Goal: Task Accomplishment & Management: Complete application form

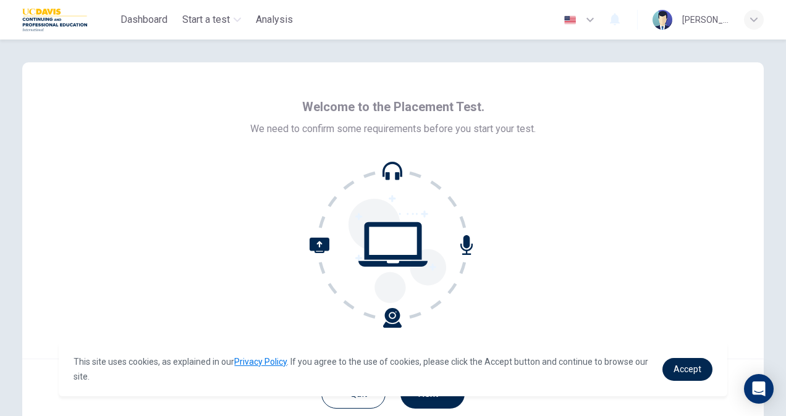
scroll to position [2, 0]
click at [525, 337] on div "Welcome to the Placement Test. We need to confirm some requirements before you …" at bounding box center [392, 210] width 741 height 297
click at [675, 366] on span "Accept" at bounding box center [688, 370] width 28 height 10
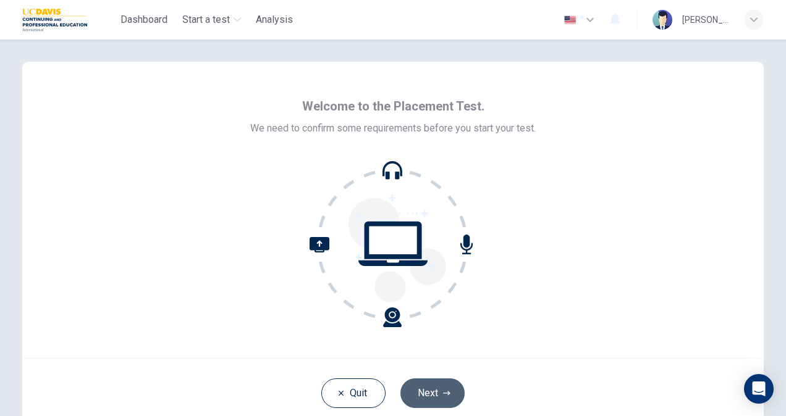
click at [441, 387] on button "Next" at bounding box center [432, 394] width 64 height 30
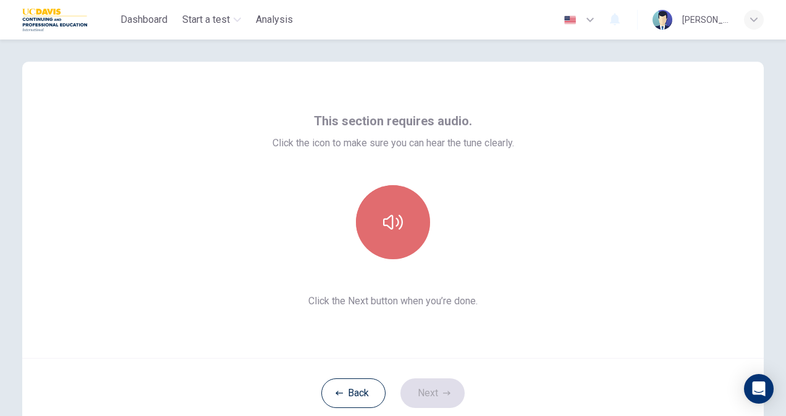
click at [391, 234] on button "button" at bounding box center [393, 222] width 74 height 74
click at [391, 232] on icon "button" at bounding box center [393, 223] width 20 height 20
click at [394, 227] on icon "button" at bounding box center [393, 223] width 20 height 20
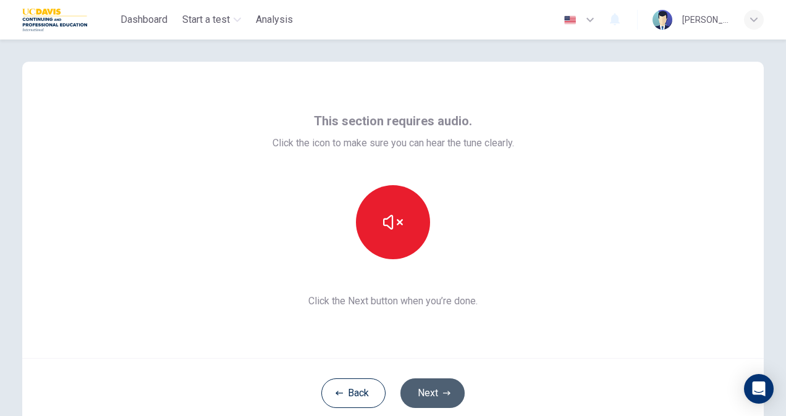
click at [437, 394] on button "Next" at bounding box center [432, 394] width 64 height 30
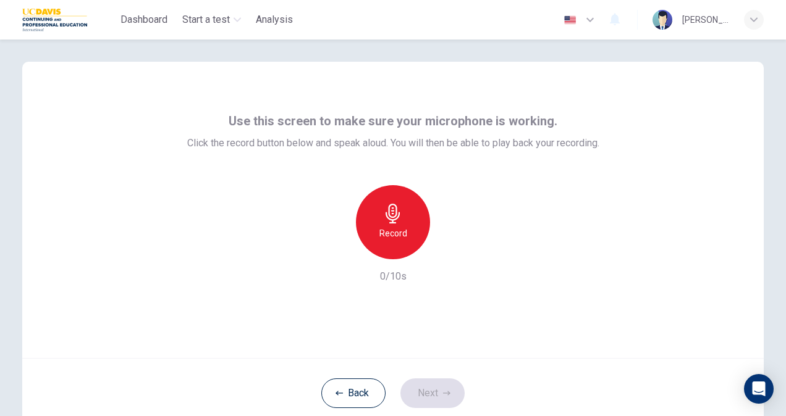
click at [403, 241] on div "Record" at bounding box center [393, 222] width 74 height 74
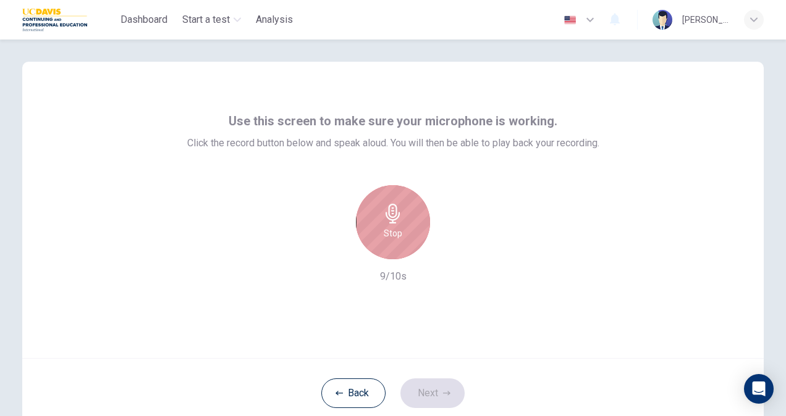
click at [403, 241] on div "Stop" at bounding box center [393, 222] width 74 height 74
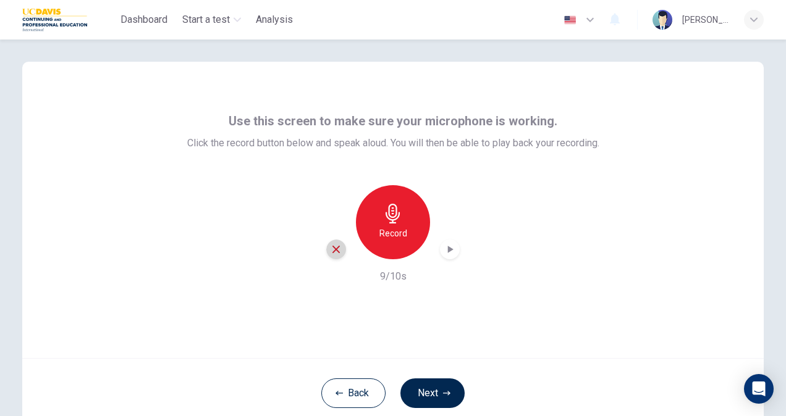
click at [331, 252] on icon "button" at bounding box center [336, 249] width 11 height 11
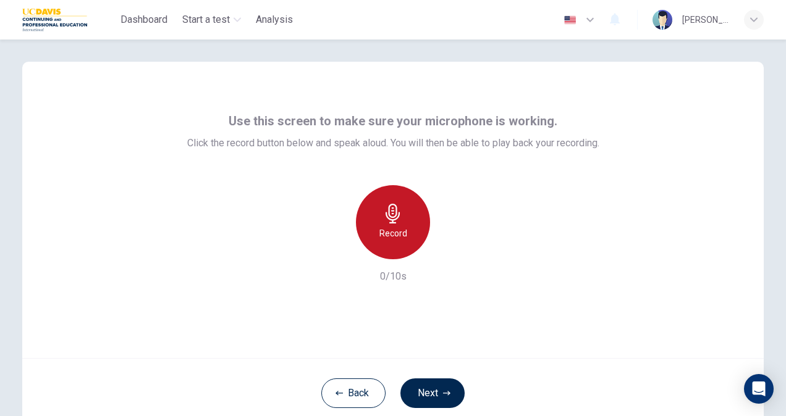
click at [389, 229] on h6 "Record" at bounding box center [393, 233] width 28 height 15
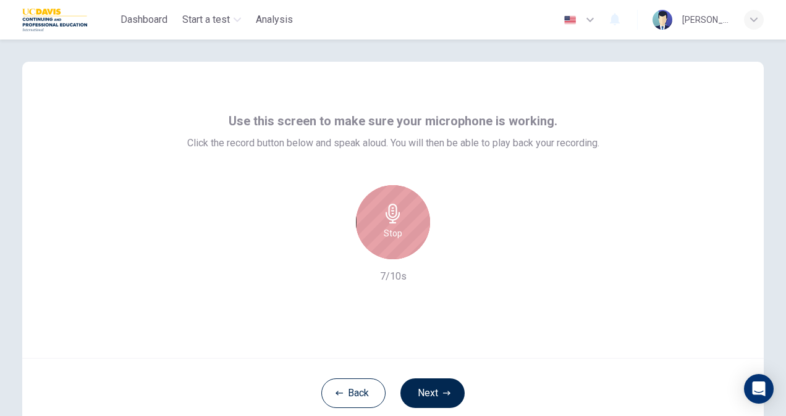
click at [389, 229] on h6 "Stop" at bounding box center [393, 233] width 19 height 15
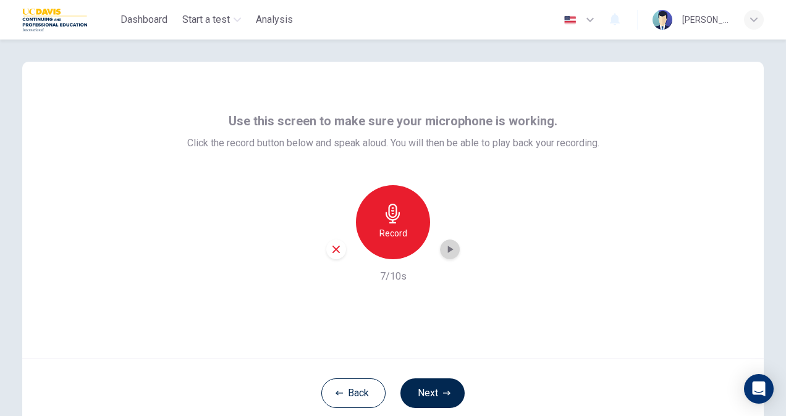
click at [444, 251] on icon "button" at bounding box center [450, 249] width 12 height 12
click at [337, 252] on icon "button" at bounding box center [336, 249] width 11 height 11
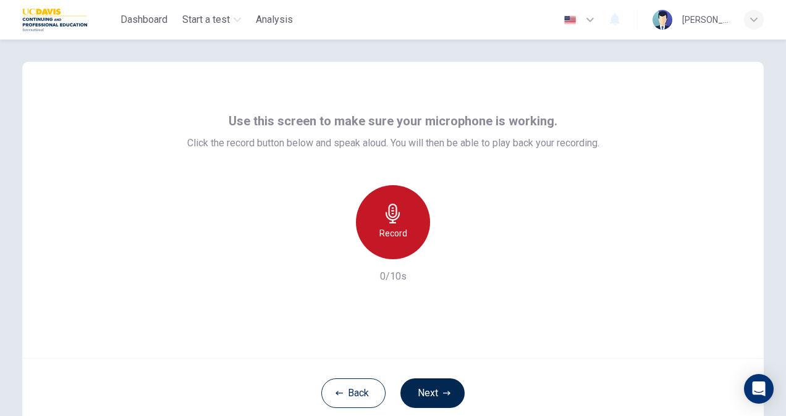
click at [400, 239] on h6 "Record" at bounding box center [393, 233] width 28 height 15
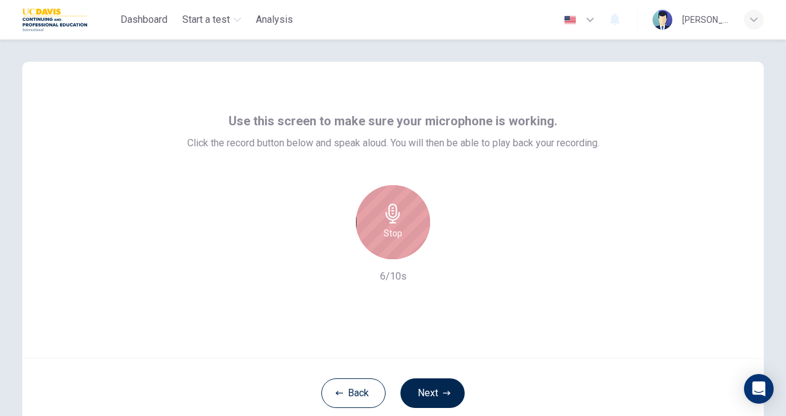
click at [390, 240] on h6 "Stop" at bounding box center [393, 233] width 19 height 15
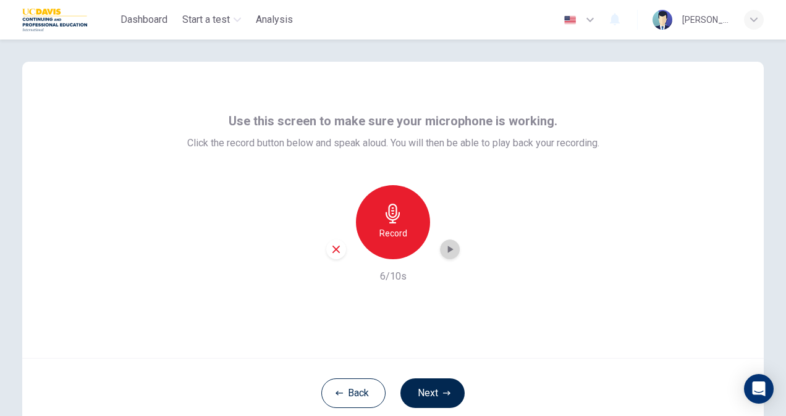
click at [448, 247] on icon "button" at bounding box center [450, 249] width 12 height 12
click at [335, 251] on icon "button" at bounding box center [335, 249] width 7 height 7
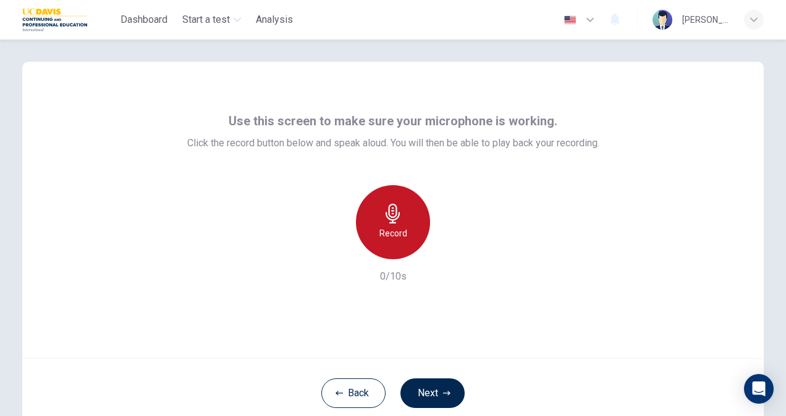
click at [398, 224] on div "Record" at bounding box center [393, 222] width 74 height 74
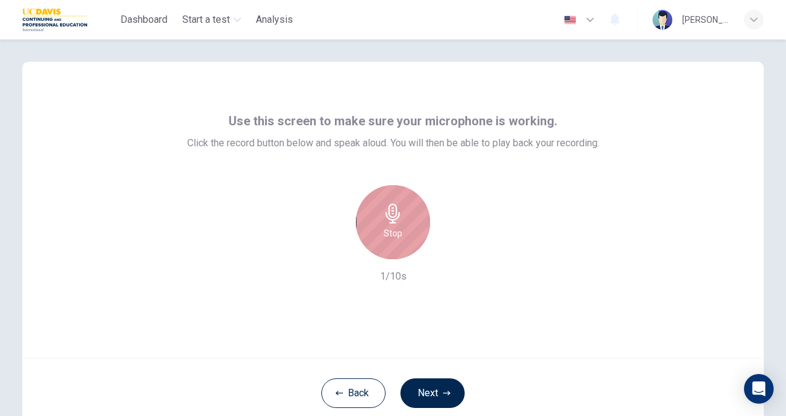
click at [398, 224] on div "Stop" at bounding box center [393, 222] width 74 height 74
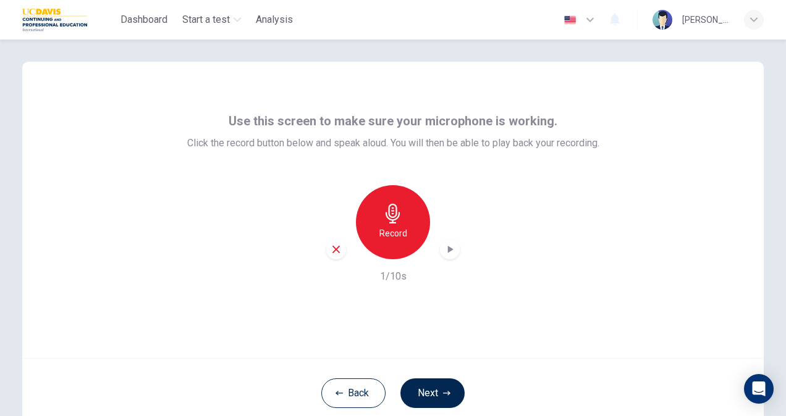
click at [331, 248] on icon "button" at bounding box center [336, 249] width 11 height 11
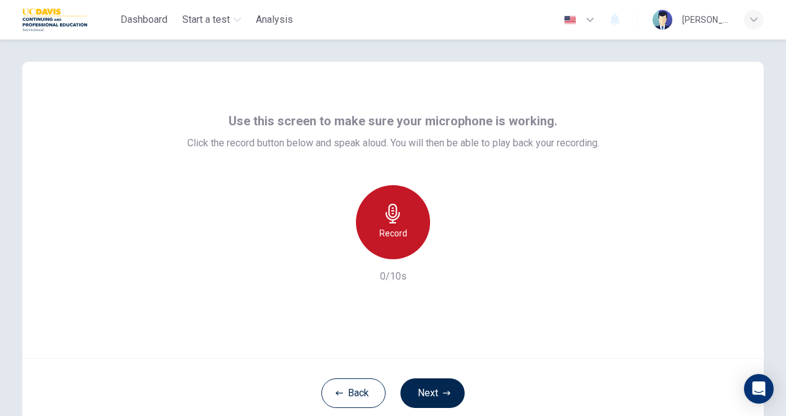
click at [399, 224] on div "Record" at bounding box center [393, 222] width 74 height 74
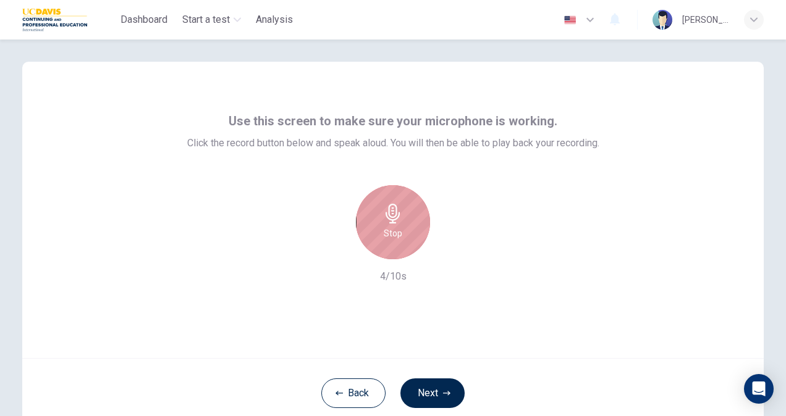
click at [389, 214] on icon "button" at bounding box center [393, 214] width 20 height 20
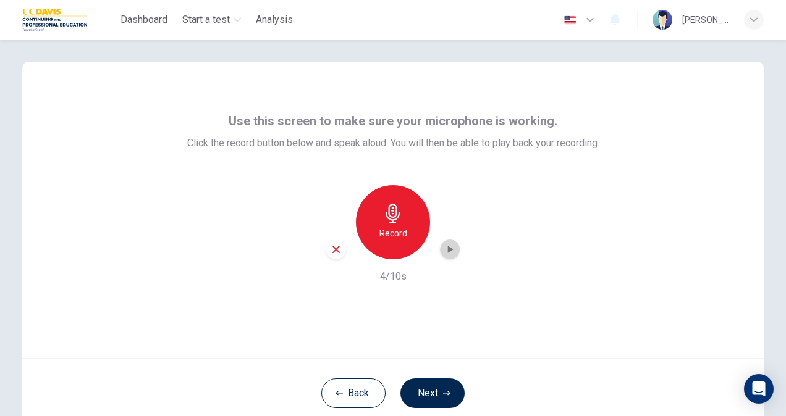
click at [445, 253] on icon "button" at bounding box center [450, 249] width 12 height 12
click at [425, 392] on button "Next" at bounding box center [432, 394] width 64 height 30
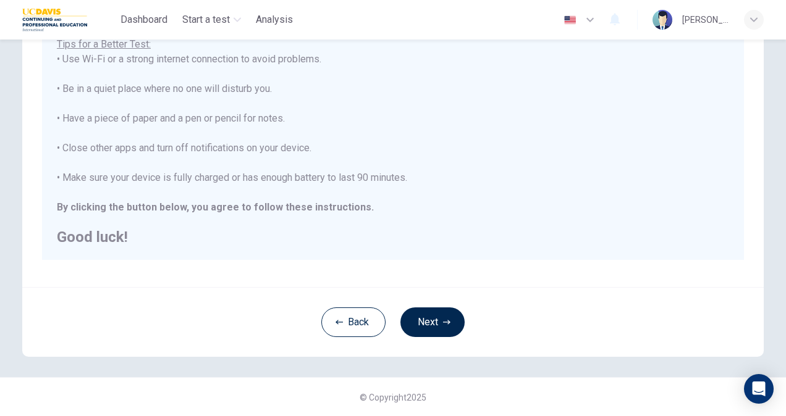
scroll to position [231, 0]
click at [444, 325] on icon "button" at bounding box center [446, 322] width 7 height 7
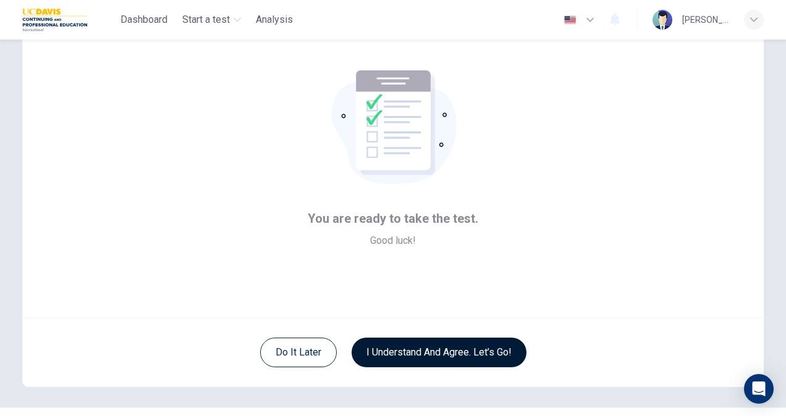
scroll to position [43, 0]
click at [421, 357] on button "I understand and agree. Let’s go!" at bounding box center [439, 354] width 175 height 30
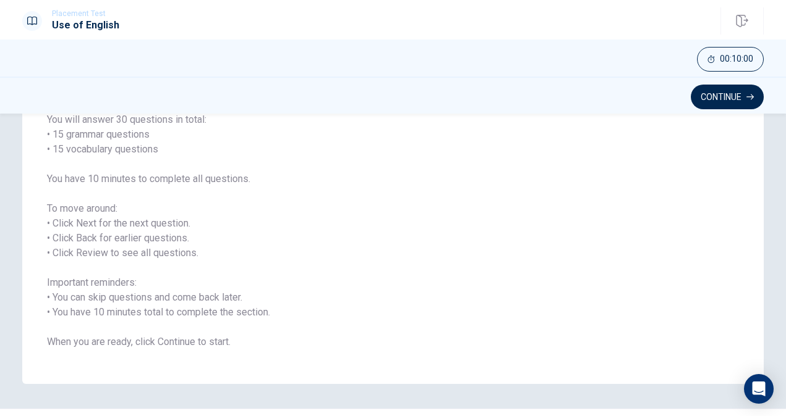
scroll to position [106, 0]
click at [722, 93] on button "Continue" at bounding box center [727, 97] width 73 height 25
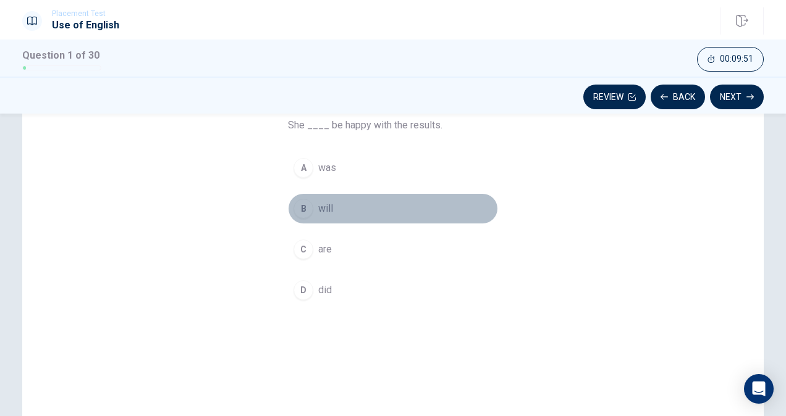
click at [300, 203] on div "B" at bounding box center [304, 209] width 20 height 20
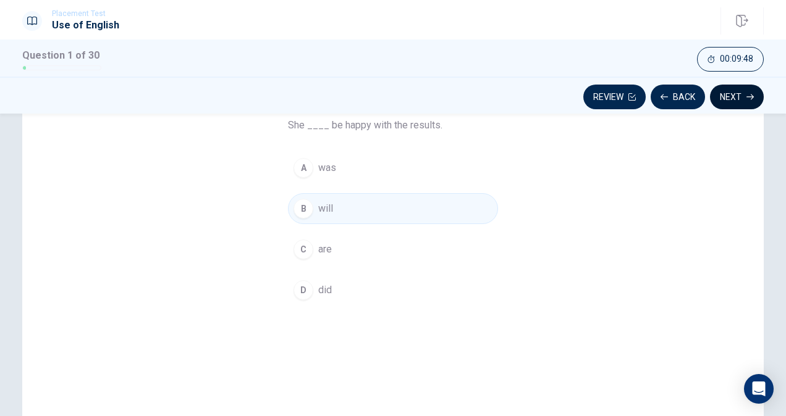
click at [728, 92] on button "Next" at bounding box center [737, 97] width 54 height 25
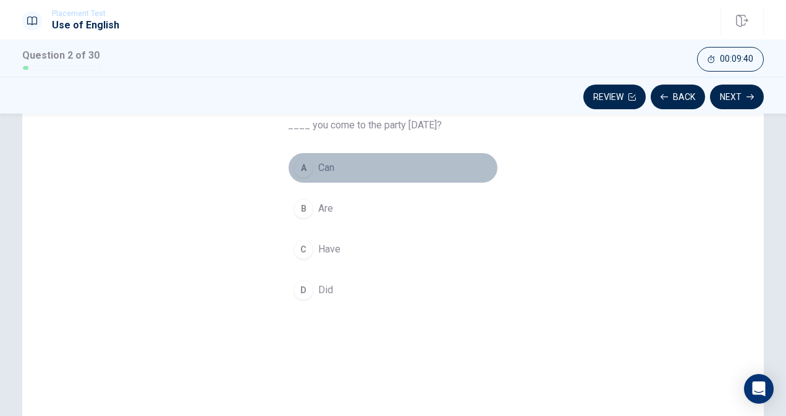
click at [302, 166] on div "A" at bounding box center [304, 168] width 20 height 20
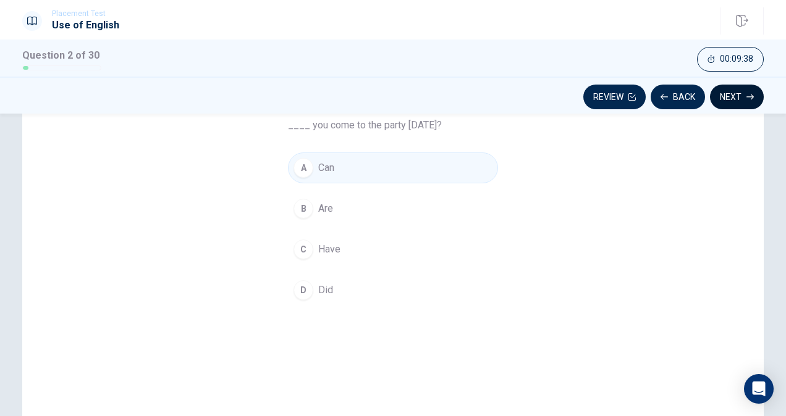
click at [738, 95] on button "Next" at bounding box center [737, 97] width 54 height 25
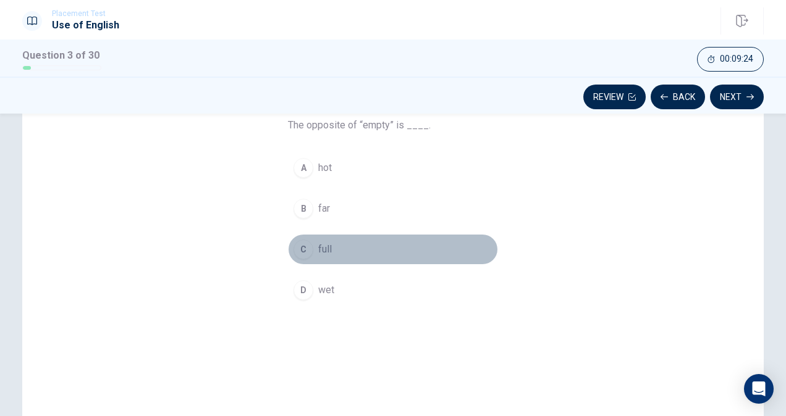
click at [300, 245] on div "C" at bounding box center [304, 250] width 20 height 20
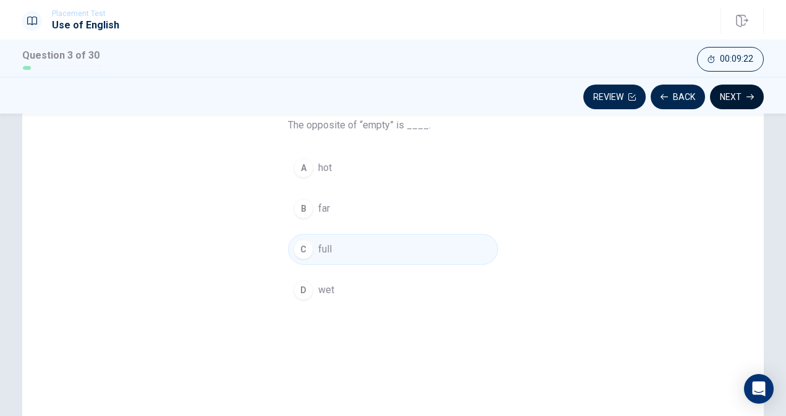
click at [733, 98] on button "Next" at bounding box center [737, 97] width 54 height 25
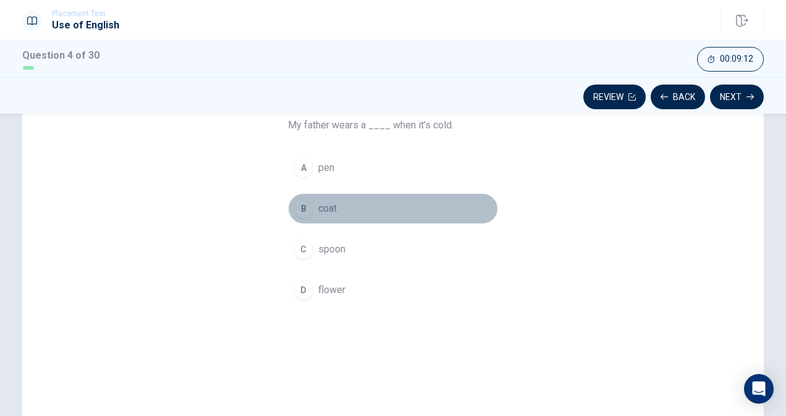
click at [297, 208] on div "B" at bounding box center [304, 209] width 20 height 20
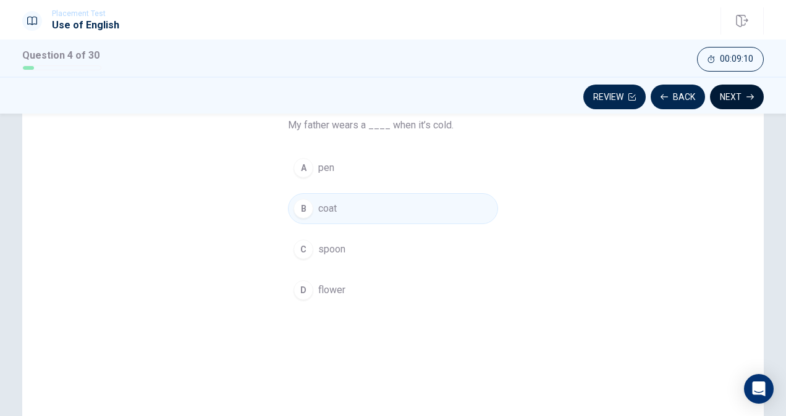
click at [747, 93] on button "Next" at bounding box center [737, 97] width 54 height 25
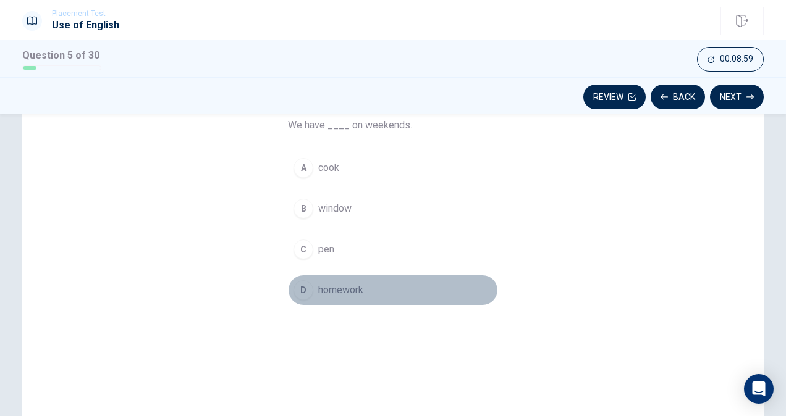
click at [302, 285] on div "D" at bounding box center [304, 291] width 20 height 20
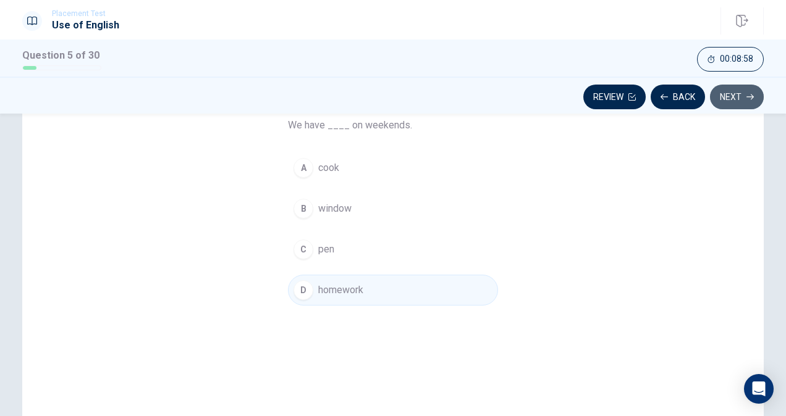
click at [743, 93] on button "Next" at bounding box center [737, 97] width 54 height 25
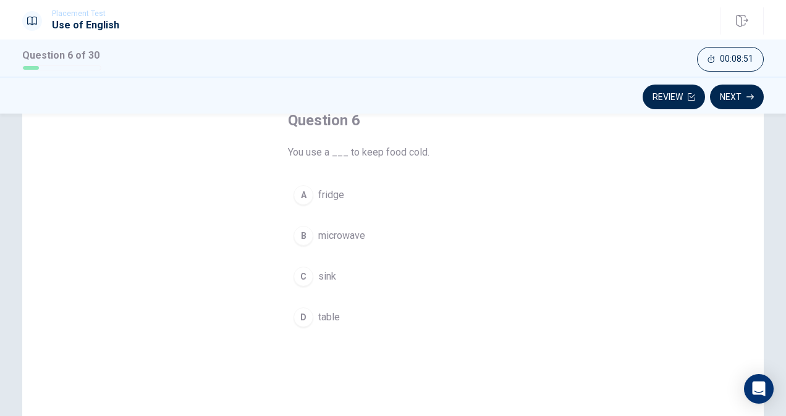
scroll to position [79, 0]
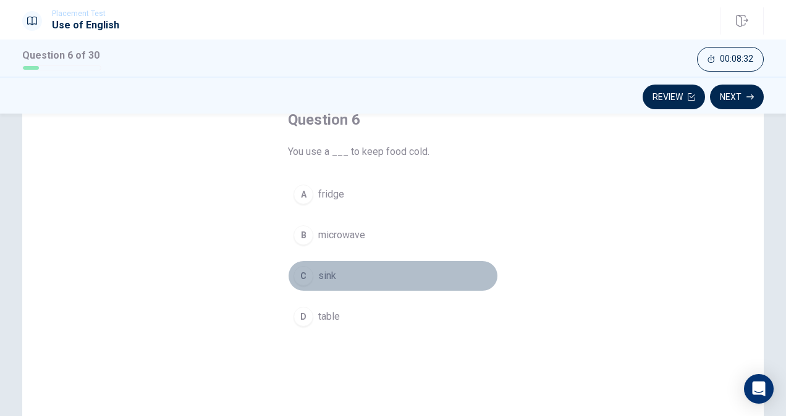
click at [294, 271] on div "C" at bounding box center [304, 276] width 20 height 20
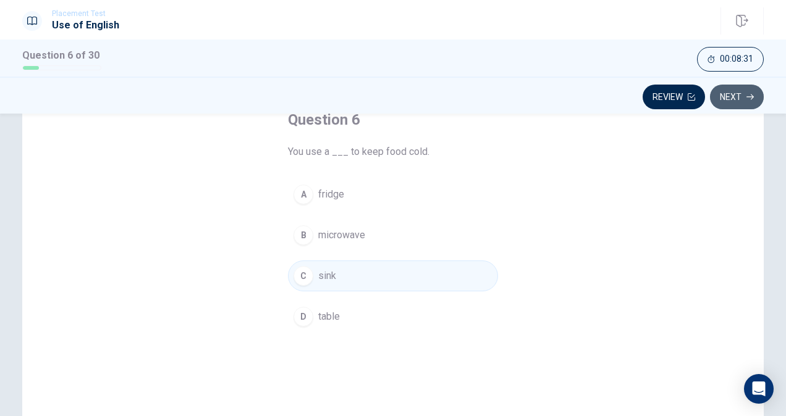
click at [737, 96] on button "Next" at bounding box center [737, 97] width 54 height 25
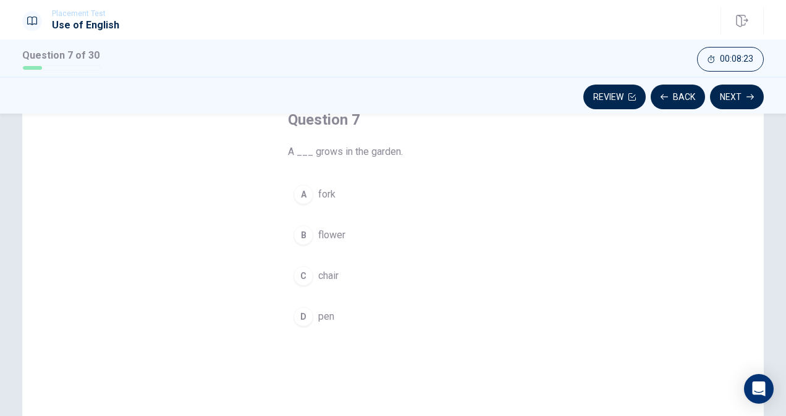
click at [299, 232] on div "B" at bounding box center [304, 236] width 20 height 20
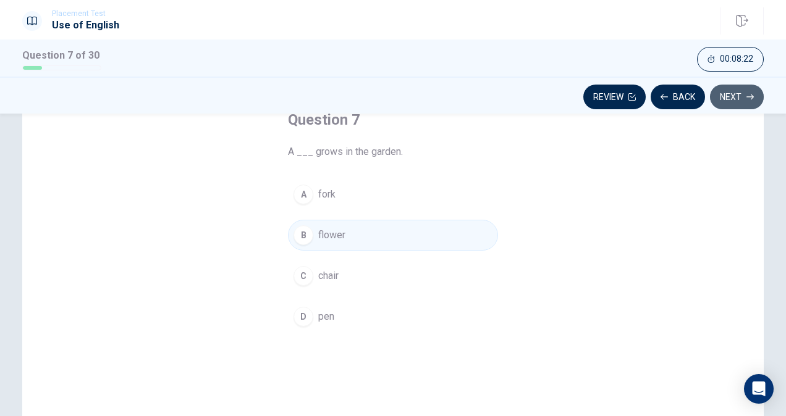
click at [746, 98] on button "Next" at bounding box center [737, 97] width 54 height 25
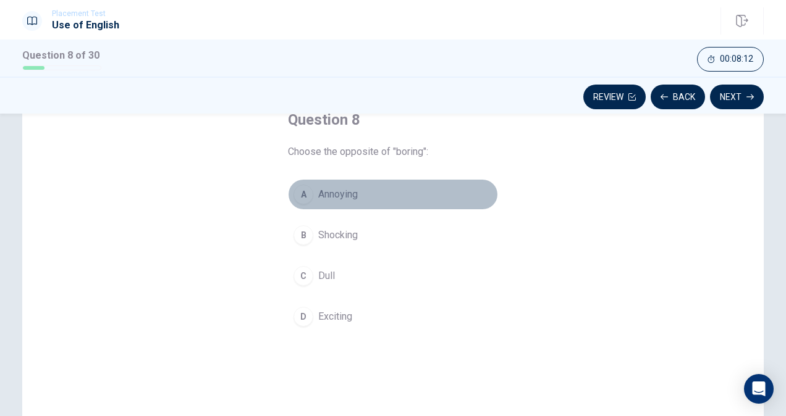
click at [303, 195] on div "A" at bounding box center [304, 195] width 20 height 20
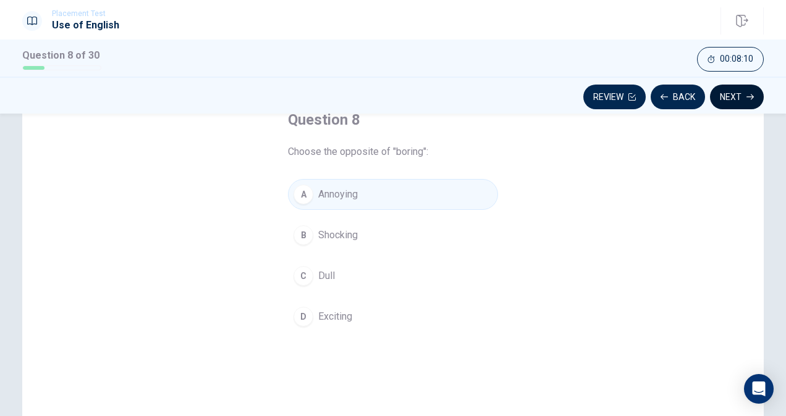
click at [742, 90] on button "Next" at bounding box center [737, 97] width 54 height 25
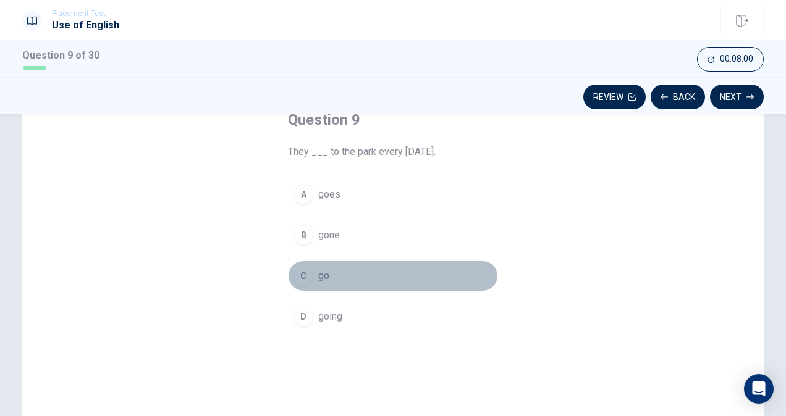
click at [302, 268] on div "C" at bounding box center [304, 276] width 20 height 20
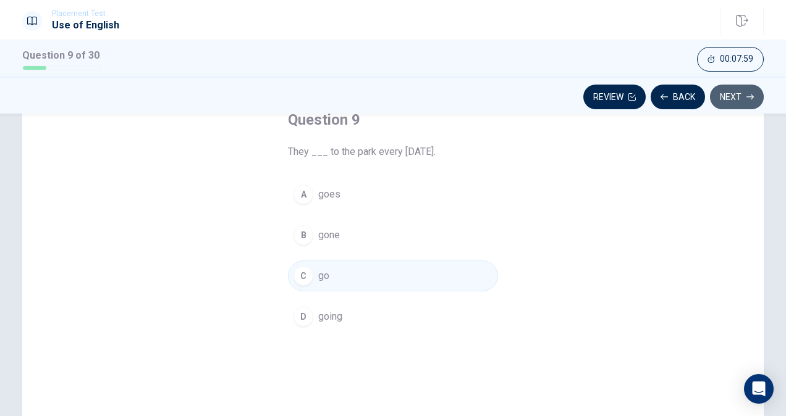
click at [737, 93] on button "Next" at bounding box center [737, 97] width 54 height 25
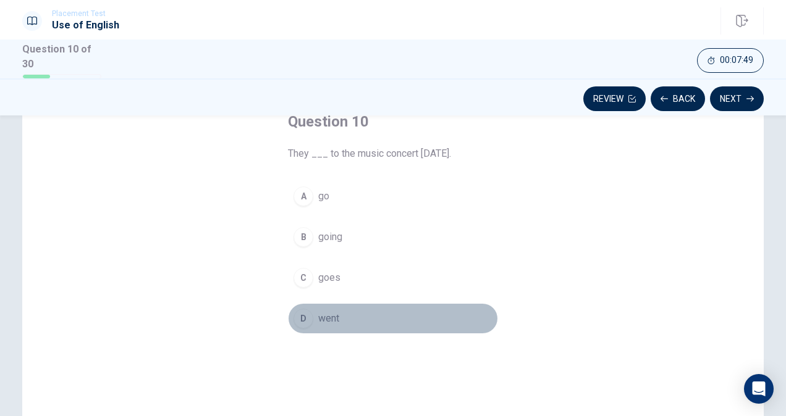
click at [305, 317] on div "D" at bounding box center [304, 319] width 20 height 20
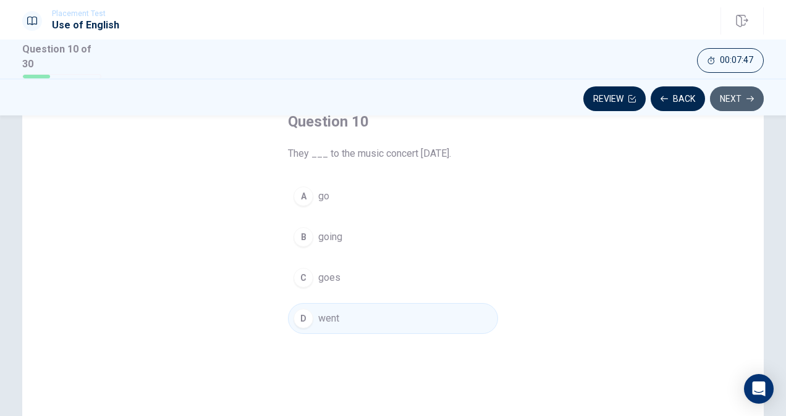
click at [728, 104] on button "Next" at bounding box center [737, 99] width 54 height 25
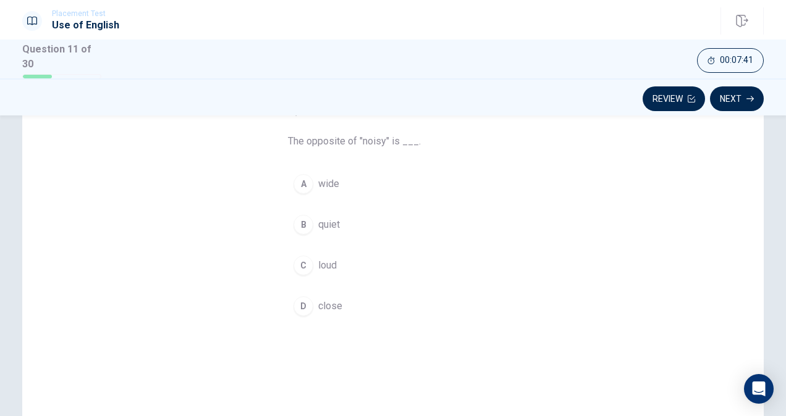
scroll to position [92, 0]
click at [295, 226] on div "B" at bounding box center [304, 224] width 20 height 20
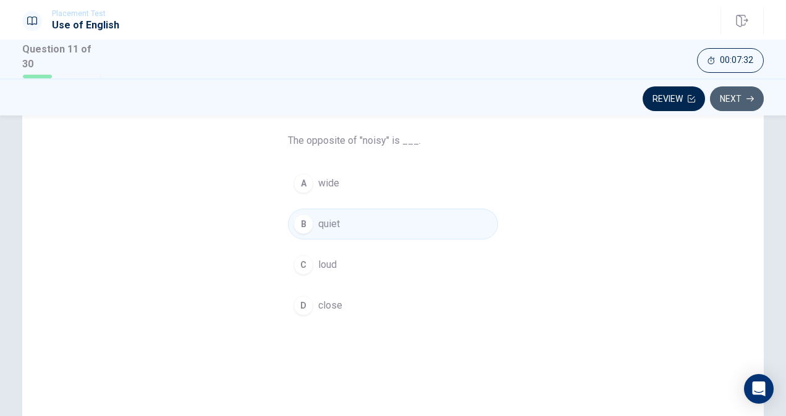
click at [739, 95] on button "Next" at bounding box center [737, 99] width 54 height 25
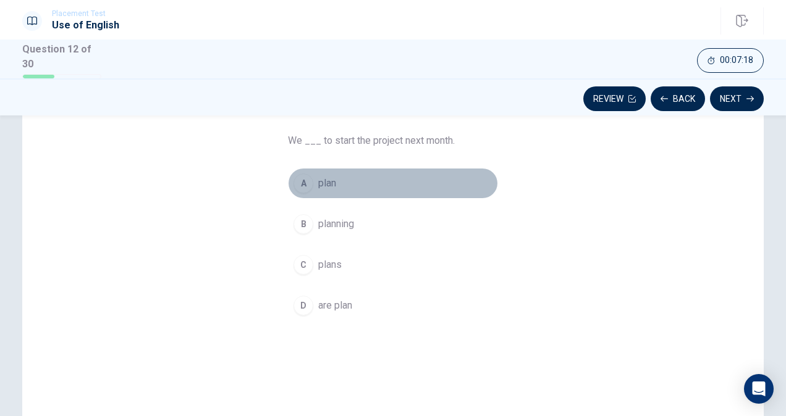
click at [305, 179] on div "A" at bounding box center [304, 184] width 20 height 20
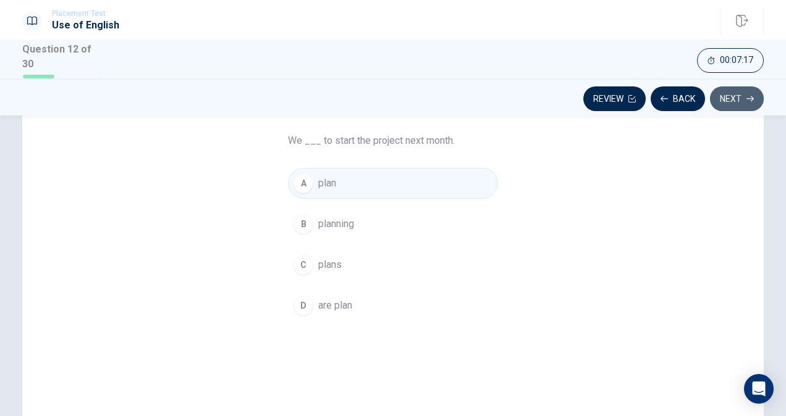
click at [747, 95] on icon "button" at bounding box center [749, 98] width 7 height 7
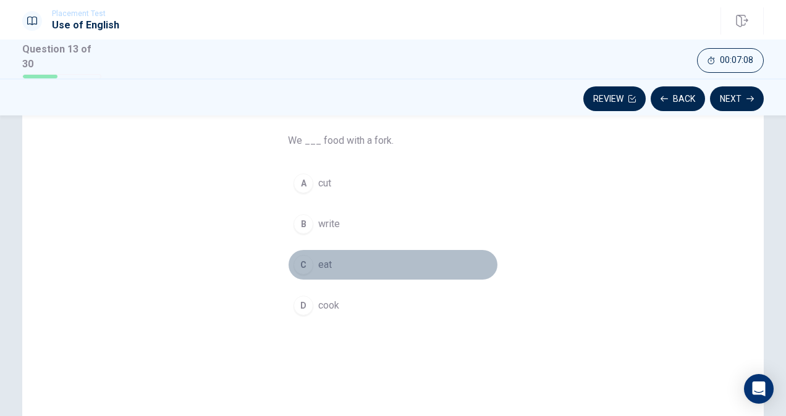
click at [302, 258] on div "C" at bounding box center [304, 265] width 20 height 20
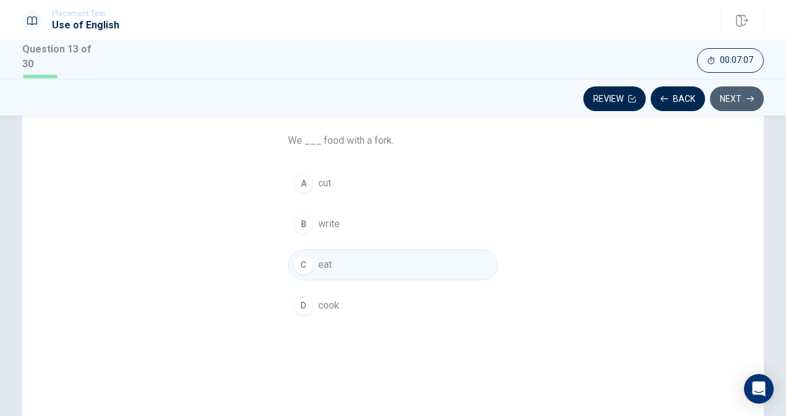
click at [728, 93] on button "Next" at bounding box center [737, 99] width 54 height 25
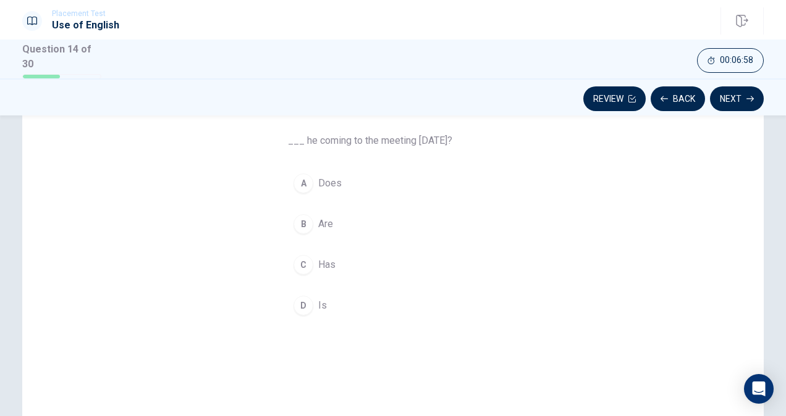
click at [302, 225] on div "B" at bounding box center [304, 224] width 20 height 20
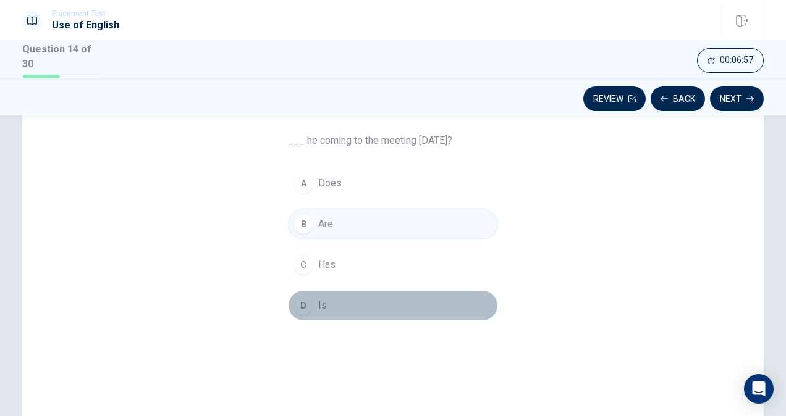
click at [298, 302] on div "D" at bounding box center [304, 306] width 20 height 20
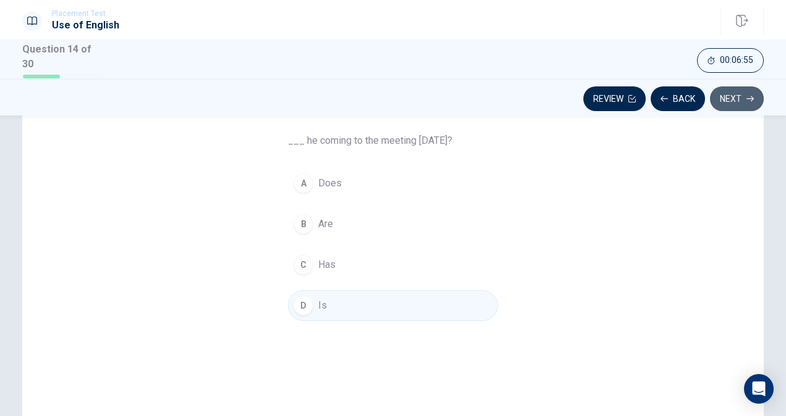
click at [730, 99] on button "Next" at bounding box center [737, 99] width 54 height 25
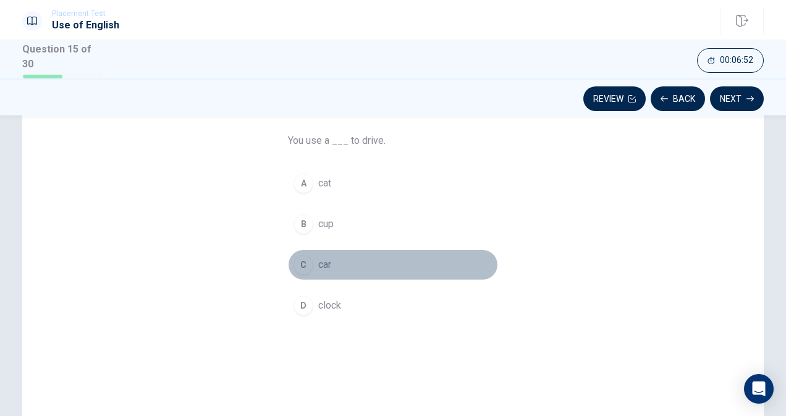
click at [305, 257] on div "C" at bounding box center [304, 265] width 20 height 20
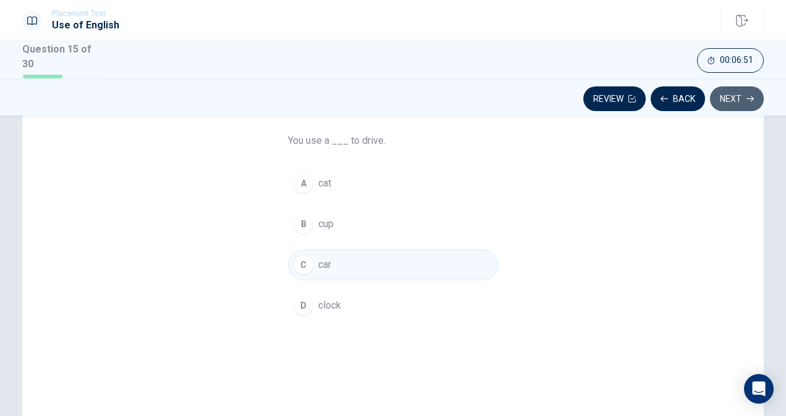
click at [741, 91] on button "Next" at bounding box center [737, 99] width 54 height 25
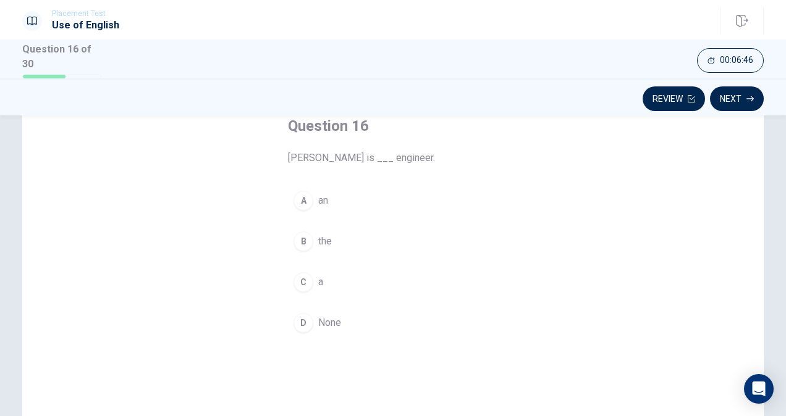
scroll to position [75, 0]
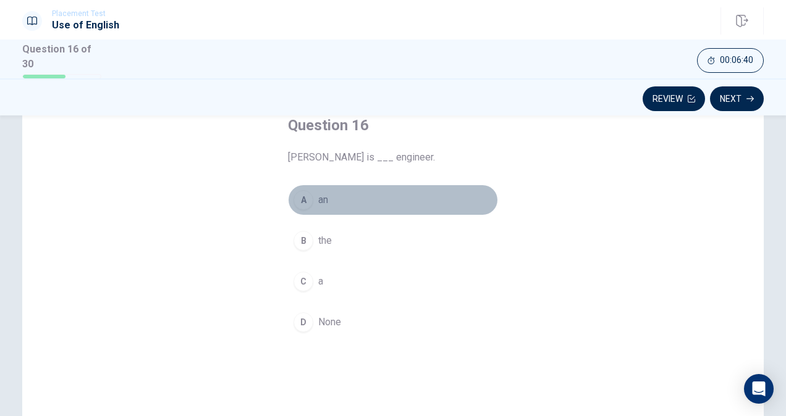
click at [298, 196] on div "A" at bounding box center [304, 200] width 20 height 20
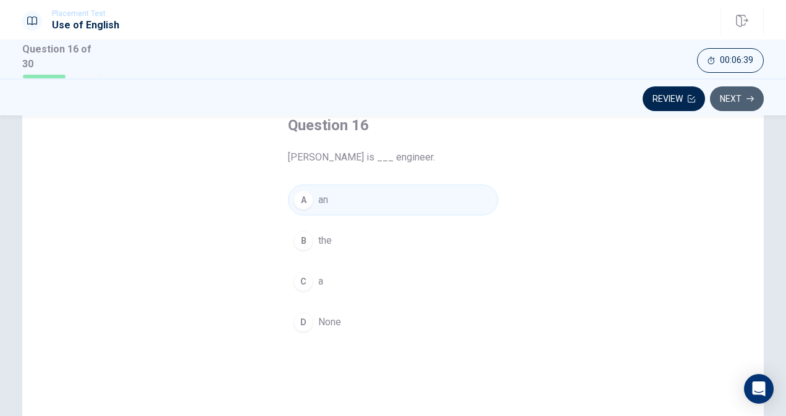
click at [746, 100] on button "Next" at bounding box center [737, 99] width 54 height 25
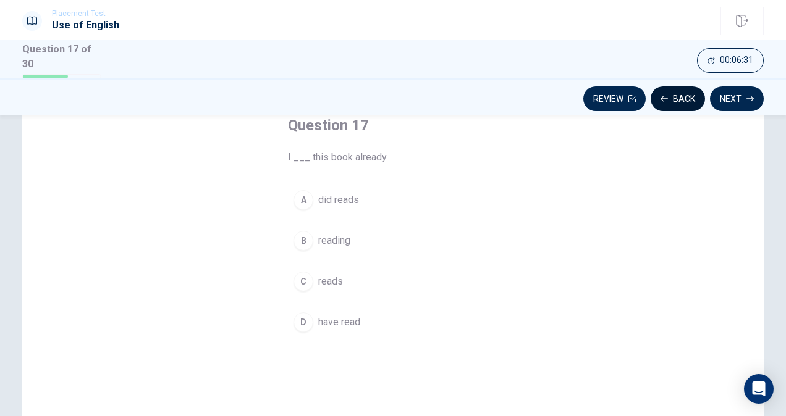
drag, startPoint x: 302, startPoint y: 319, endPoint x: 695, endPoint y: 93, distance: 453.9
click at [695, 93] on div "Placement Test Use of English Question 17 of 30 Review Back Next 00:06:31 Quest…" at bounding box center [393, 208] width 786 height 416
click at [738, 98] on button "Next" at bounding box center [737, 99] width 54 height 25
click at [314, 315] on button "D stranger" at bounding box center [393, 322] width 210 height 31
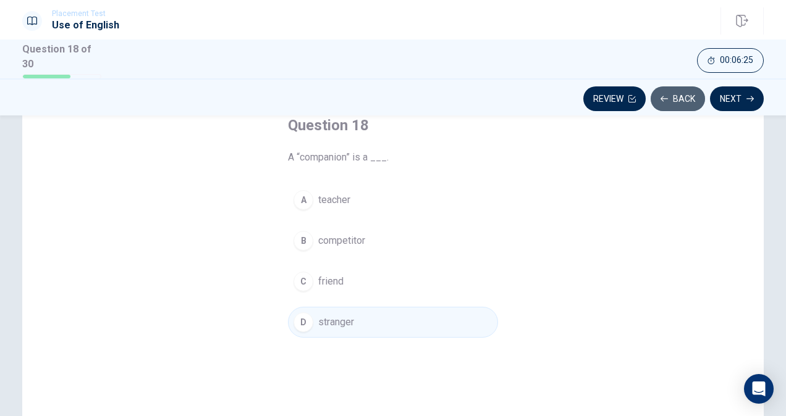
click at [670, 101] on button "Back" at bounding box center [678, 99] width 54 height 25
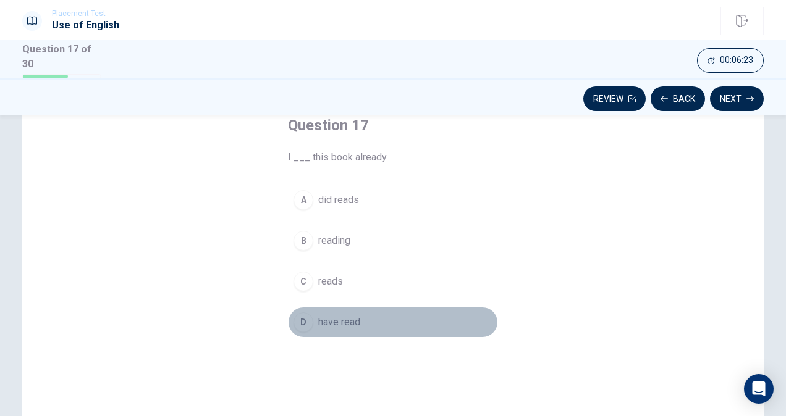
click at [307, 321] on div "D" at bounding box center [304, 323] width 20 height 20
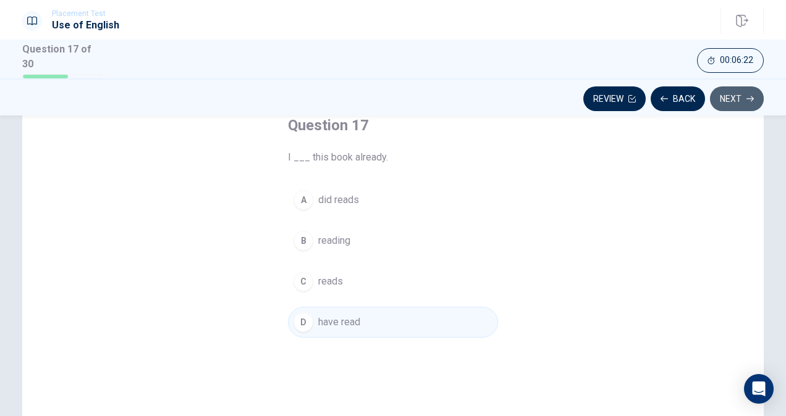
click at [741, 103] on button "Next" at bounding box center [737, 99] width 54 height 25
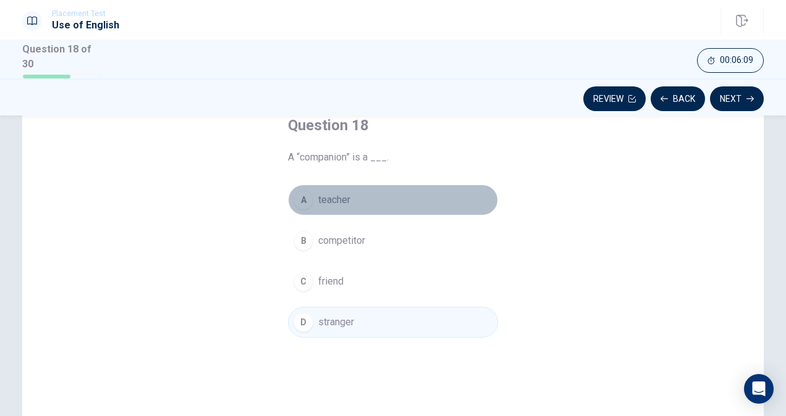
click at [303, 196] on div "A" at bounding box center [304, 200] width 20 height 20
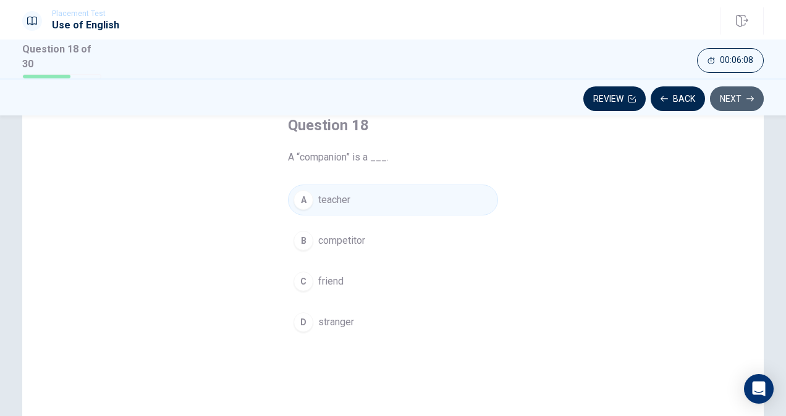
click at [734, 87] on button "Next" at bounding box center [737, 99] width 54 height 25
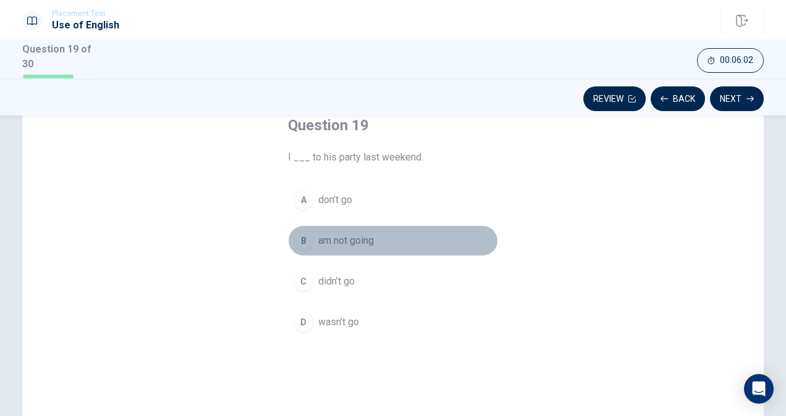
click at [306, 237] on div "B" at bounding box center [304, 241] width 20 height 20
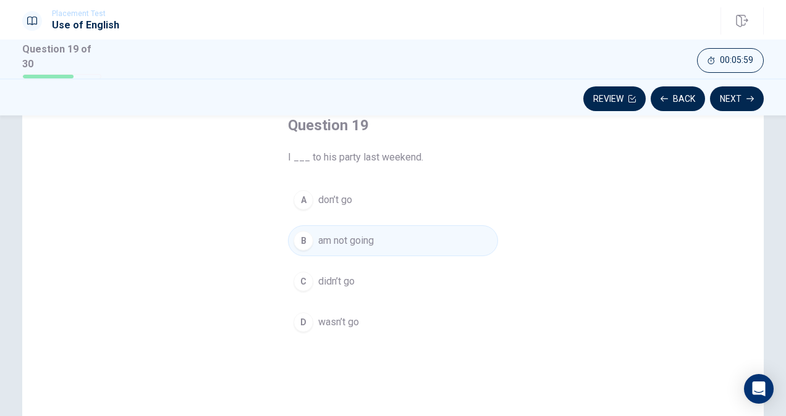
click at [756, 87] on div "Review Back Next" at bounding box center [392, 98] width 741 height 23
click at [748, 88] on button "Next" at bounding box center [737, 99] width 54 height 25
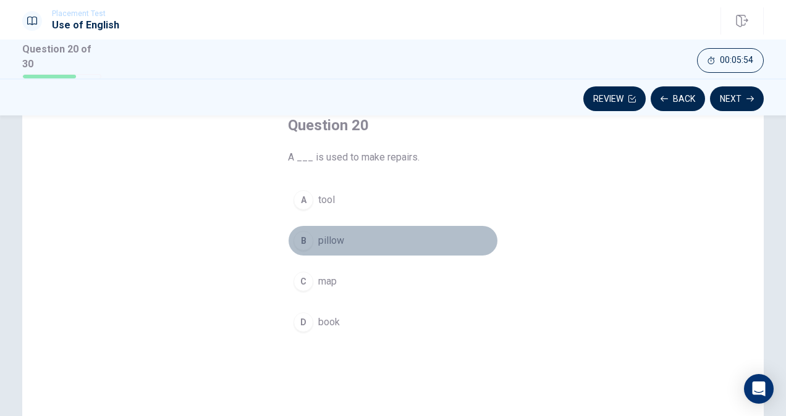
click at [302, 234] on div "B" at bounding box center [304, 241] width 20 height 20
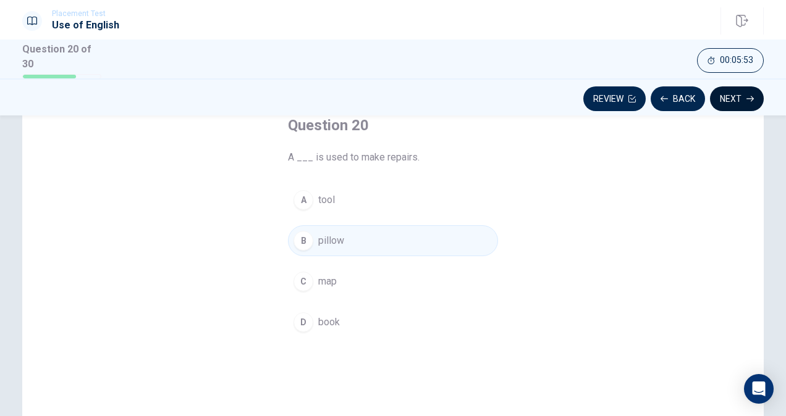
click at [726, 104] on button "Next" at bounding box center [737, 99] width 54 height 25
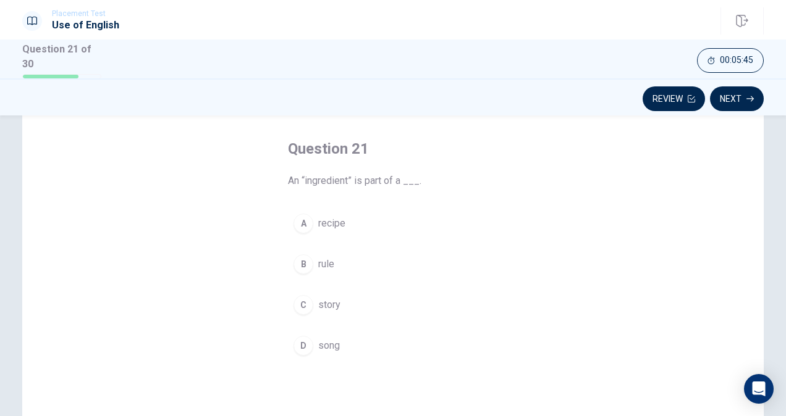
scroll to position [54, 0]
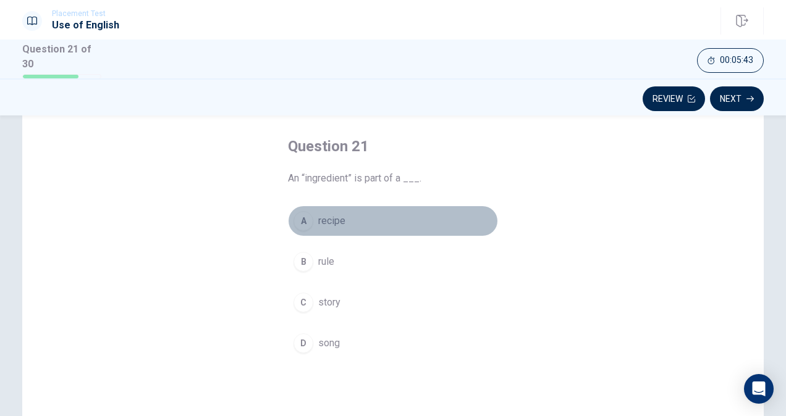
click at [295, 218] on div "A" at bounding box center [304, 221] width 20 height 20
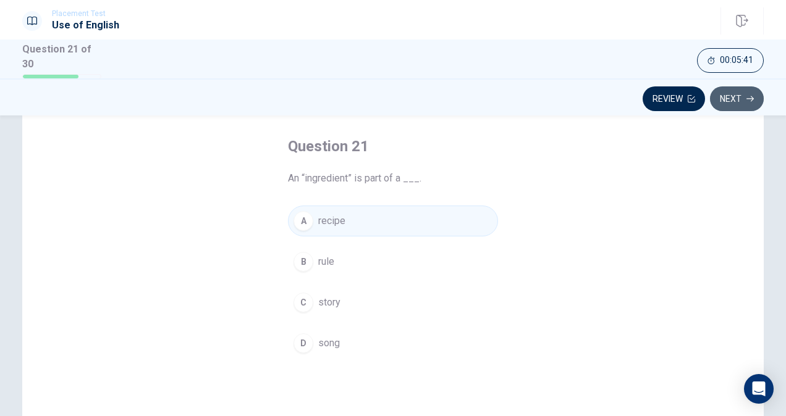
click at [728, 97] on button "Next" at bounding box center [737, 99] width 54 height 25
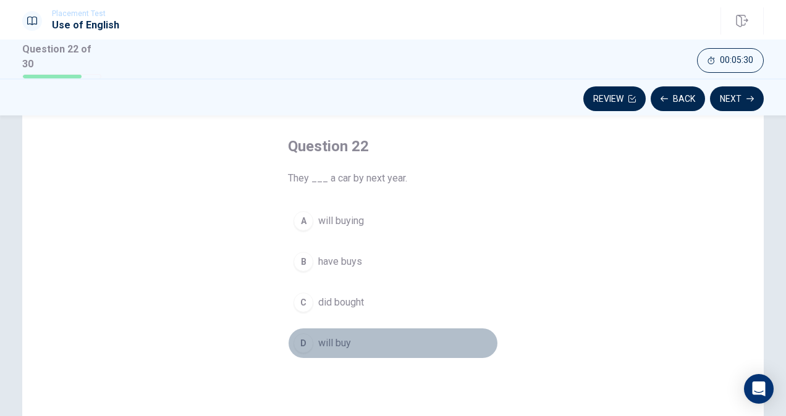
click at [303, 329] on button "D will buy" at bounding box center [393, 343] width 210 height 31
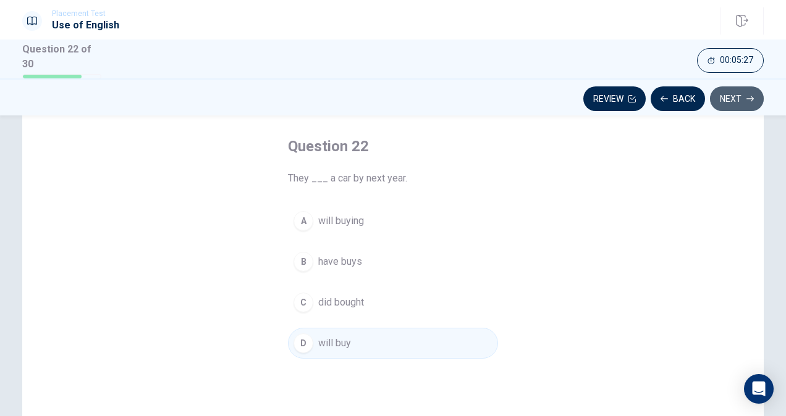
click at [737, 90] on button "Next" at bounding box center [737, 99] width 54 height 25
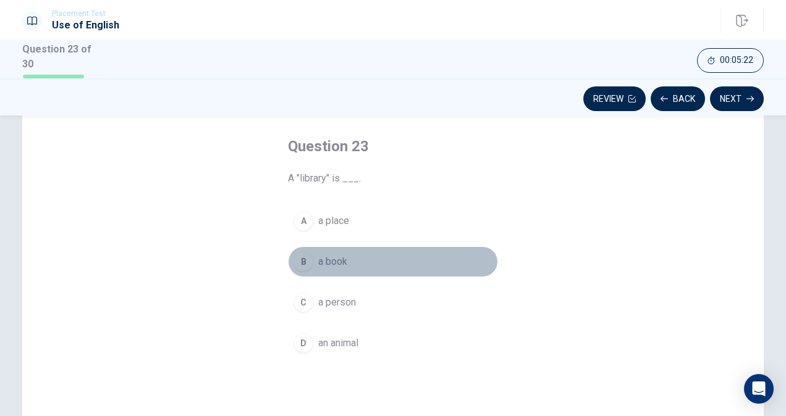
click at [300, 266] on div "B" at bounding box center [304, 262] width 20 height 20
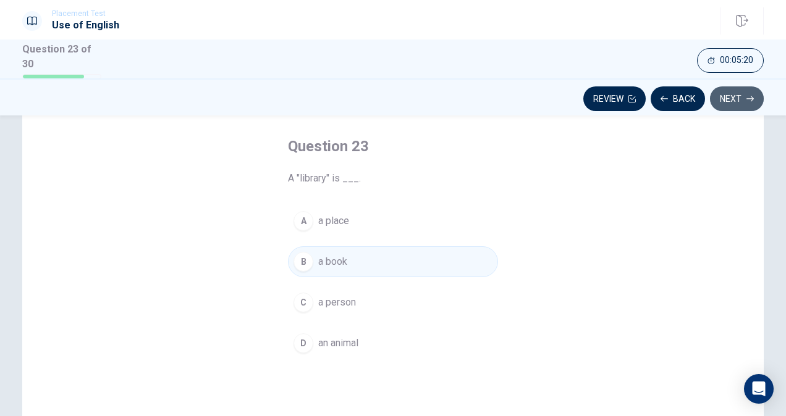
click at [729, 97] on button "Next" at bounding box center [737, 99] width 54 height 25
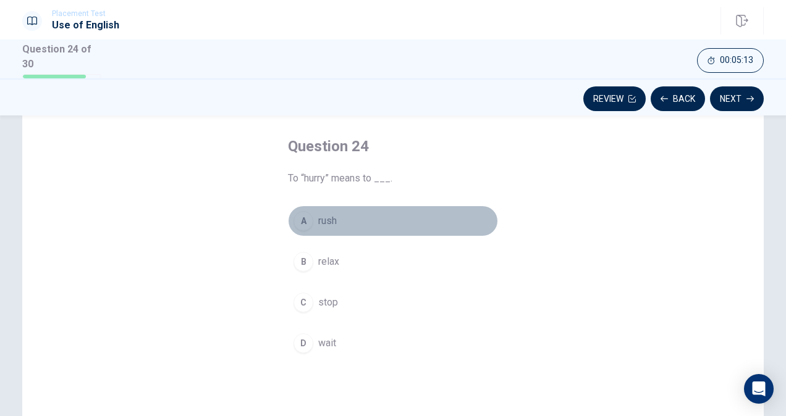
click at [297, 221] on div "A" at bounding box center [304, 221] width 20 height 20
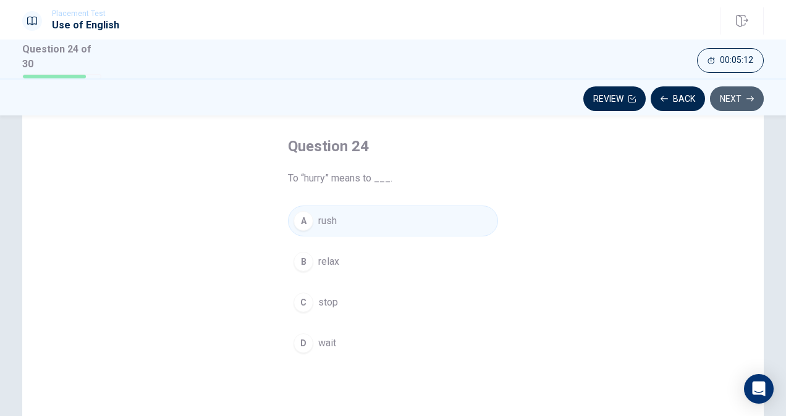
click at [740, 98] on button "Next" at bounding box center [737, 99] width 54 height 25
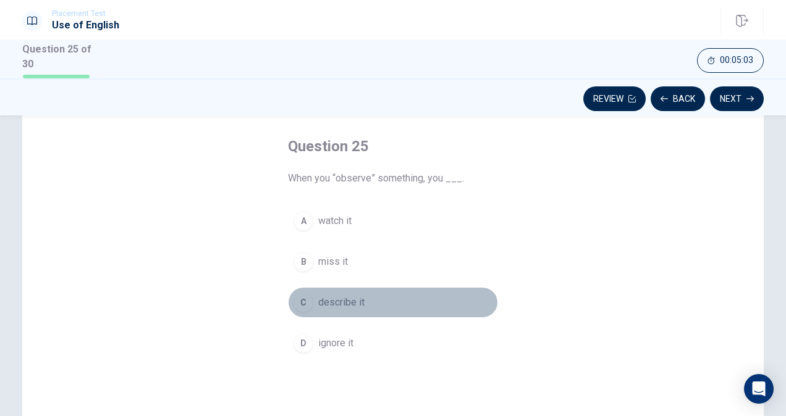
click at [294, 290] on button "C describe it" at bounding box center [393, 302] width 210 height 31
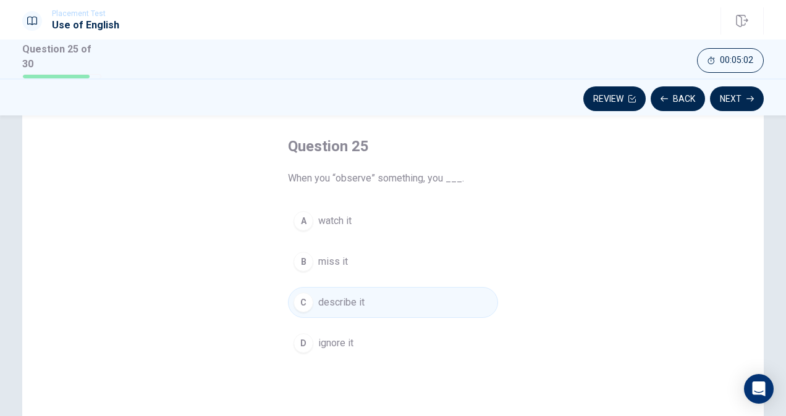
click at [298, 258] on div "B" at bounding box center [304, 262] width 20 height 20
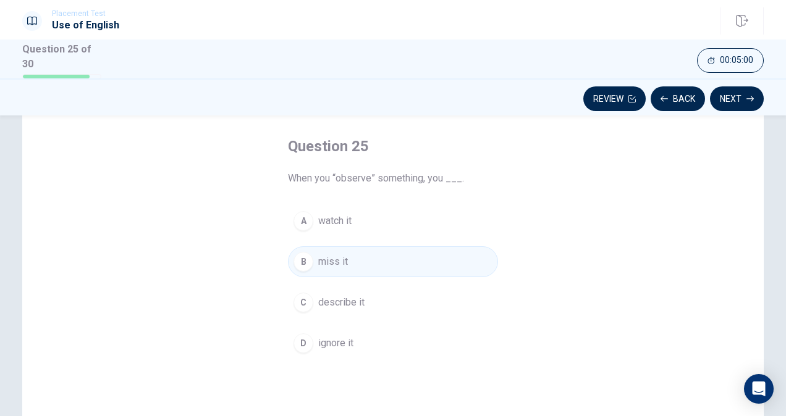
drag, startPoint x: 308, startPoint y: 343, endPoint x: 559, endPoint y: 179, distance: 299.4
click at [559, 179] on div "Question 25 When you “observe” something, you ___. A watch it B miss it C descr…" at bounding box center [392, 300] width 741 height 429
click at [735, 99] on button "Next" at bounding box center [737, 99] width 54 height 25
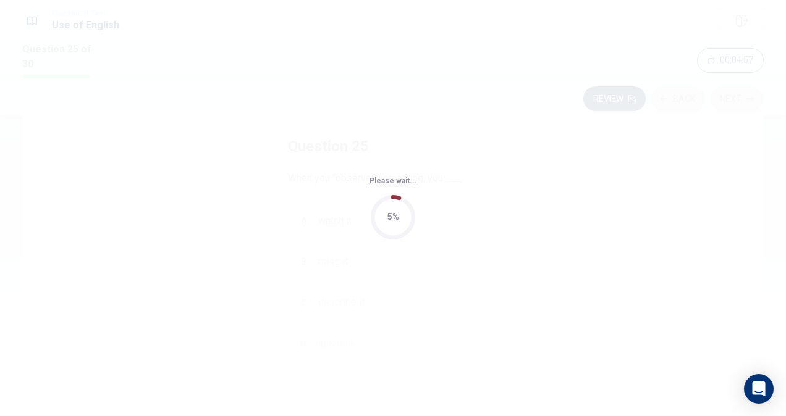
scroll to position [0, 0]
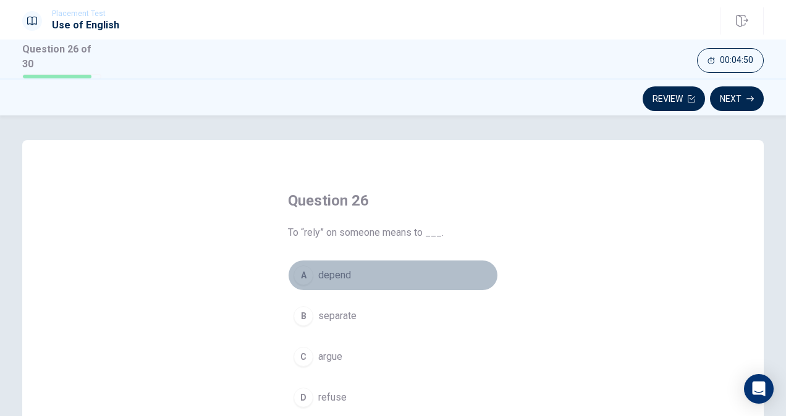
click at [302, 273] on div "A" at bounding box center [304, 276] width 20 height 20
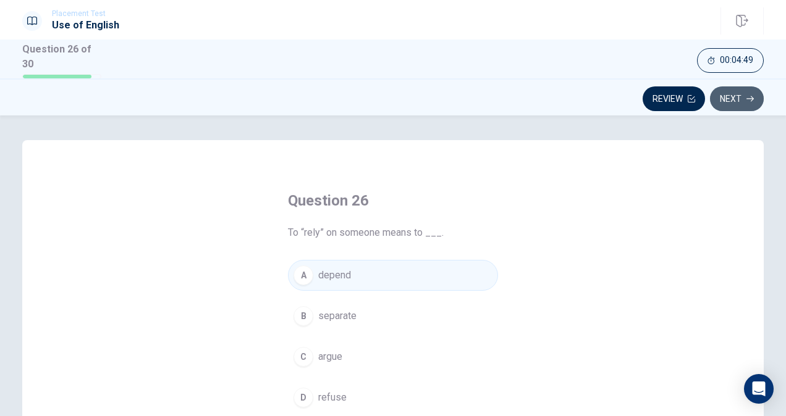
click at [735, 98] on button "Next" at bounding box center [737, 99] width 54 height 25
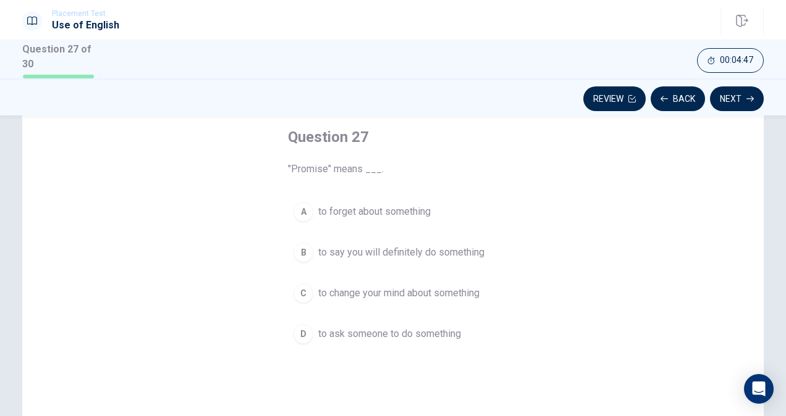
scroll to position [65, 0]
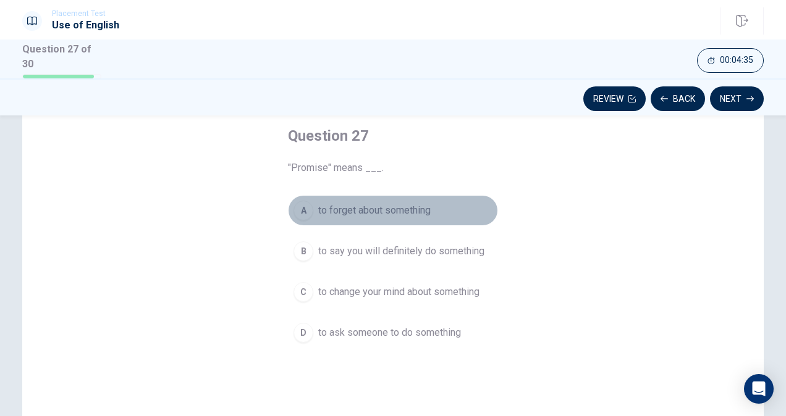
click at [295, 206] on div "A" at bounding box center [304, 211] width 20 height 20
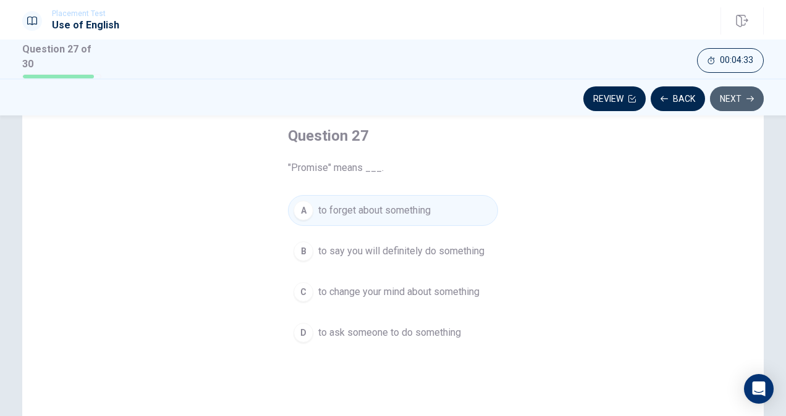
click at [728, 96] on button "Next" at bounding box center [737, 99] width 54 height 25
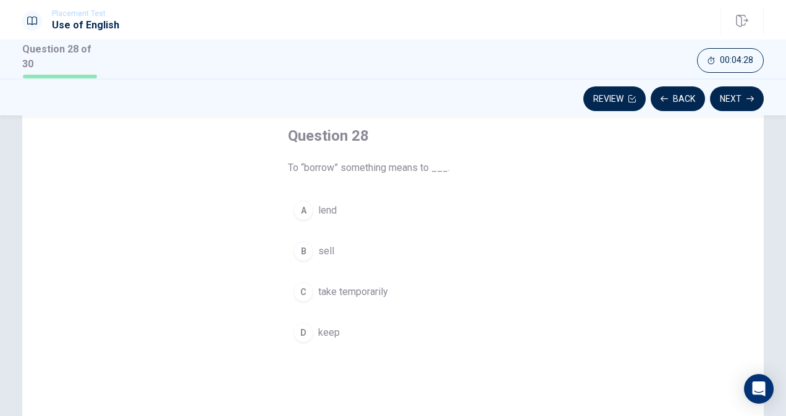
click at [294, 208] on div "A" at bounding box center [304, 211] width 20 height 20
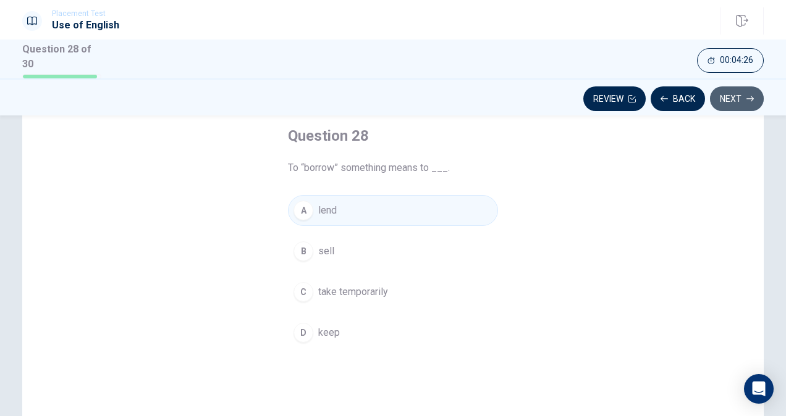
click at [739, 94] on button "Next" at bounding box center [737, 99] width 54 height 25
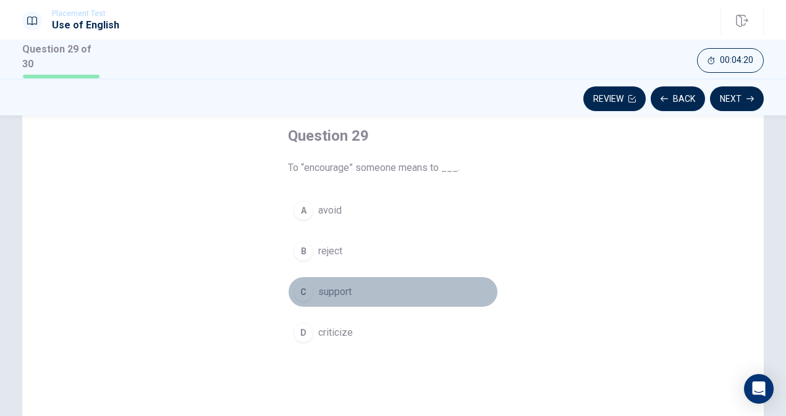
click at [298, 288] on div "C" at bounding box center [304, 292] width 20 height 20
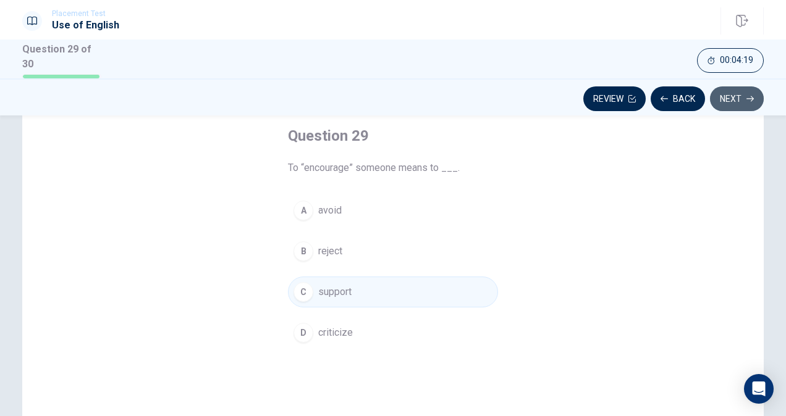
click at [735, 91] on button "Next" at bounding box center [737, 99] width 54 height 25
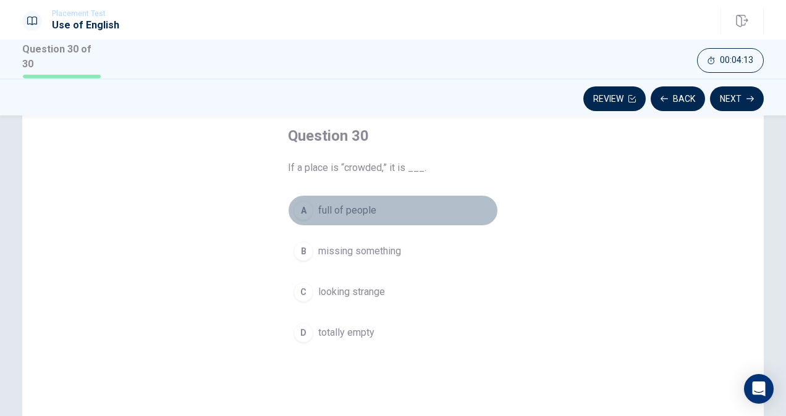
click at [297, 204] on div "A" at bounding box center [304, 211] width 20 height 20
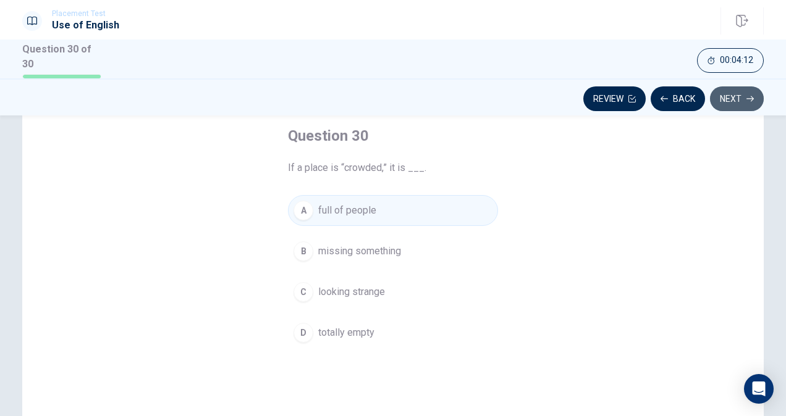
click at [742, 96] on button "Next" at bounding box center [737, 99] width 54 height 25
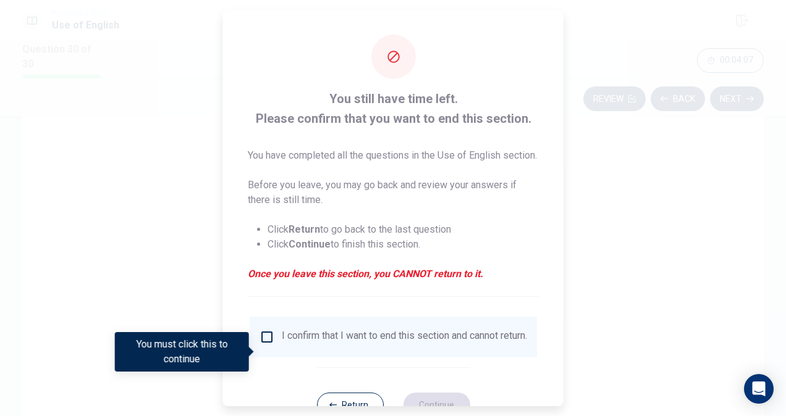
click at [267, 345] on input "You must click this to continue" at bounding box center [267, 337] width 15 height 15
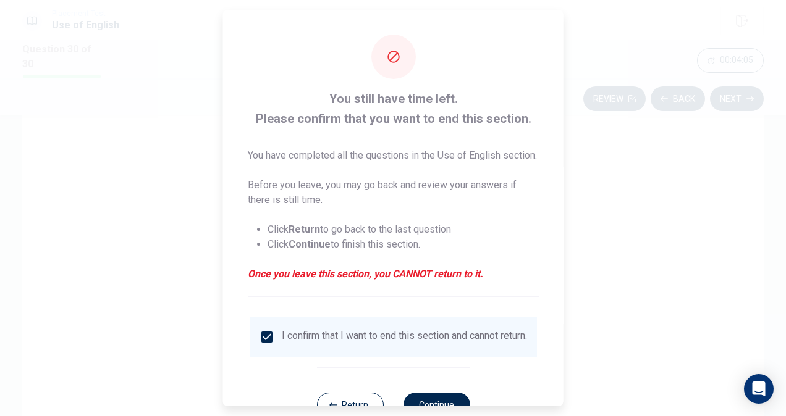
scroll to position [59, 0]
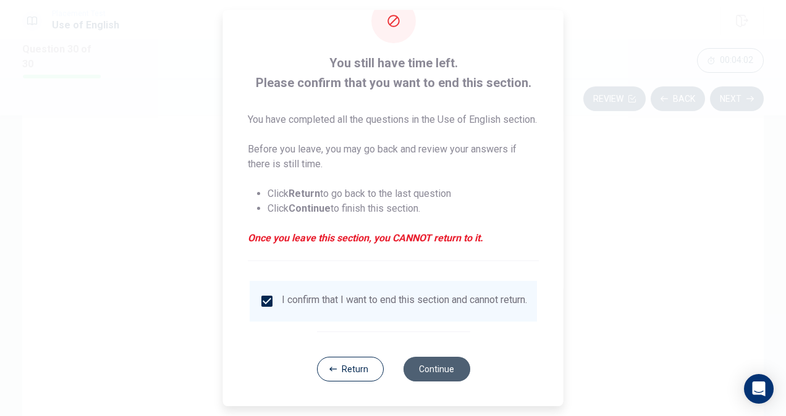
click at [428, 371] on button "Continue" at bounding box center [436, 369] width 67 height 25
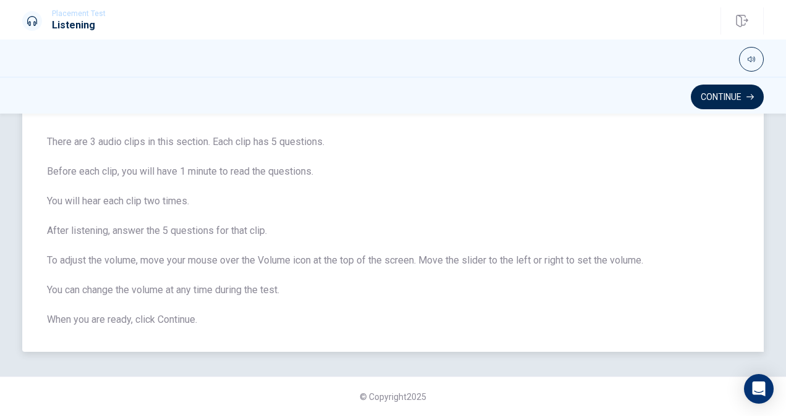
scroll to position [0, 0]
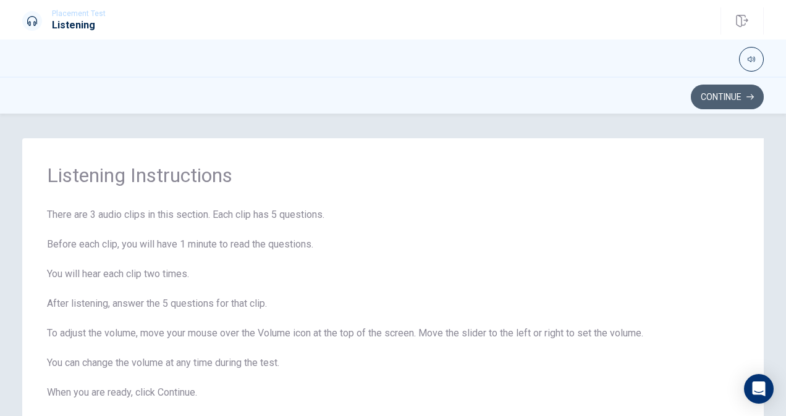
click at [728, 98] on button "Continue" at bounding box center [727, 97] width 73 height 25
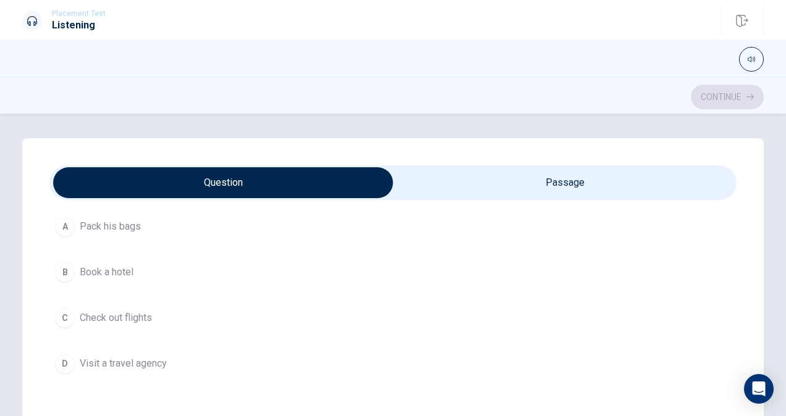
scroll to position [109, 0]
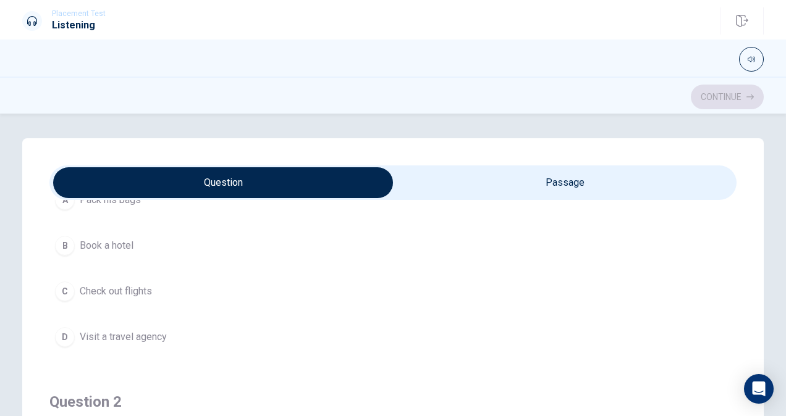
type input "9"
click at [530, 186] on input "checkbox" at bounding box center [223, 182] width 1031 height 31
checkbox input "true"
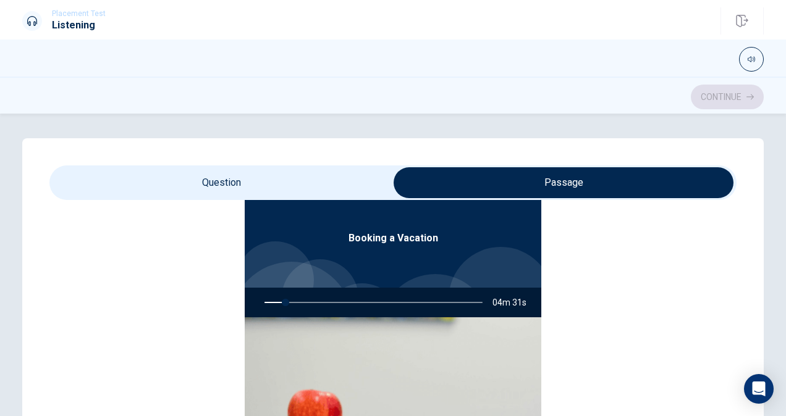
type input "10"
click at [219, 175] on input "checkbox" at bounding box center [563, 182] width 1031 height 31
checkbox input "false"
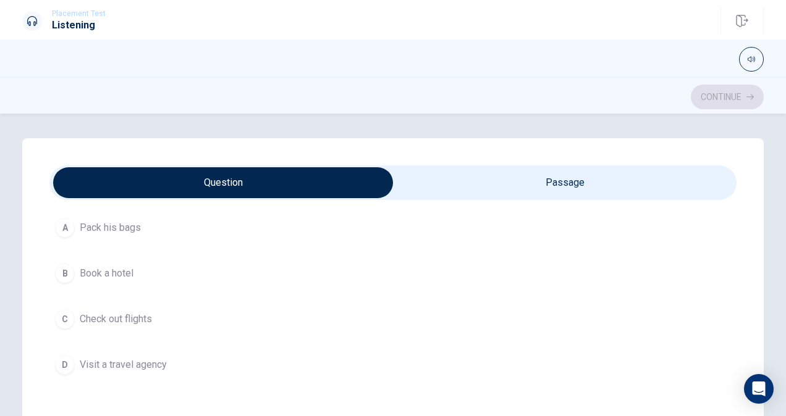
scroll to position [83, 0]
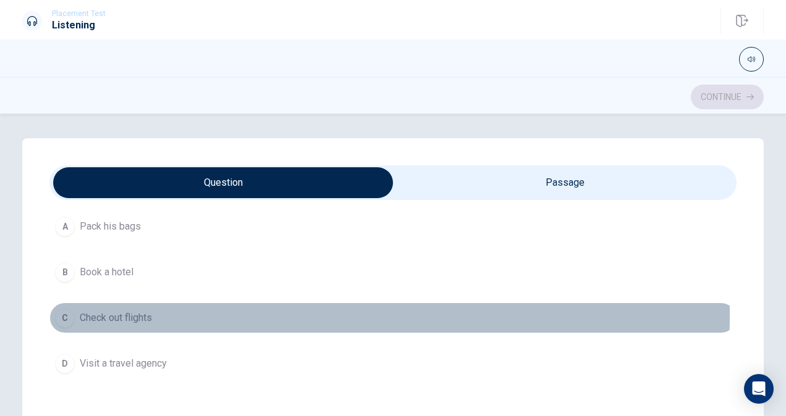
click at [64, 314] on div "C" at bounding box center [65, 318] width 20 height 20
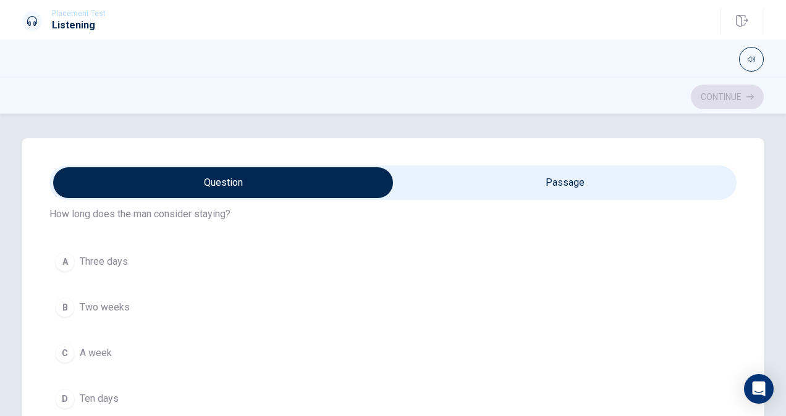
scroll to position [342, 0]
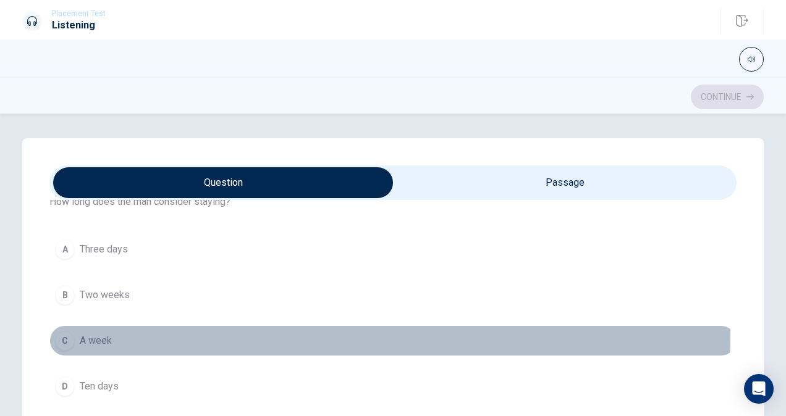
click at [61, 333] on div "C" at bounding box center [65, 341] width 20 height 20
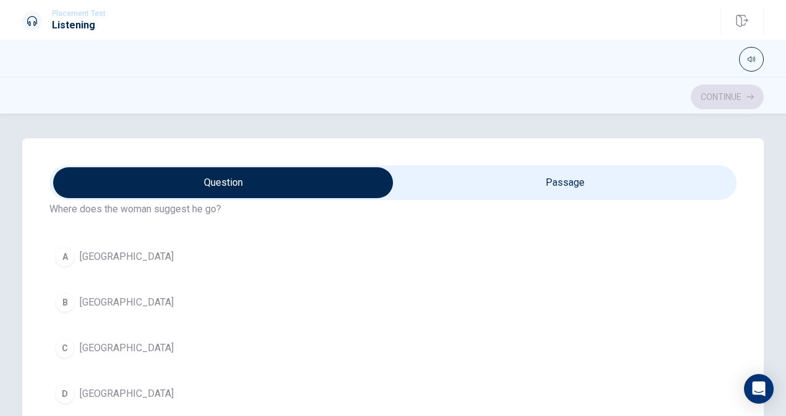
scroll to position [631, 0]
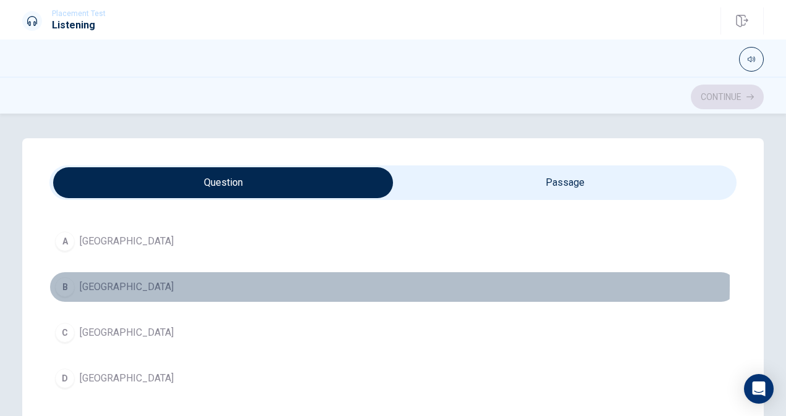
click at [67, 281] on div "B" at bounding box center [65, 287] width 20 height 20
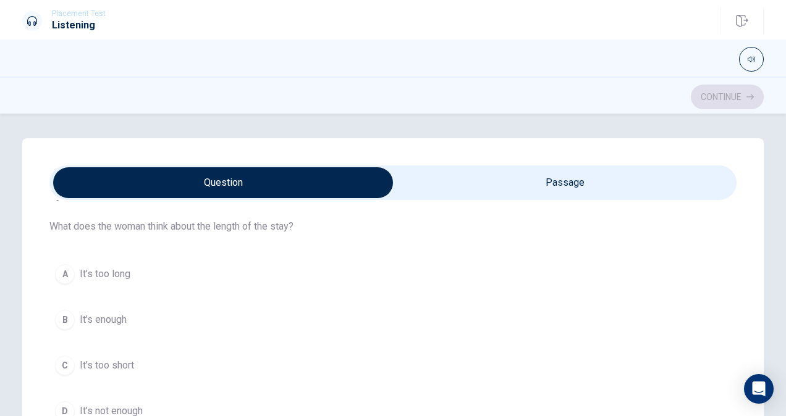
scroll to position [880, 0]
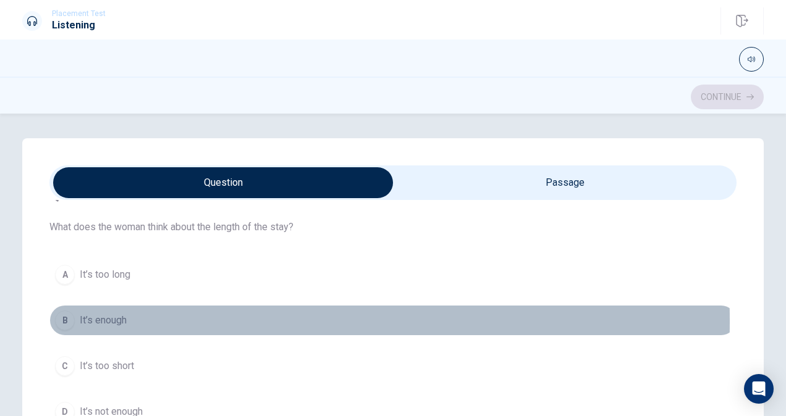
click at [67, 316] on div "B" at bounding box center [65, 321] width 20 height 20
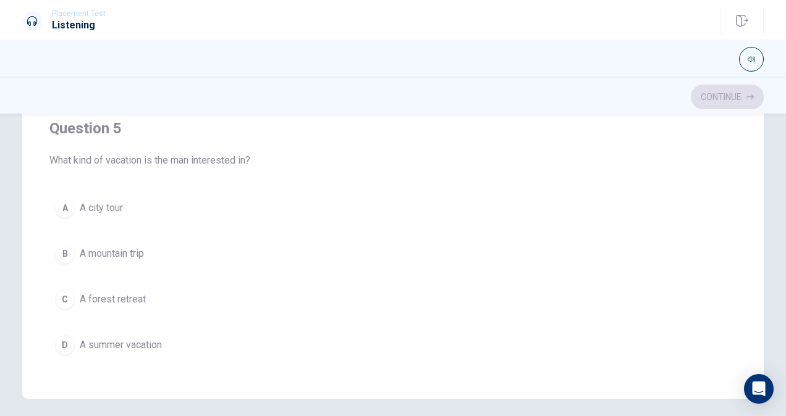
scroll to position [283, 0]
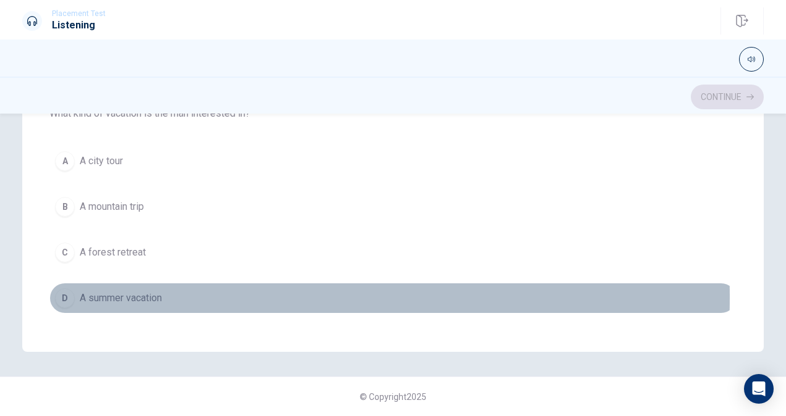
click at [64, 289] on div "D" at bounding box center [65, 299] width 20 height 20
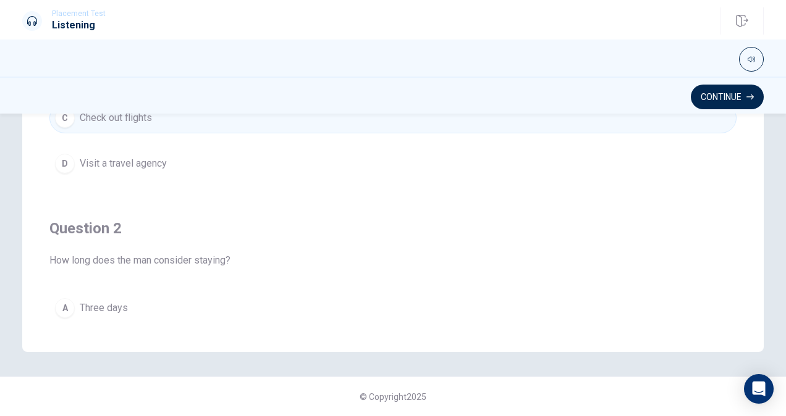
scroll to position [0, 0]
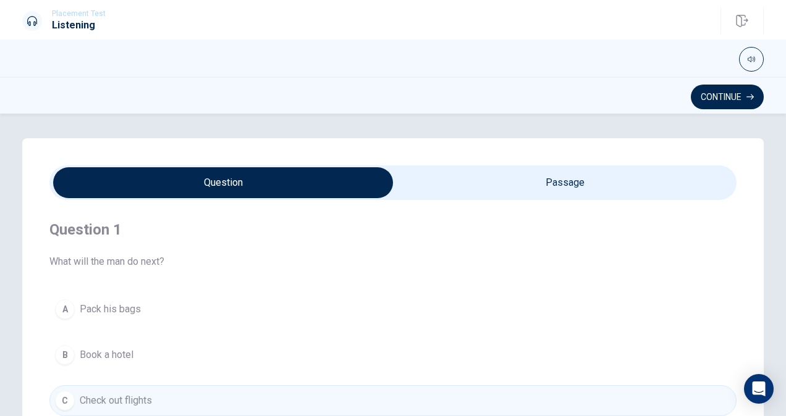
type input "25"
click at [553, 183] on input "checkbox" at bounding box center [223, 182] width 1031 height 31
checkbox input "true"
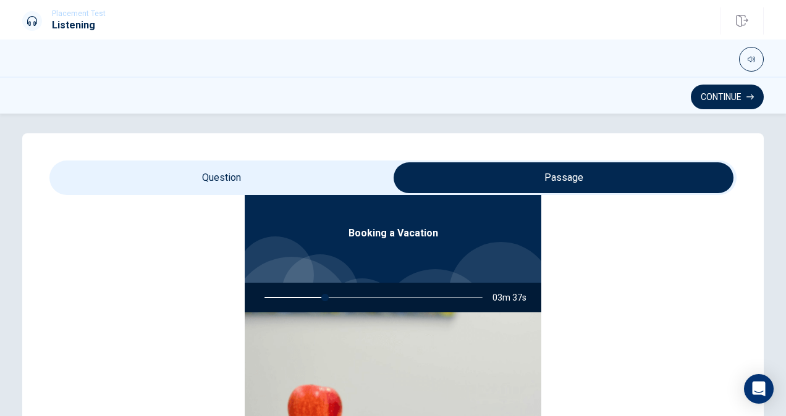
scroll to position [3, 0]
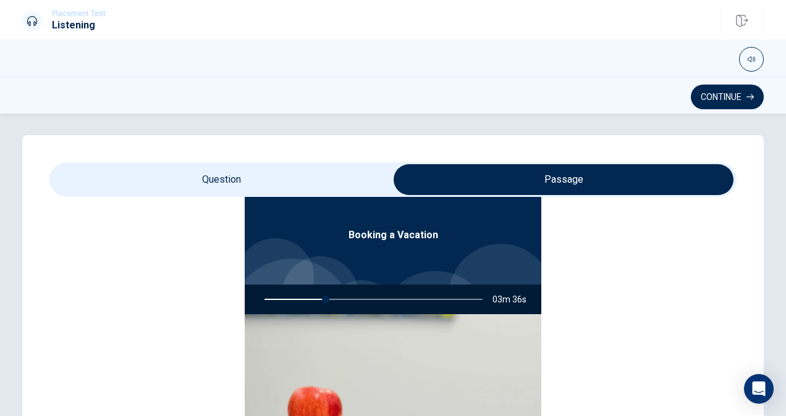
click at [314, 303] on div at bounding box center [371, 300] width 243 height 30
drag, startPoint x: 314, startPoint y: 303, endPoint x: 263, endPoint y: 299, distance: 50.8
click at [263, 299] on div at bounding box center [371, 300] width 243 height 30
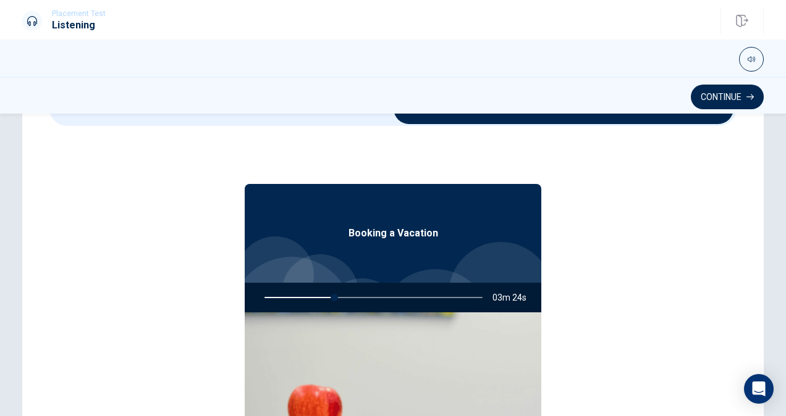
scroll to position [0, 0]
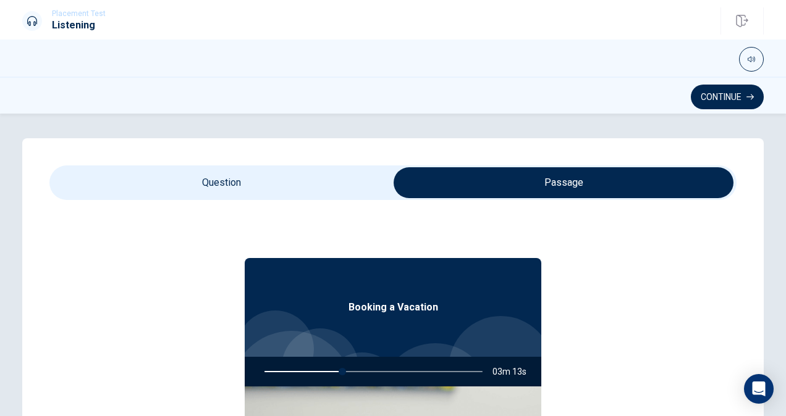
type input "36"
click at [337, 185] on input "checkbox" at bounding box center [563, 182] width 1031 height 31
checkbox input "false"
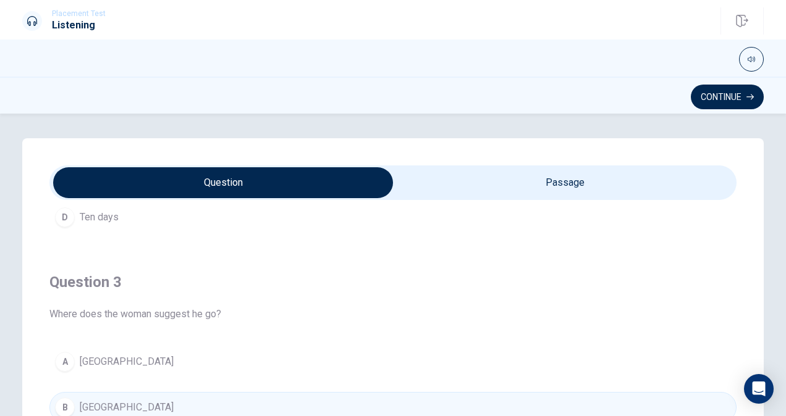
scroll to position [470, 0]
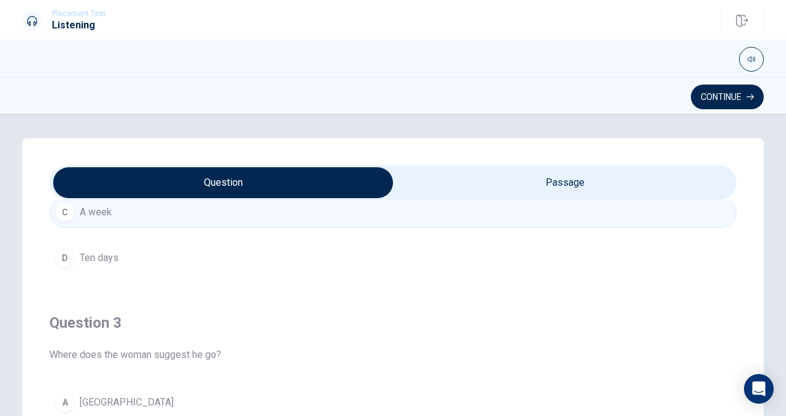
click at [151, 274] on div "Question 2 How long does the man consider staying? A Three days B Two weeks C A…" at bounding box center [392, 153] width 687 height 282
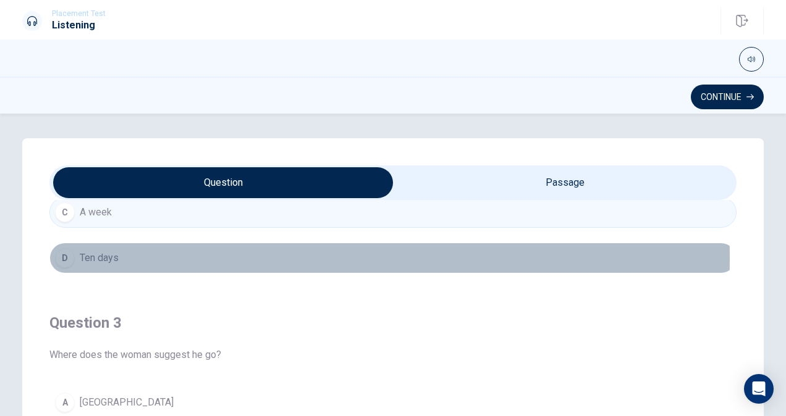
click at [70, 255] on div "D" at bounding box center [65, 258] width 20 height 20
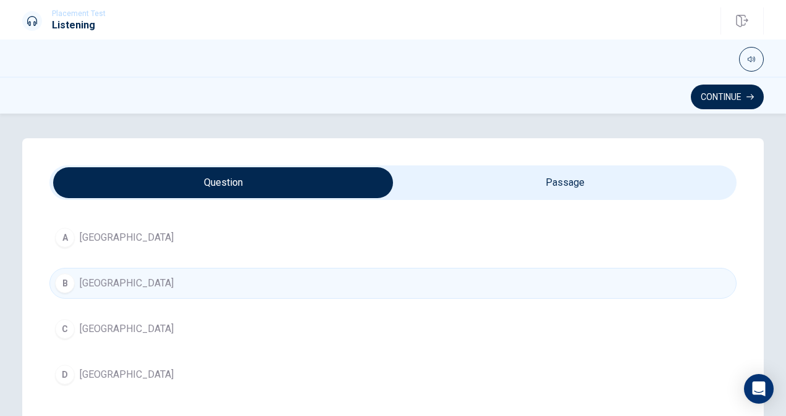
scroll to position [646, 0]
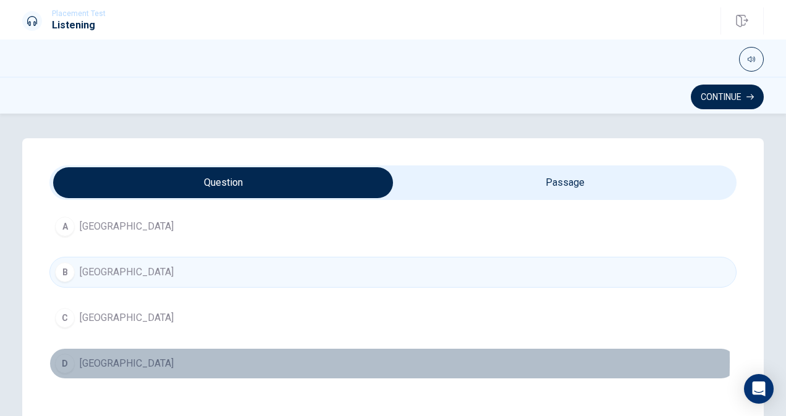
click at [87, 357] on span "[GEOGRAPHIC_DATA]" at bounding box center [127, 364] width 94 height 15
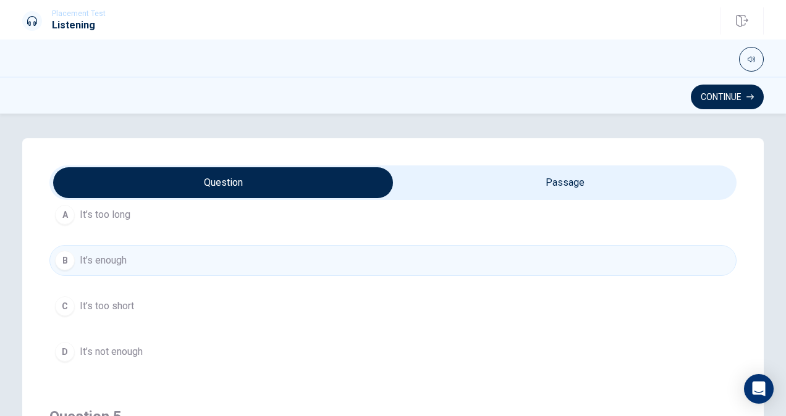
scroll to position [944, 0]
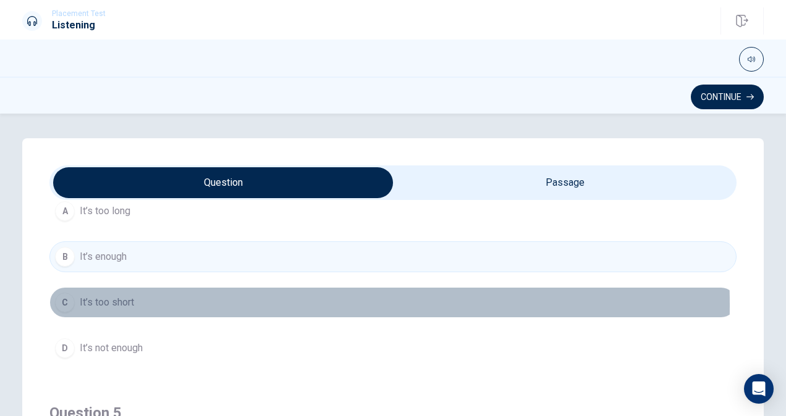
click at [109, 299] on span "It’s too short" at bounding box center [107, 302] width 54 height 15
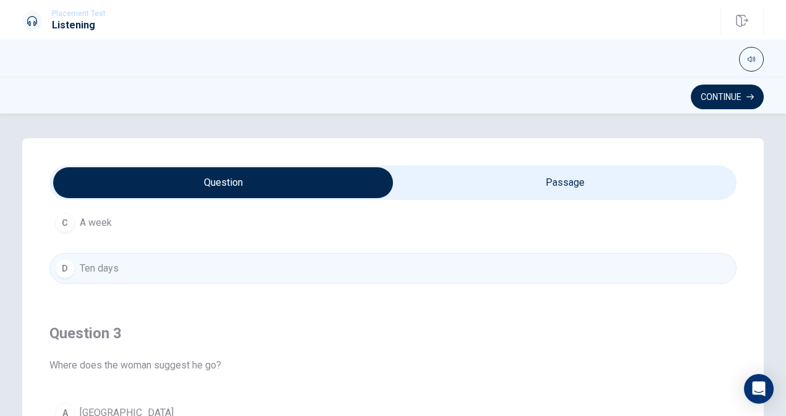
scroll to position [492, 0]
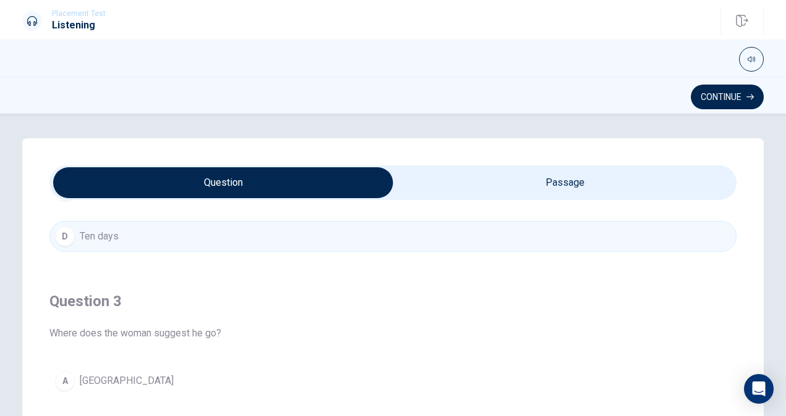
type input "45"
click at [567, 175] on input "checkbox" at bounding box center [223, 182] width 1031 height 31
checkbox input "true"
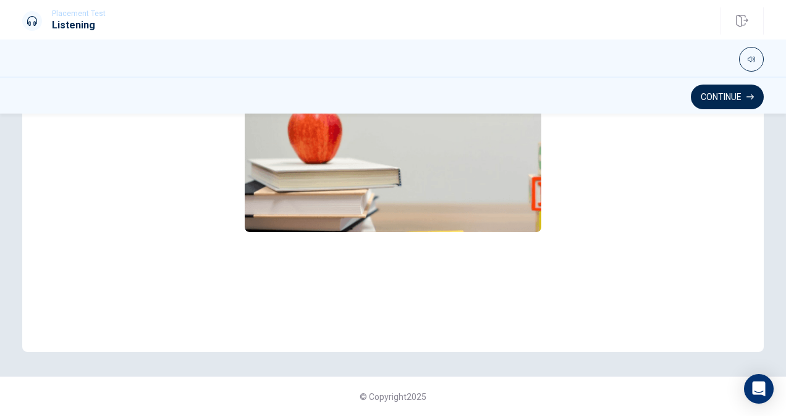
scroll to position [0, 0]
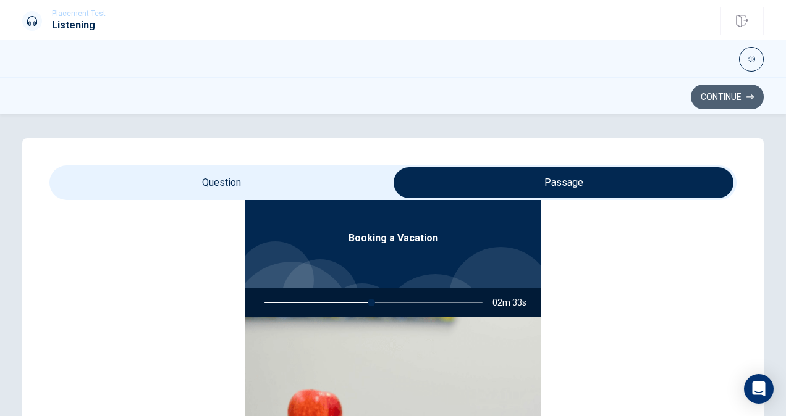
click at [745, 91] on button "Continue" at bounding box center [727, 97] width 73 height 25
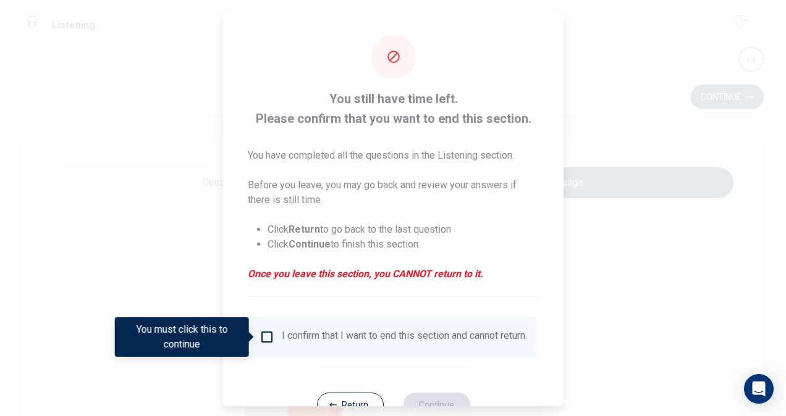
scroll to position [44, 0]
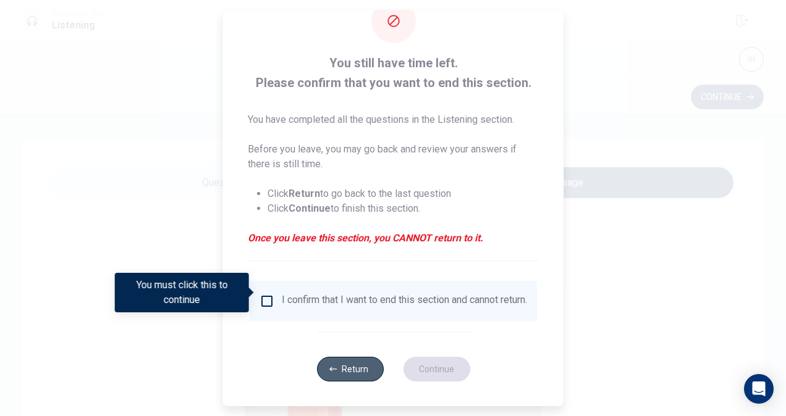
click at [351, 366] on button "Return" at bounding box center [349, 369] width 67 height 25
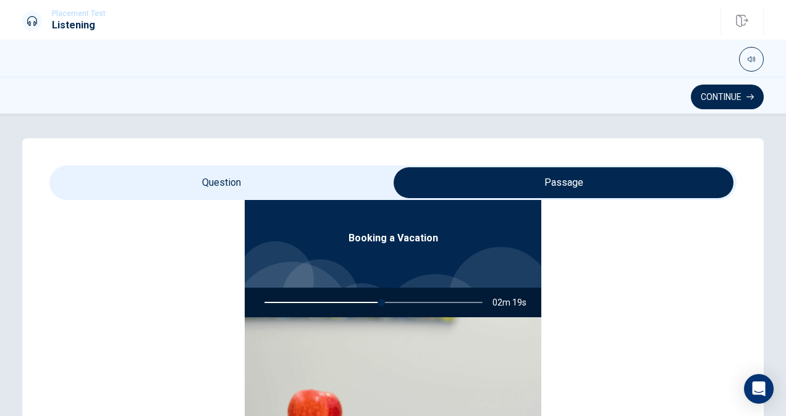
click at [379, 298] on div at bounding box center [371, 303] width 243 height 30
click at [317, 300] on div at bounding box center [371, 303] width 243 height 30
click at [593, 305] on div "Booking a Vacation 02m 17s" at bounding box center [392, 369] width 687 height 477
type input "55"
click at [298, 187] on input "checkbox" at bounding box center [563, 182] width 1031 height 31
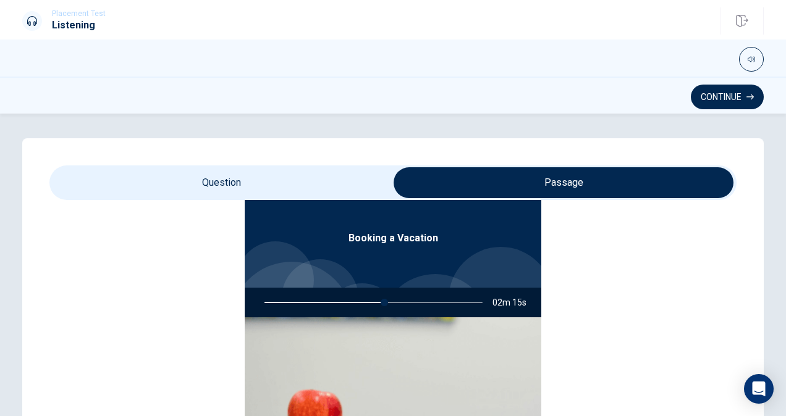
checkbox input "false"
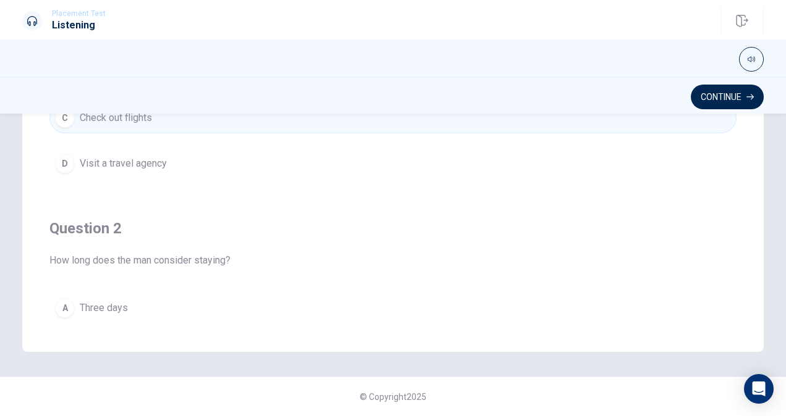
scroll to position [0, 0]
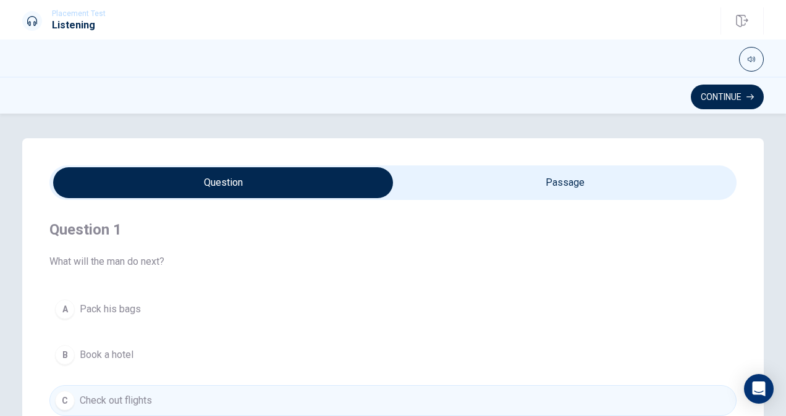
type input "57"
click at [587, 179] on input "checkbox" at bounding box center [223, 182] width 1031 height 31
checkbox input "true"
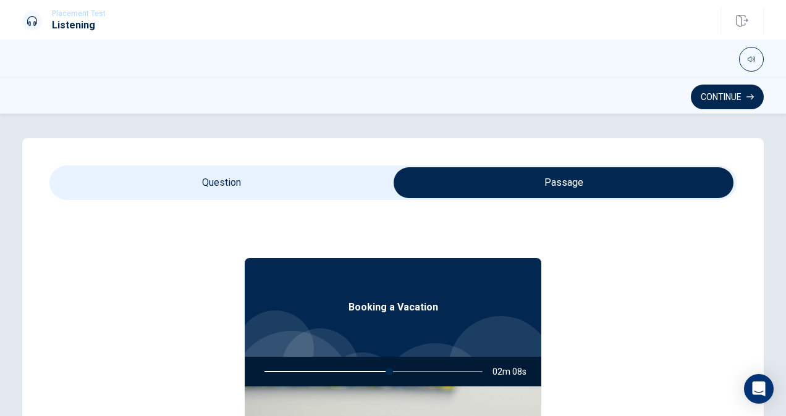
click at [394, 372] on div at bounding box center [371, 372] width 243 height 30
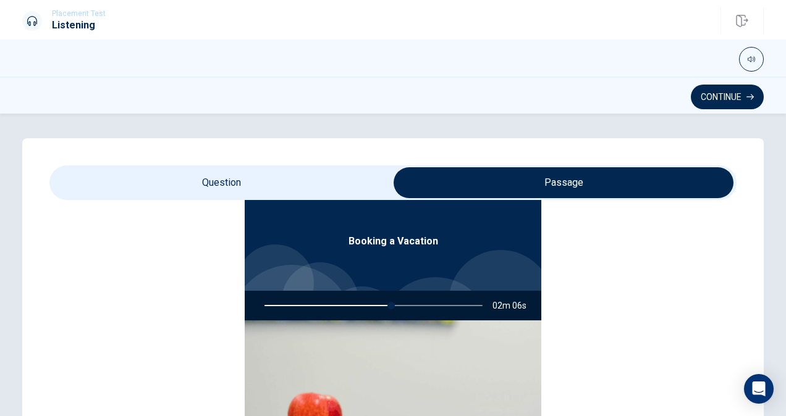
scroll to position [69, 0]
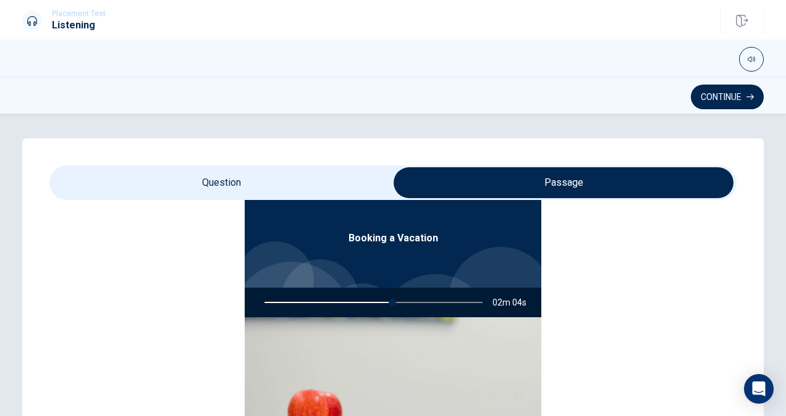
drag, startPoint x: 384, startPoint y: 304, endPoint x: 410, endPoint y: 348, distance: 51.0
click at [410, 348] on div "Booking a Vacation 02m 04s" at bounding box center [393, 398] width 297 height 419
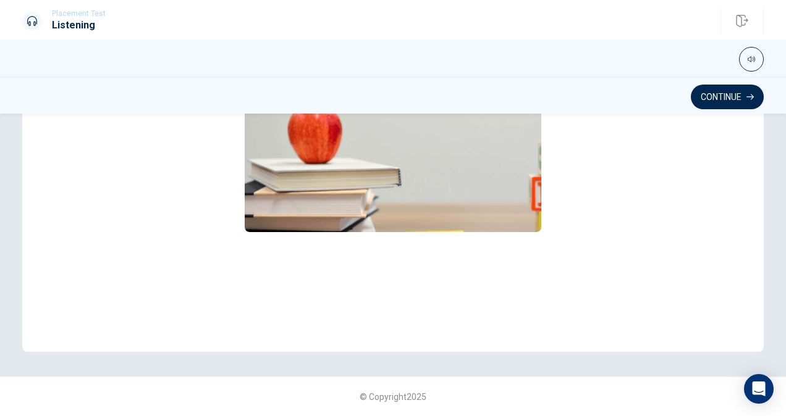
scroll to position [0, 0]
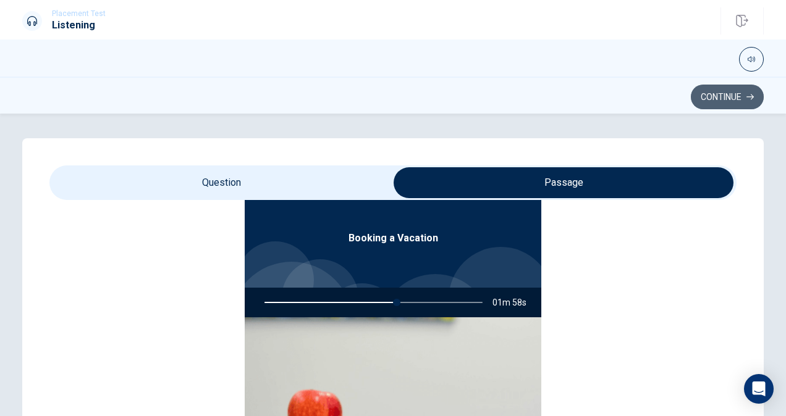
click at [733, 96] on button "Continue" at bounding box center [727, 97] width 73 height 25
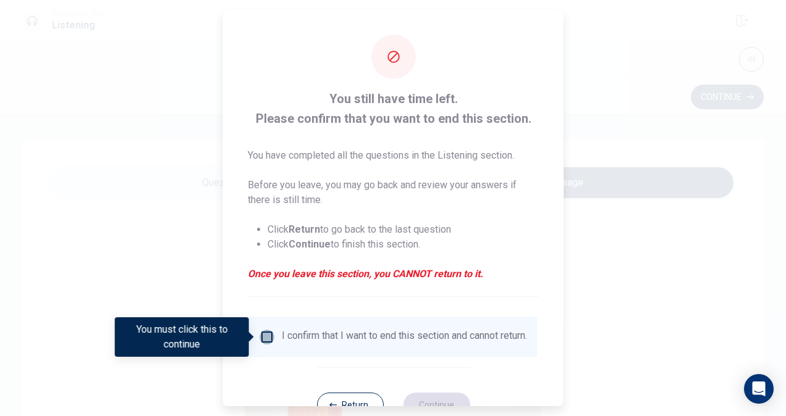
click at [266, 340] on input "You must click this to continue" at bounding box center [267, 337] width 15 height 15
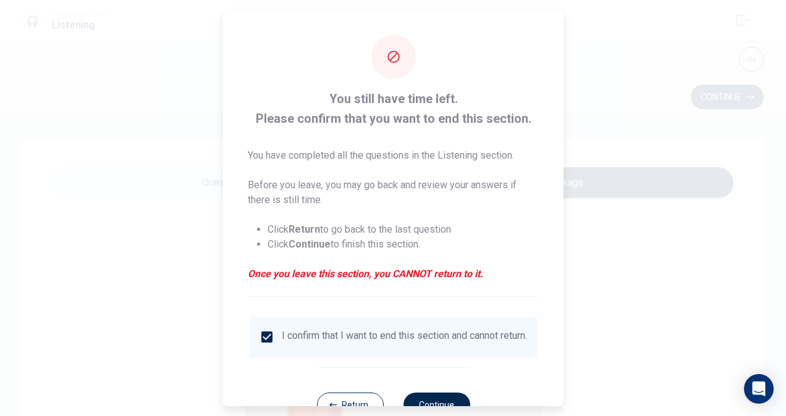
scroll to position [44, 0]
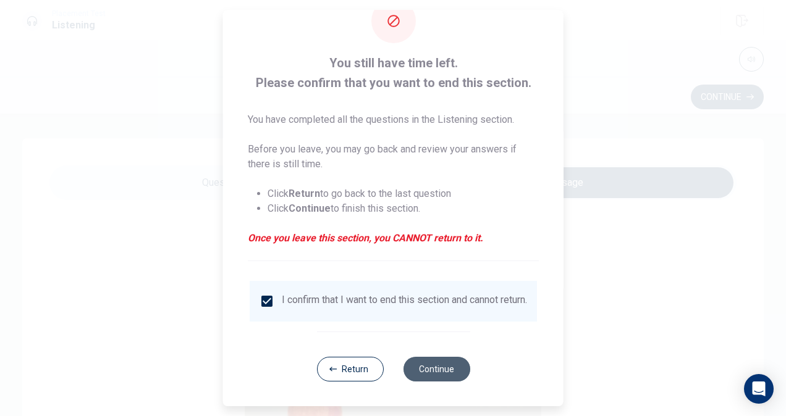
click at [433, 372] on button "Continue" at bounding box center [436, 369] width 67 height 25
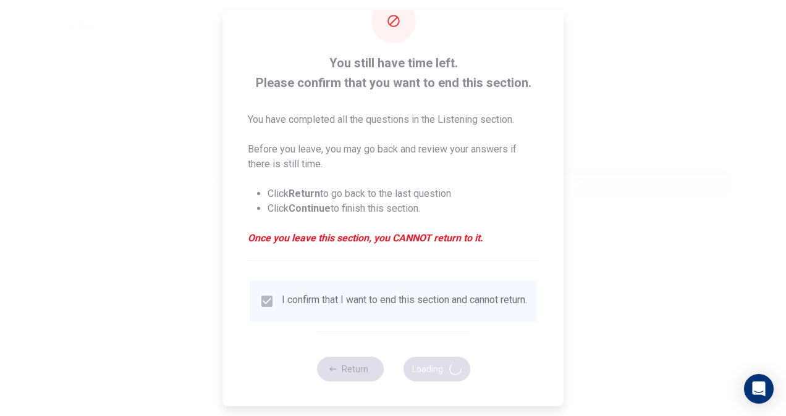
type input "63"
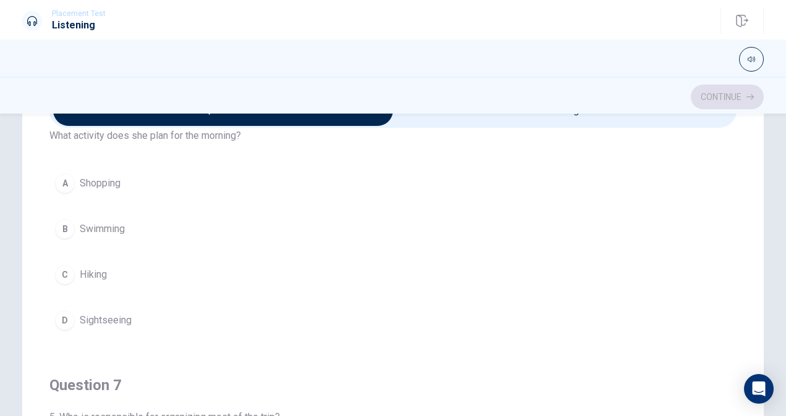
scroll to position [74, 0]
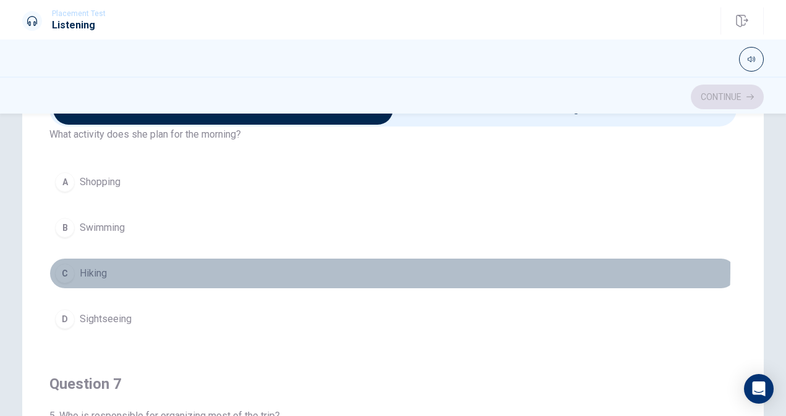
click at [57, 266] on div "C" at bounding box center [65, 274] width 20 height 20
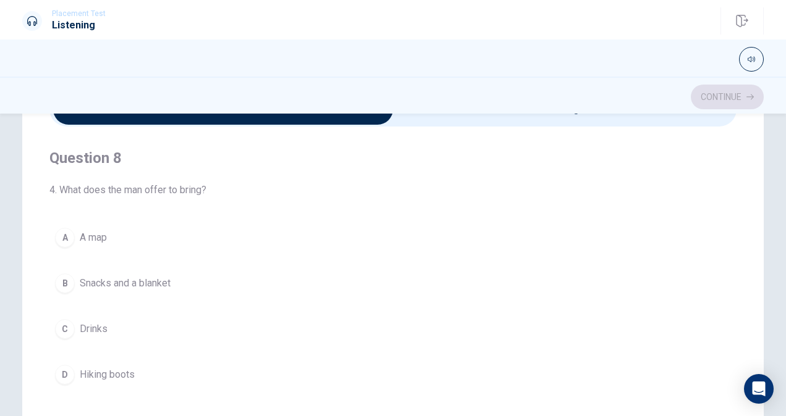
scroll to position [562, 0]
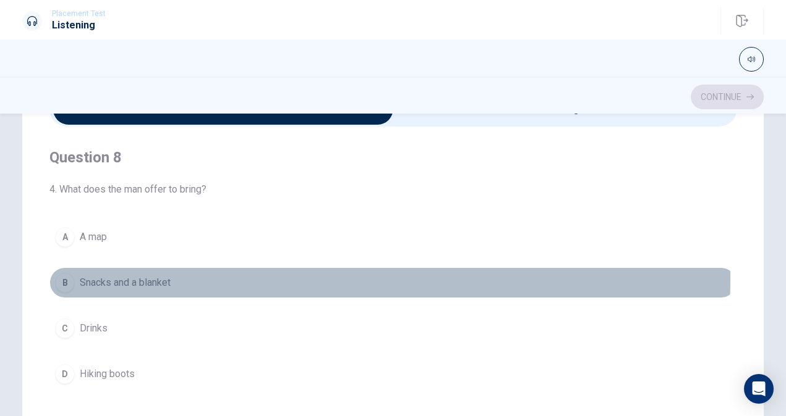
click at [55, 273] on div "B" at bounding box center [65, 283] width 20 height 20
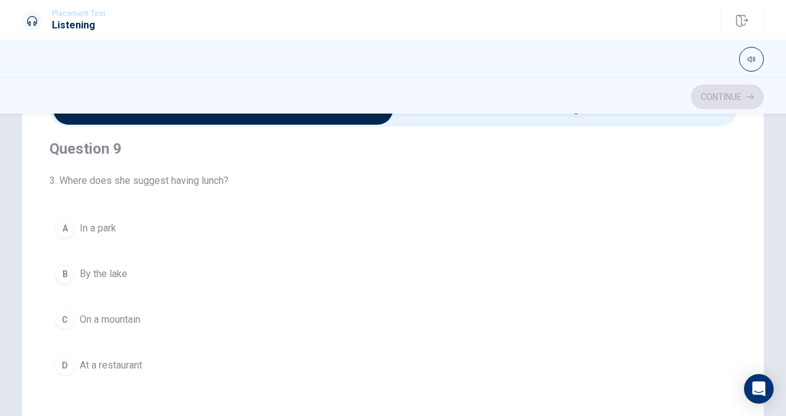
scroll to position [858, 0]
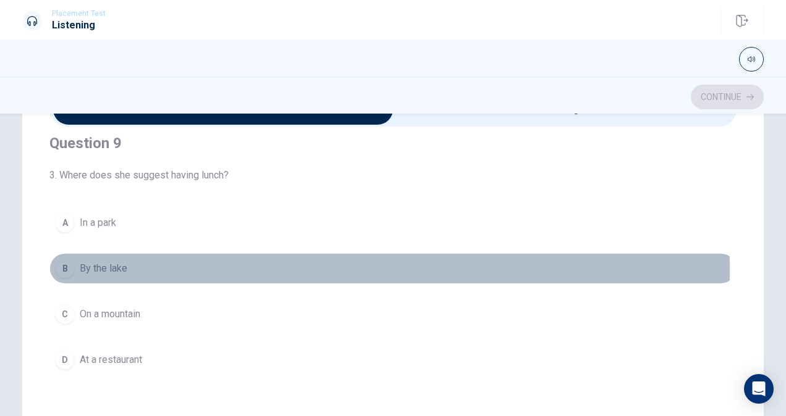
click at [67, 263] on div "B" at bounding box center [65, 269] width 20 height 20
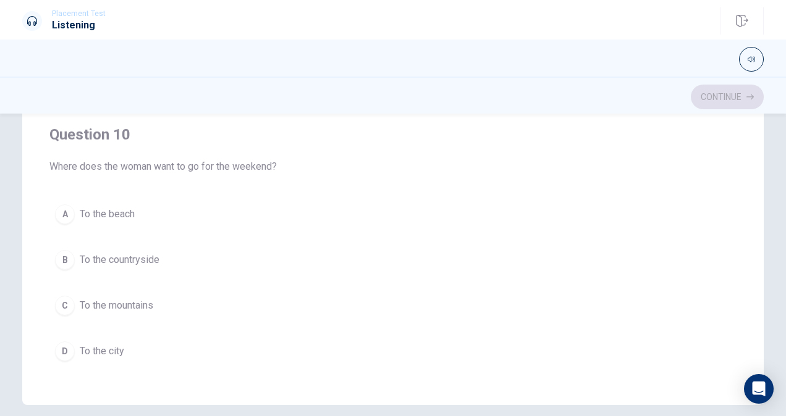
scroll to position [229, 0]
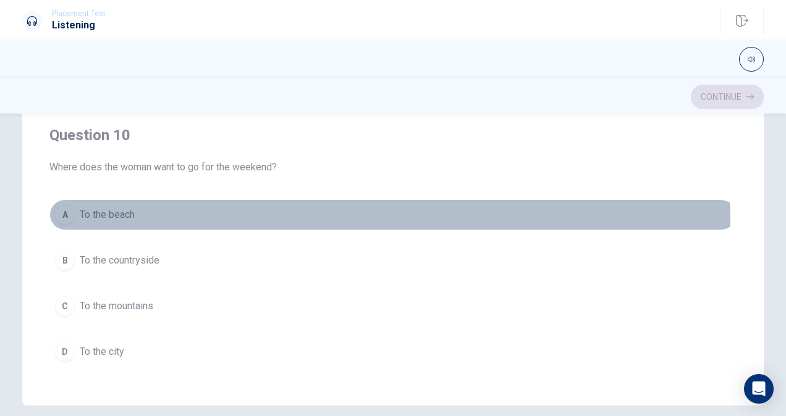
click at [68, 215] on div "A" at bounding box center [65, 215] width 20 height 20
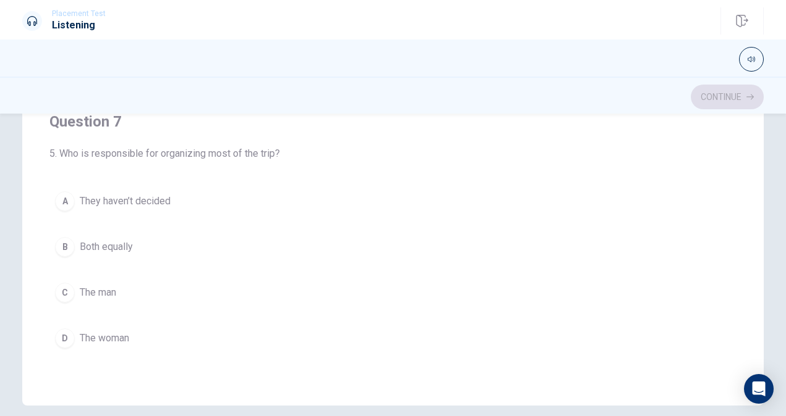
scroll to position [166, 0]
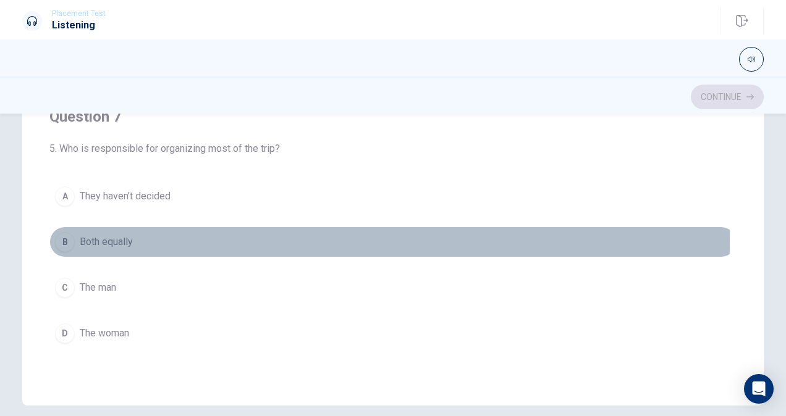
click at [59, 238] on div "B" at bounding box center [65, 242] width 20 height 20
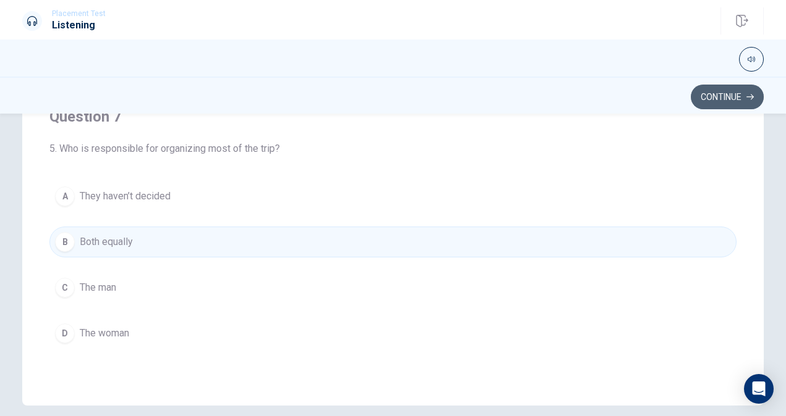
click at [728, 95] on button "Continue" at bounding box center [727, 97] width 73 height 25
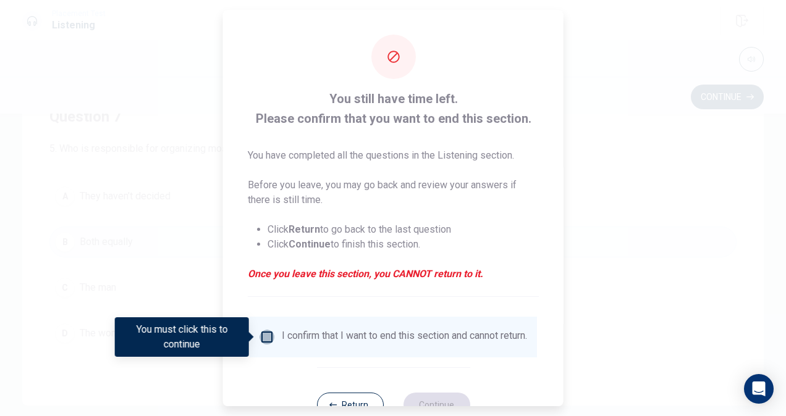
click at [266, 341] on input "You must click this to continue" at bounding box center [267, 337] width 15 height 15
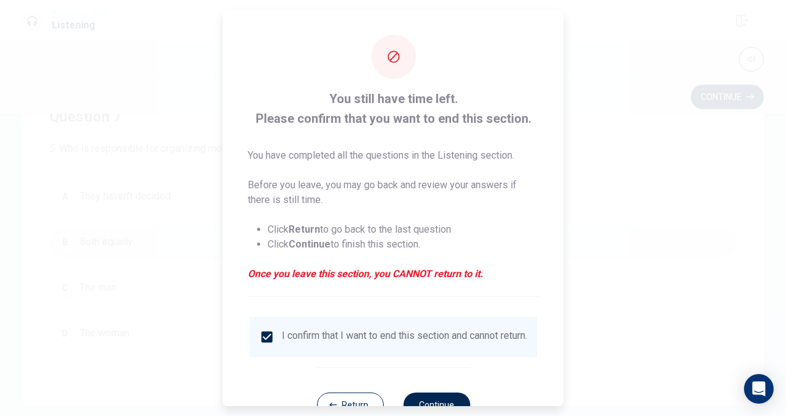
scroll to position [44, 0]
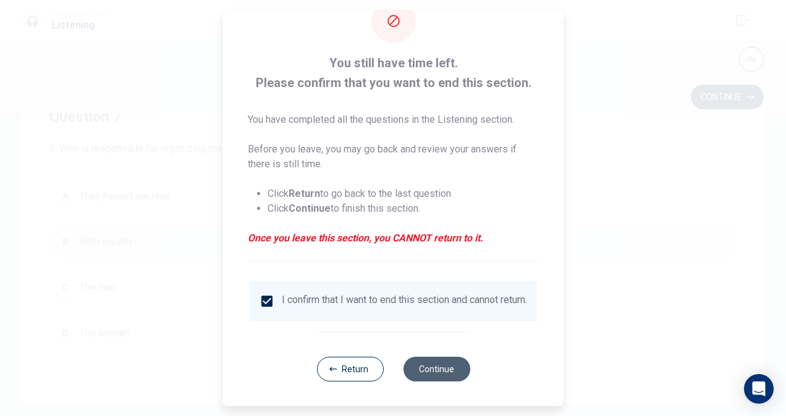
click at [424, 366] on button "Continue" at bounding box center [436, 369] width 67 height 25
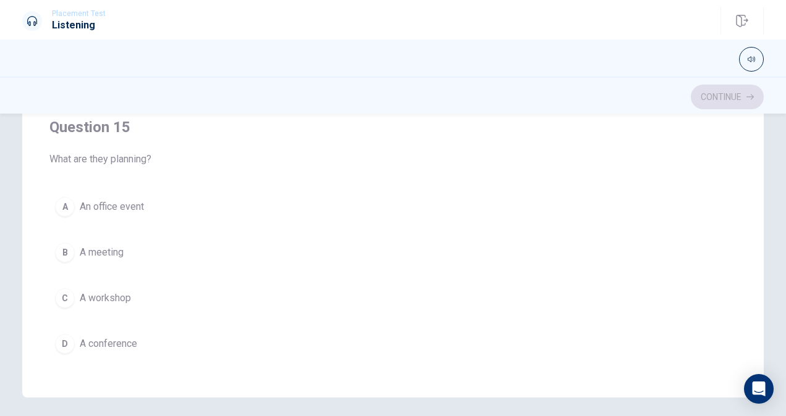
scroll to position [238, 0]
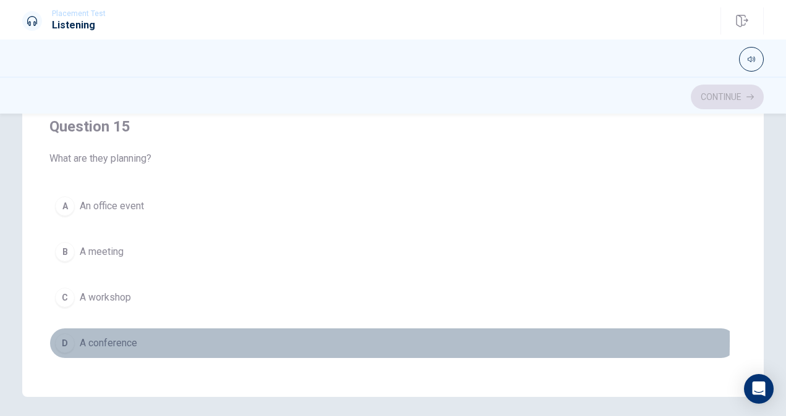
click at [62, 334] on div "D" at bounding box center [65, 344] width 20 height 20
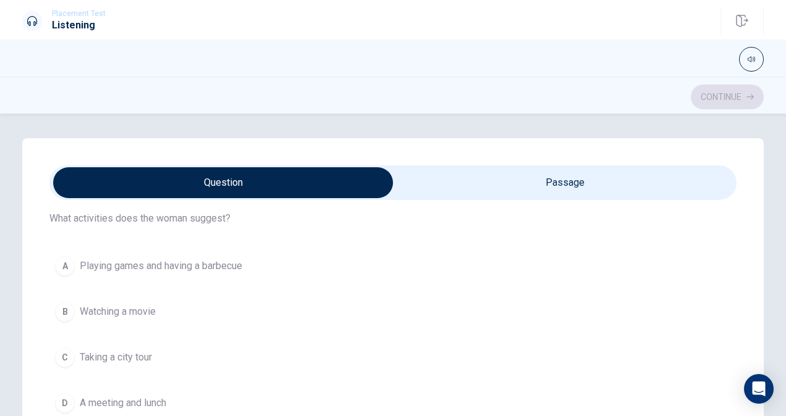
scroll to position [80, 0]
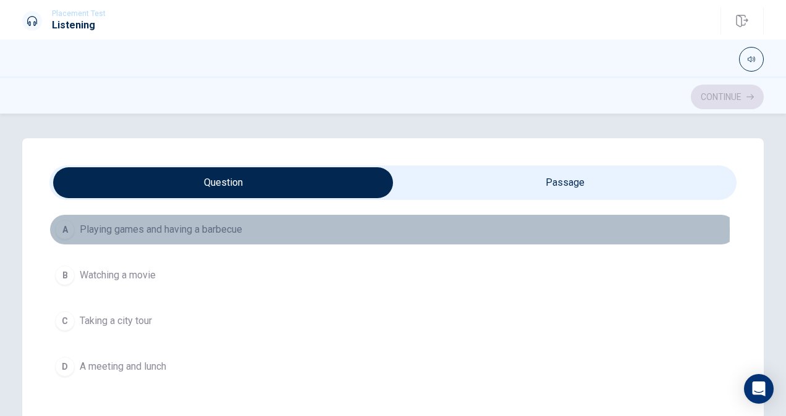
click at [59, 230] on div "A" at bounding box center [65, 230] width 20 height 20
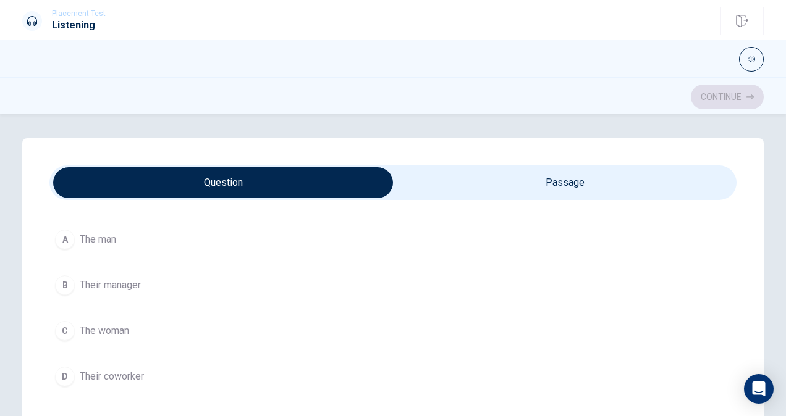
scroll to position [353, 0]
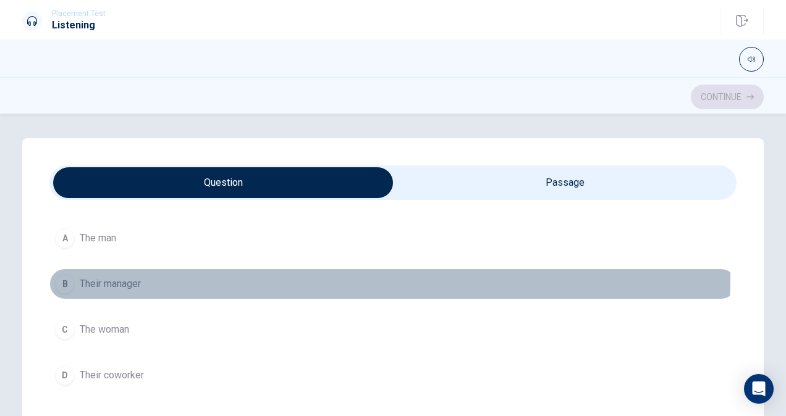
click at [61, 274] on div "B" at bounding box center [65, 284] width 20 height 20
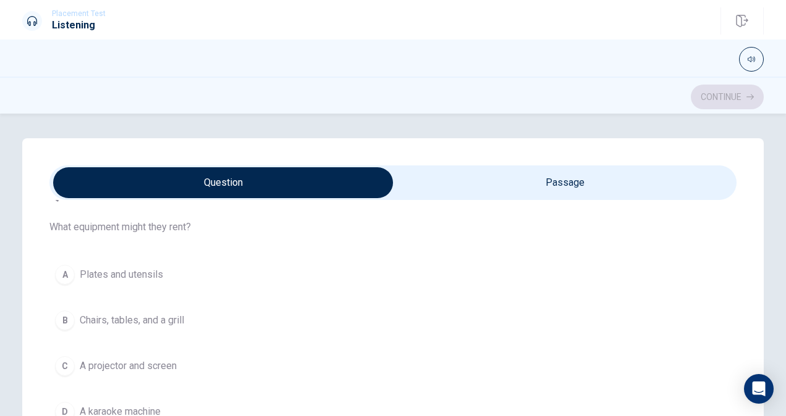
scroll to position [612, 0]
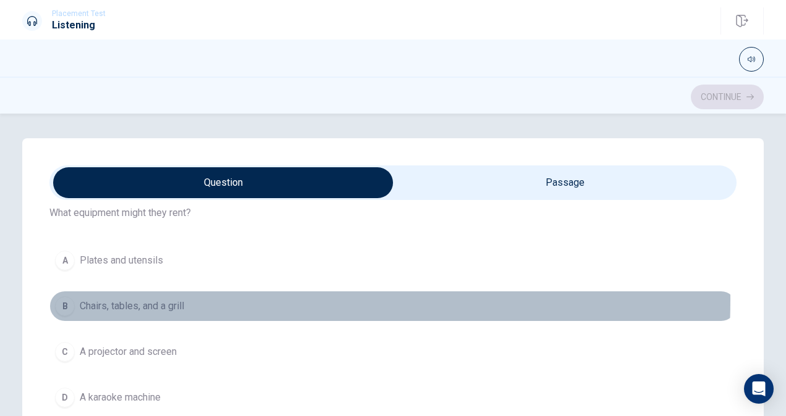
click at [57, 297] on div "B" at bounding box center [65, 307] width 20 height 20
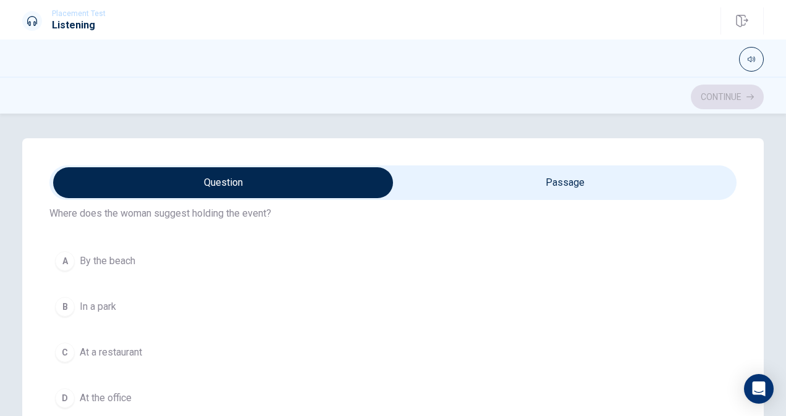
scroll to position [893, 0]
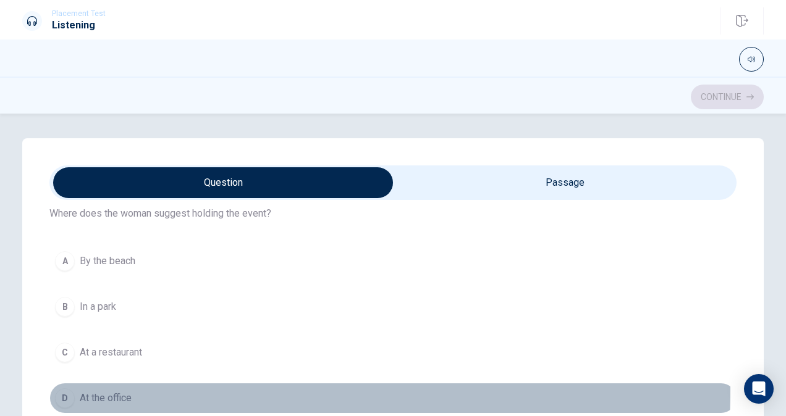
click at [64, 389] on div "D" at bounding box center [65, 399] width 20 height 20
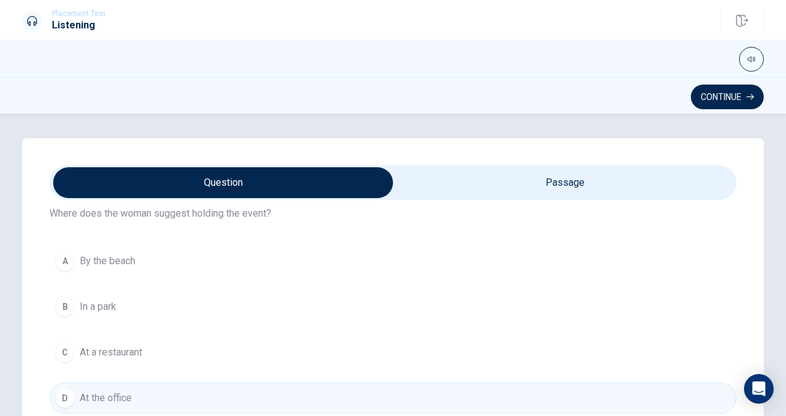
scroll to position [992, 0]
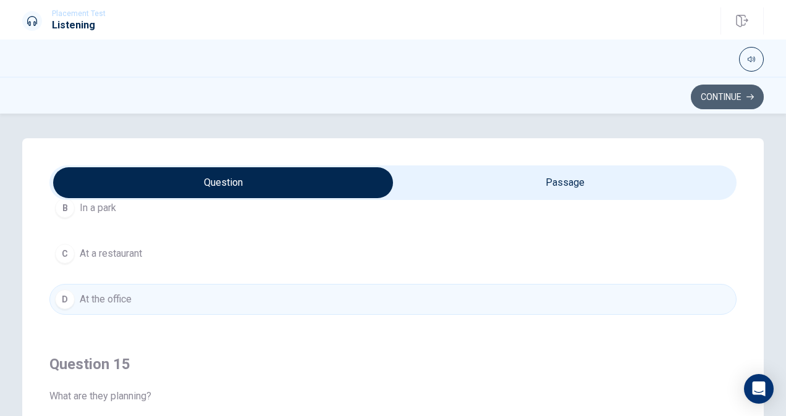
click at [745, 93] on button "Continue" at bounding box center [727, 97] width 73 height 25
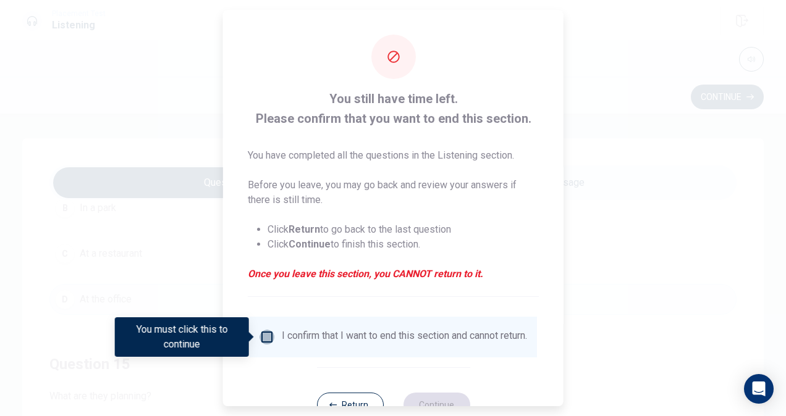
click at [269, 339] on input "You must click this to continue" at bounding box center [267, 337] width 15 height 15
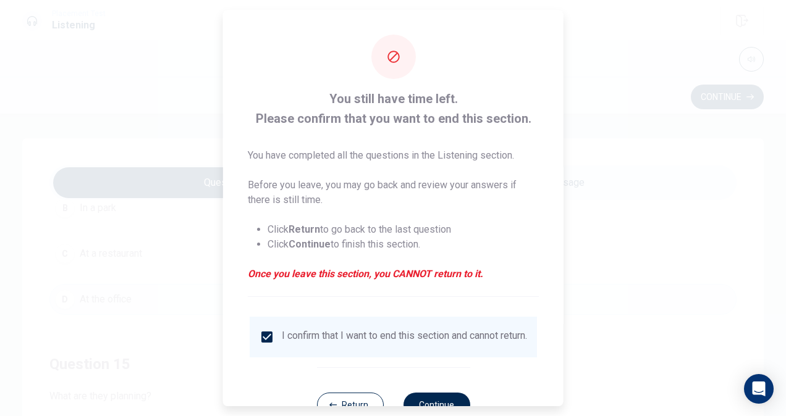
scroll to position [44, 0]
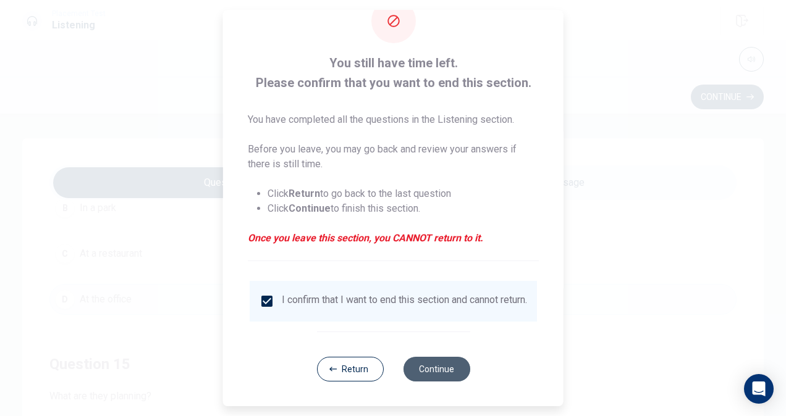
click at [413, 368] on button "Continue" at bounding box center [436, 369] width 67 height 25
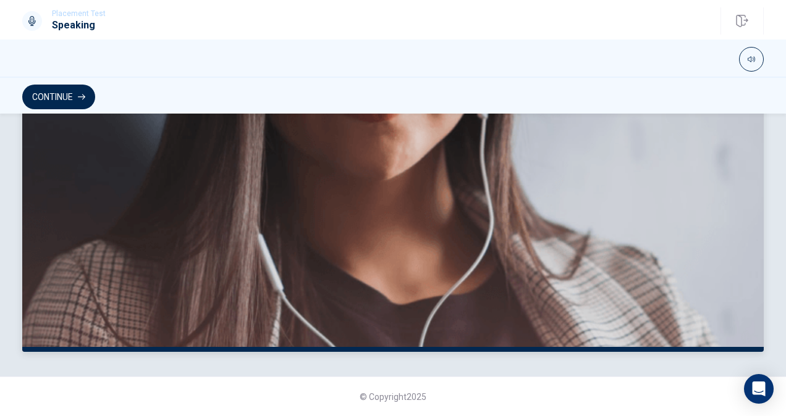
scroll to position [0, 0]
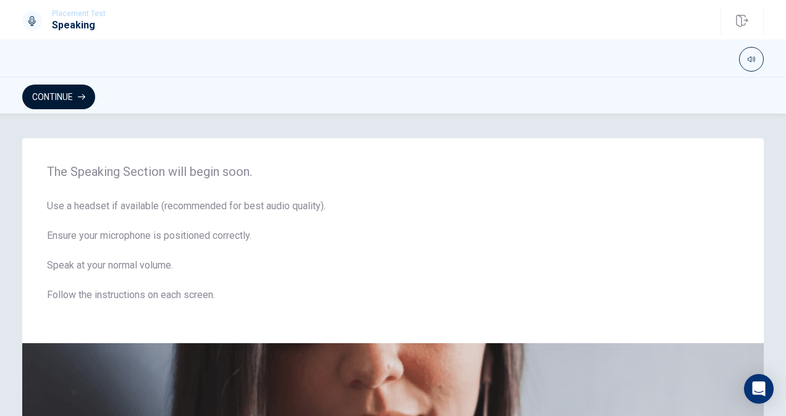
click at [65, 98] on button "Continue" at bounding box center [58, 97] width 73 height 25
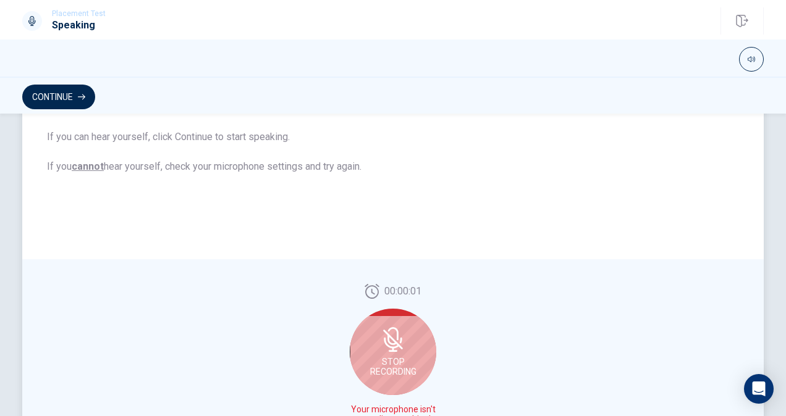
scroll to position [295, 0]
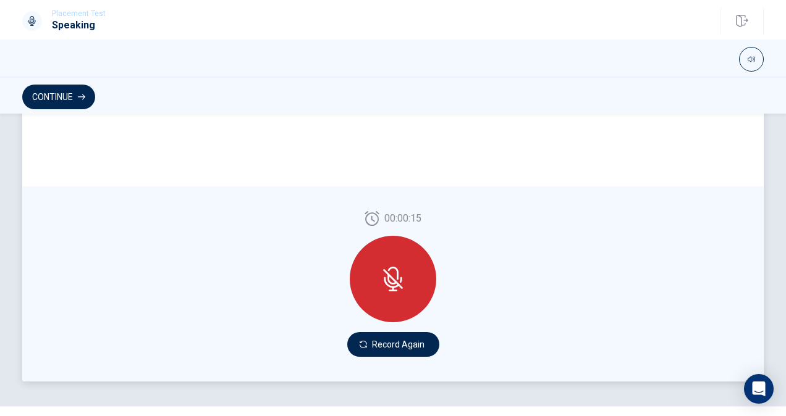
click at [414, 296] on div at bounding box center [393, 279] width 87 height 87
click at [400, 279] on icon at bounding box center [401, 280] width 2 height 6
click at [385, 347] on button "Record Again" at bounding box center [393, 344] width 92 height 25
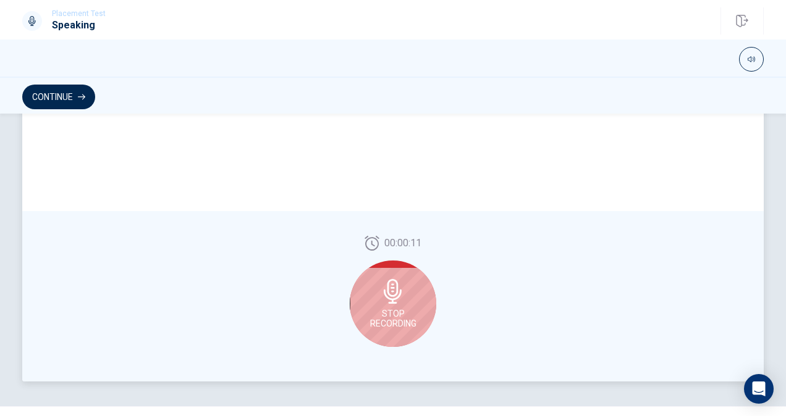
click at [394, 300] on icon at bounding box center [393, 291] width 25 height 25
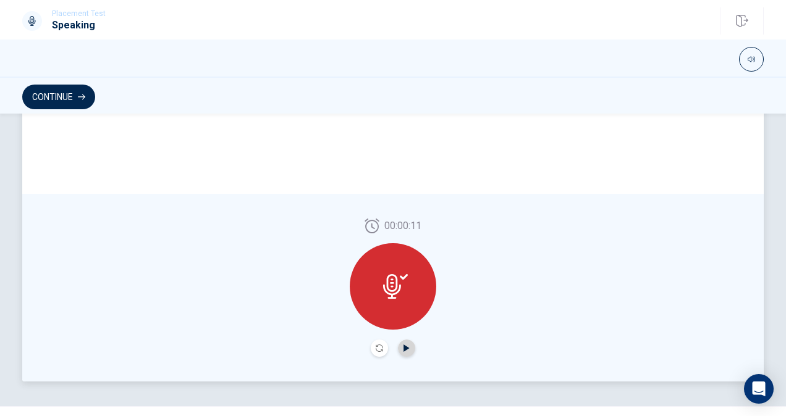
click at [403, 345] on icon "Play Audio" at bounding box center [406, 348] width 6 height 7
click at [376, 348] on icon "Record Again" at bounding box center [379, 348] width 7 height 7
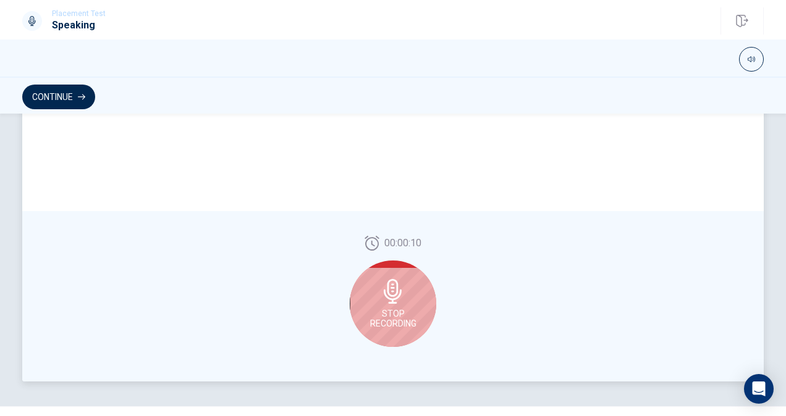
click at [407, 325] on span "Stop Recording" at bounding box center [393, 319] width 46 height 20
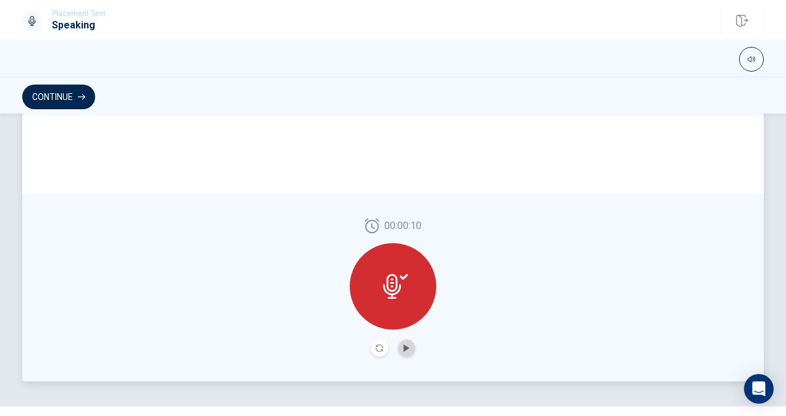
click at [403, 355] on button "Play Audio" at bounding box center [406, 348] width 17 height 17
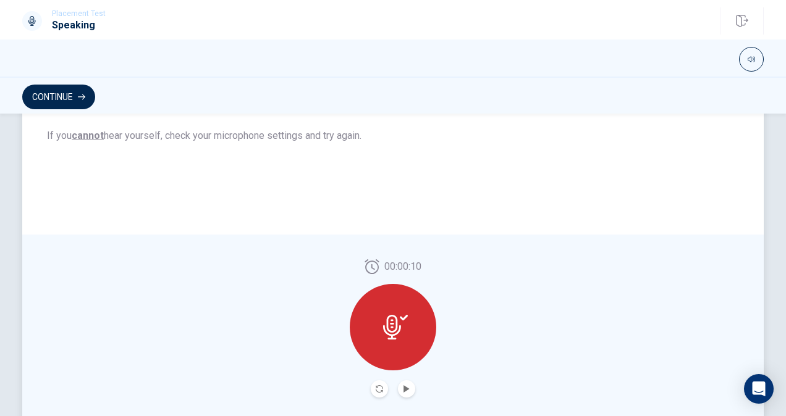
scroll to position [325, 0]
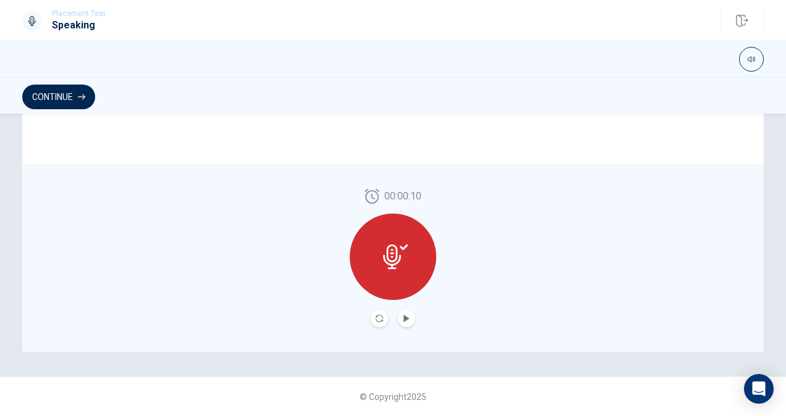
click at [408, 250] on div at bounding box center [393, 257] width 87 height 87
click at [377, 320] on icon "Record Again" at bounding box center [379, 318] width 7 height 7
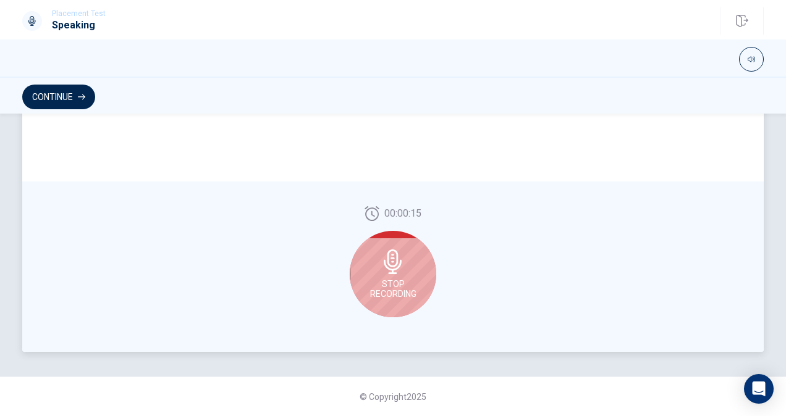
click at [383, 284] on span "Stop Recording" at bounding box center [393, 289] width 46 height 20
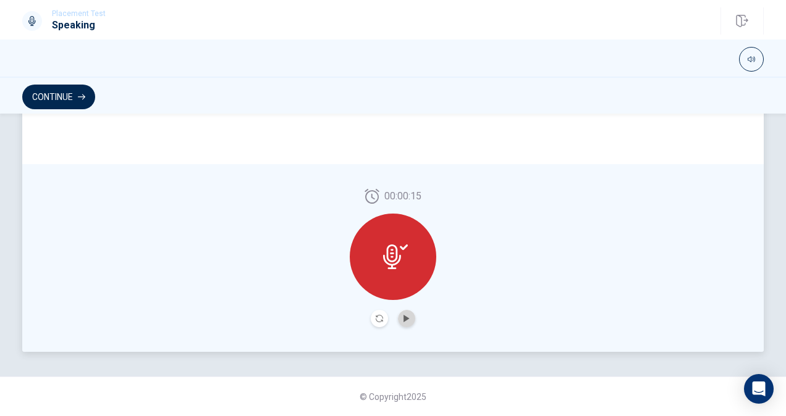
click at [407, 317] on button "Play Audio" at bounding box center [406, 318] width 17 height 17
click at [402, 266] on icon at bounding box center [395, 257] width 25 height 25
click at [392, 276] on div at bounding box center [393, 257] width 87 height 87
click at [376, 321] on icon "Record Again" at bounding box center [379, 318] width 7 height 7
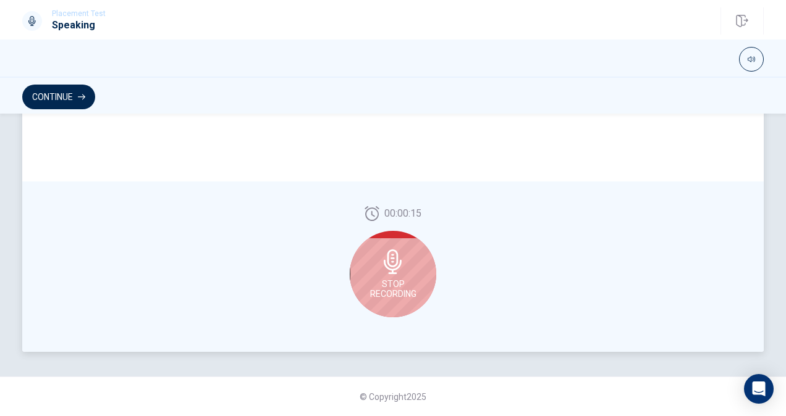
click at [387, 279] on span "Stop Recording" at bounding box center [393, 289] width 46 height 20
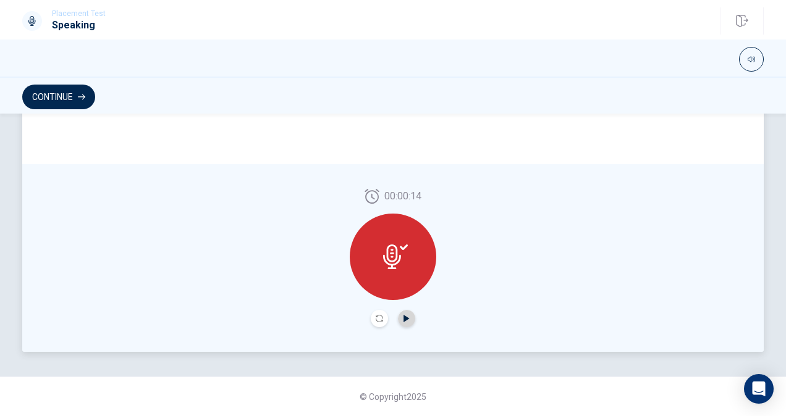
click at [403, 321] on icon "Play Audio" at bounding box center [406, 318] width 6 height 7
click at [398, 283] on div at bounding box center [393, 257] width 87 height 87
click at [400, 315] on button "Play Audio" at bounding box center [406, 318] width 17 height 17
click at [405, 316] on icon "Play Audio" at bounding box center [406, 318] width 7 height 7
click at [376, 316] on icon "Record Again" at bounding box center [379, 318] width 7 height 7
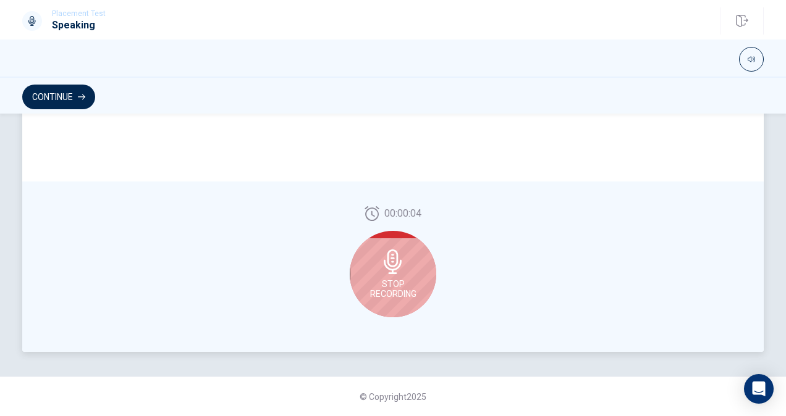
click at [397, 289] on span "Stop Recording" at bounding box center [393, 289] width 46 height 20
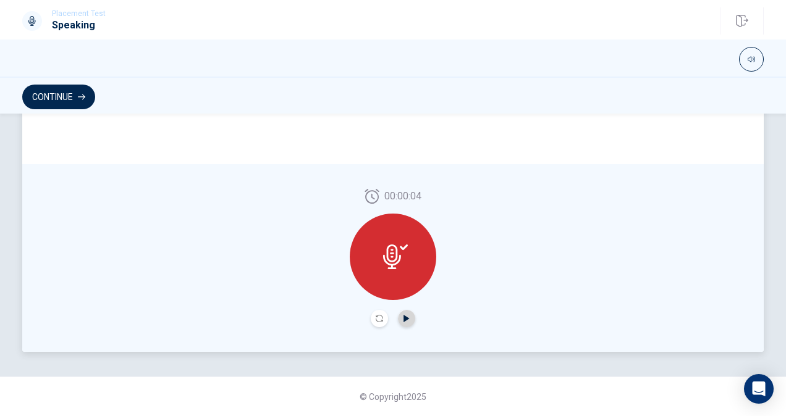
click at [404, 320] on icon "Play Audio" at bounding box center [406, 318] width 7 height 7
click at [376, 317] on icon "Record Again" at bounding box center [379, 318] width 7 height 7
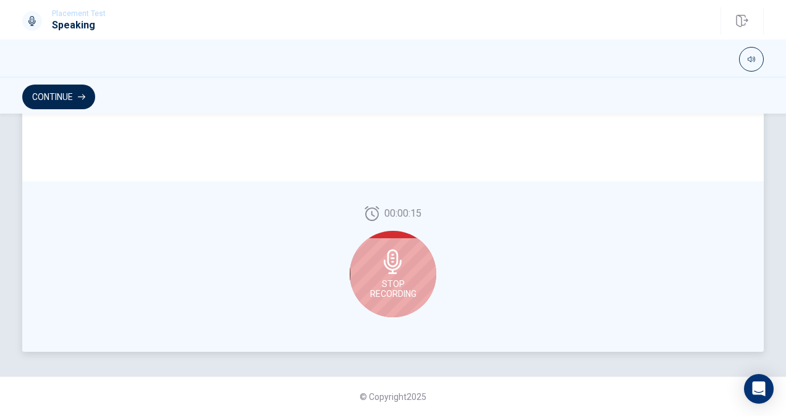
click at [407, 289] on span "Stop Recording" at bounding box center [393, 289] width 46 height 20
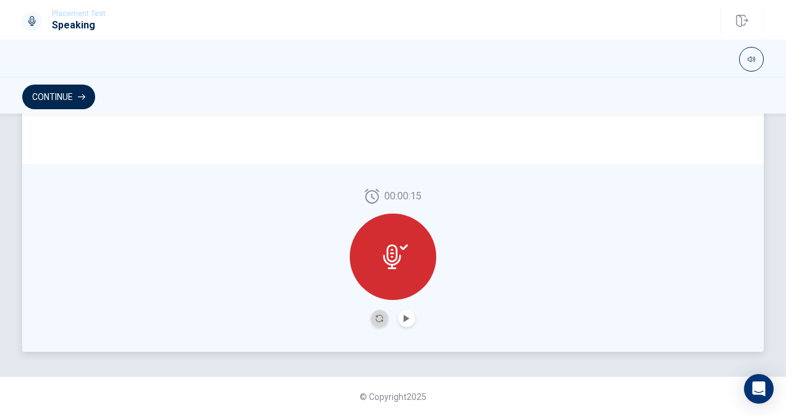
click at [380, 318] on button "Record Again" at bounding box center [379, 318] width 17 height 17
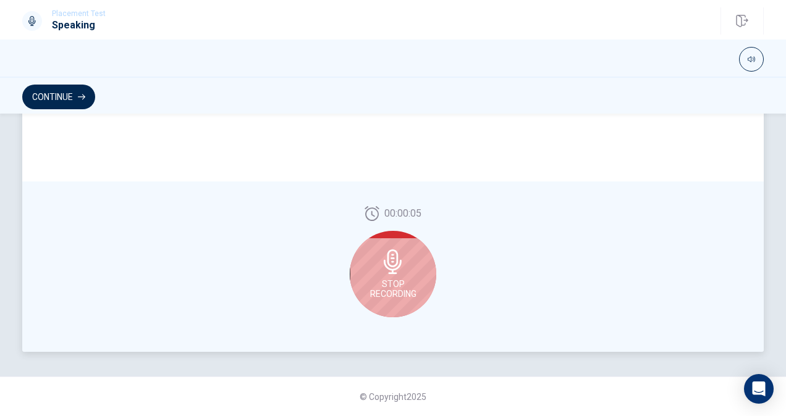
click at [397, 295] on span "Stop Recording" at bounding box center [393, 289] width 46 height 20
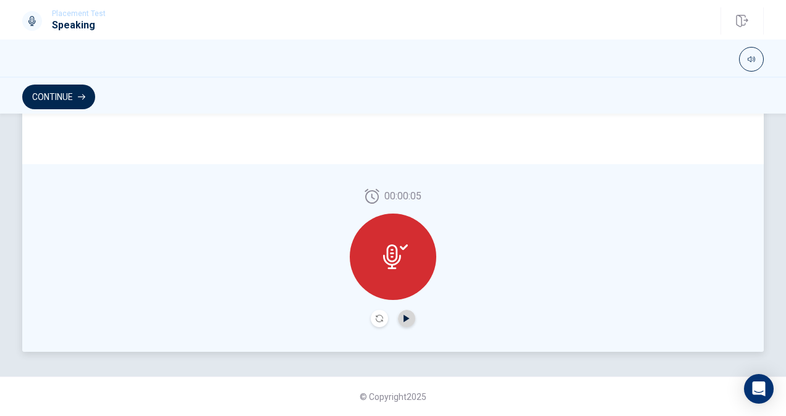
click at [404, 318] on icon "Play Audio" at bounding box center [406, 318] width 6 height 7
click at [378, 318] on icon "Record Again" at bounding box center [379, 318] width 7 height 7
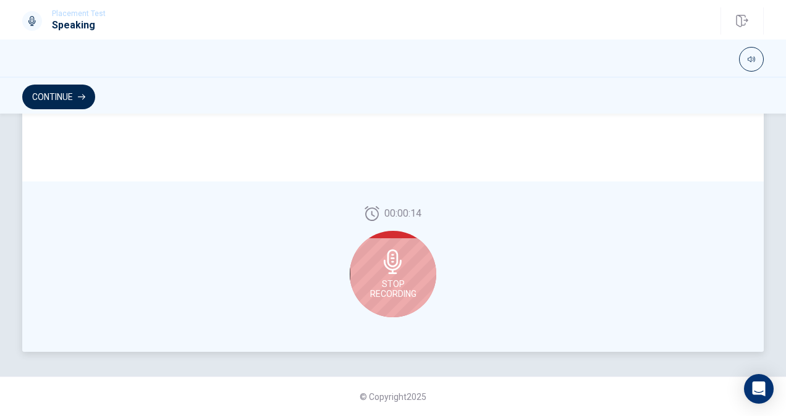
scroll to position [0, 0]
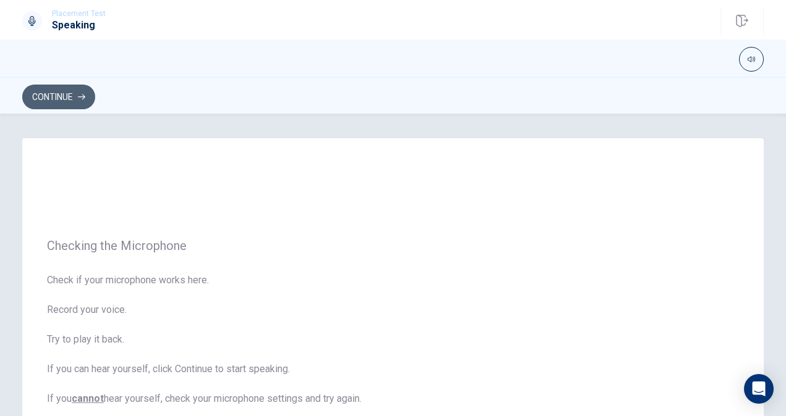
click at [60, 96] on button "Continue" at bounding box center [58, 97] width 73 height 25
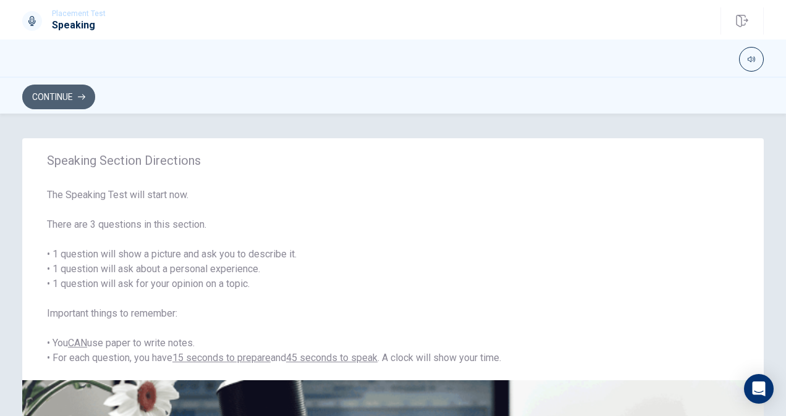
click at [81, 93] on button "Continue" at bounding box center [58, 97] width 73 height 25
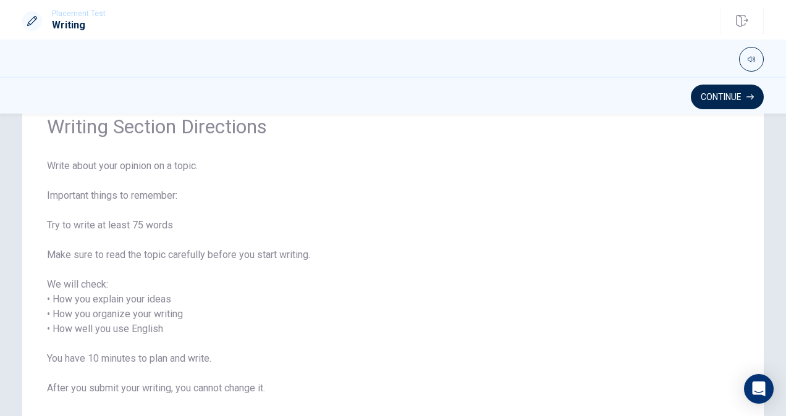
scroll to position [152, 0]
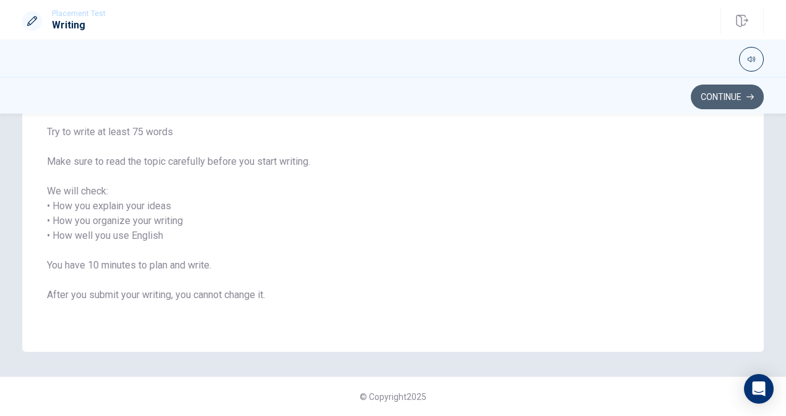
click at [723, 101] on button "Continue" at bounding box center [727, 97] width 73 height 25
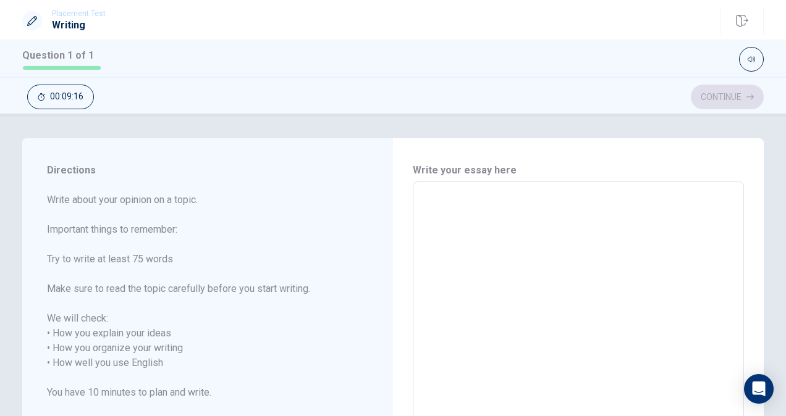
scroll to position [10, 0]
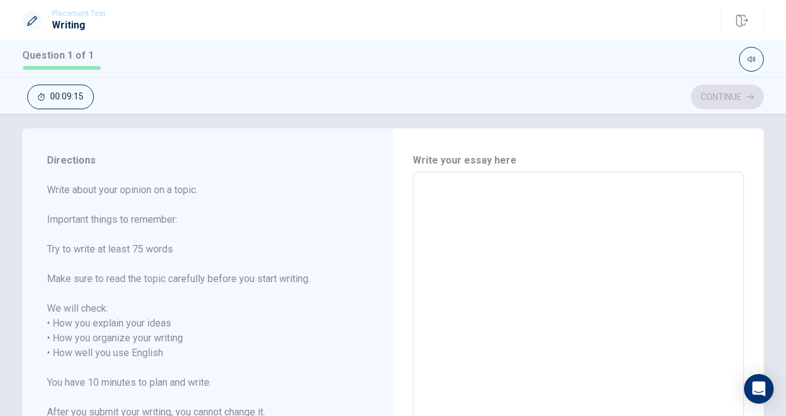
click at [454, 198] on textarea at bounding box center [578, 353] width 314 height 343
type textarea "I"
type textarea "x"
type textarea "I"
type textarea "x"
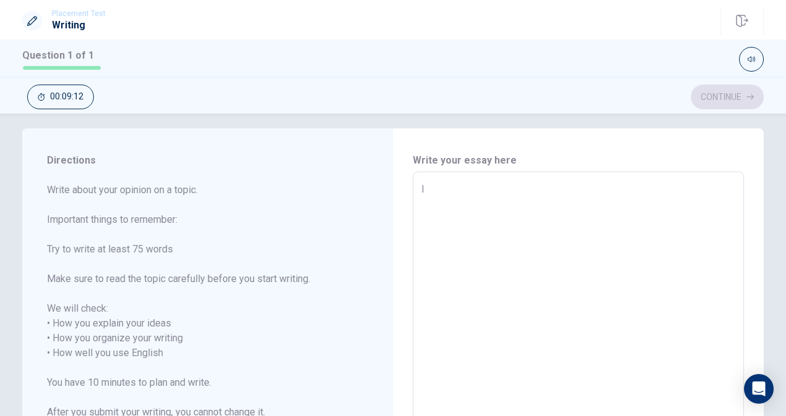
type textarea "I d"
type textarea "x"
type textarea "I di"
type textarea "x"
type textarea "I dis"
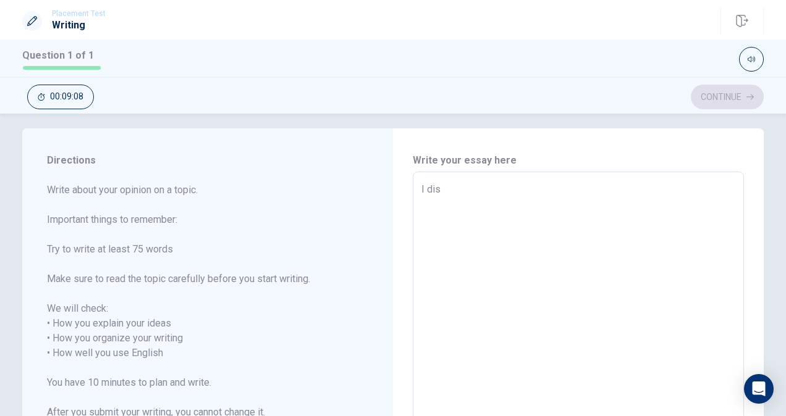
type textarea "x"
type textarea "I disc"
type textarea "x"
type textarea "I discr"
type textarea "x"
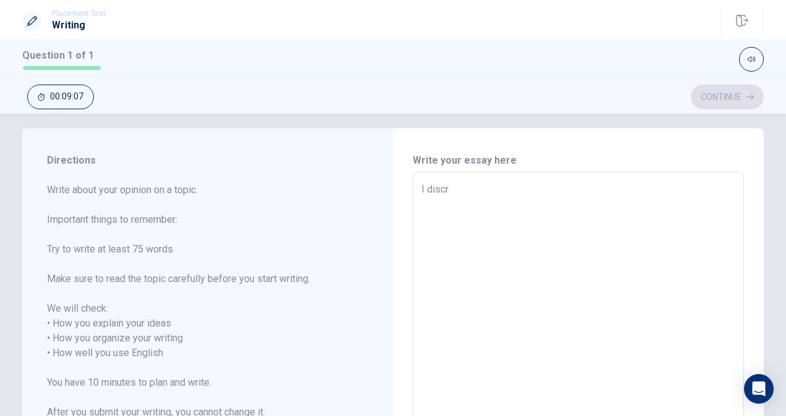
type textarea "I discri"
type textarea "x"
type textarea "I discriv"
type textarea "x"
type textarea "I discrive"
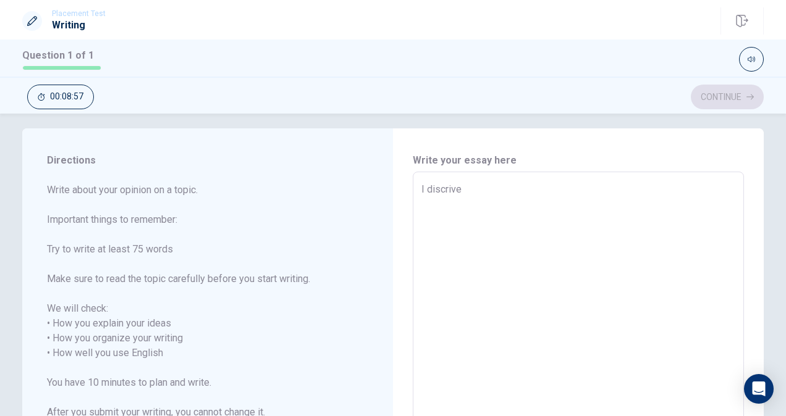
type textarea "x"
type textarea "I discrive"
type textarea "x"
type textarea "I discrive m"
type textarea "x"
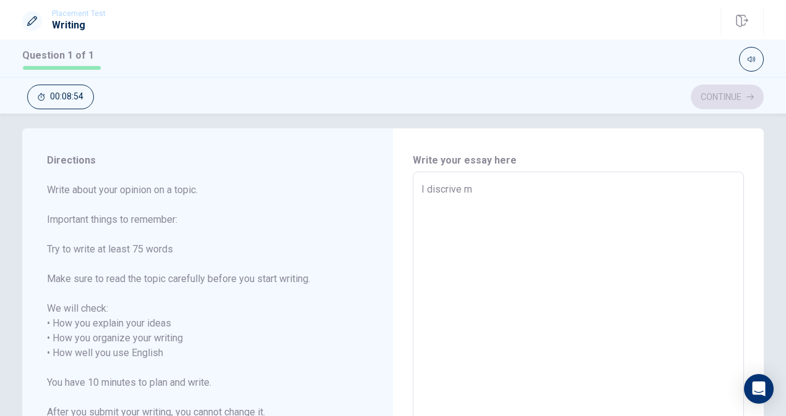
type textarea "I discrive my"
type textarea "x"
type textarea "I discrive my"
type textarea "x"
type textarea "I discrive my s"
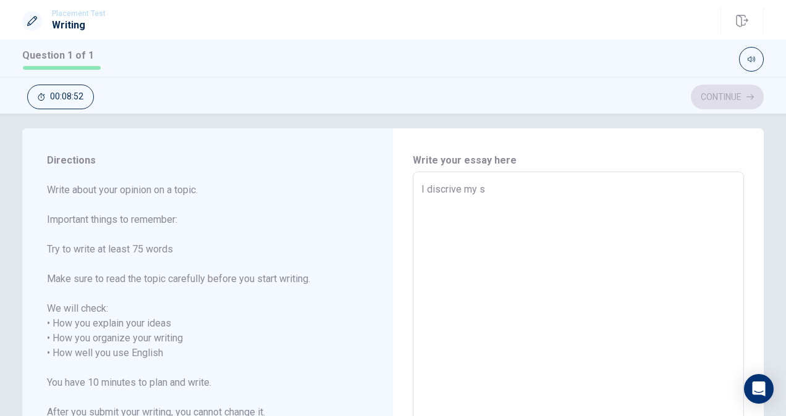
type textarea "x"
type textarea "I discrive my sk"
type textarea "x"
type textarea "I discrive my ski"
type textarea "x"
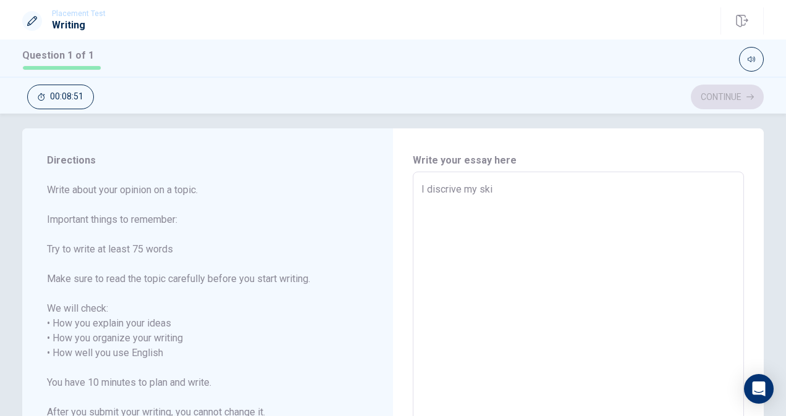
type textarea "I discrive my skil"
type textarea "x"
type textarea "I discrive my skill"
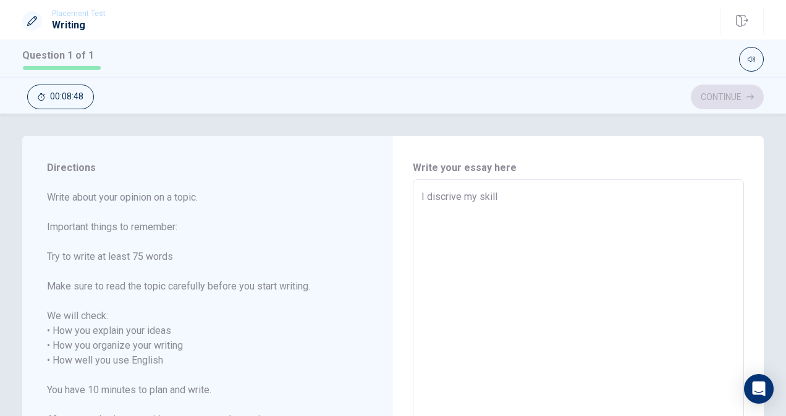
scroll to position [0, 0]
type textarea "x"
type textarea "I discrive my skillo"
type textarea "x"
type textarea "I discrive my skill"
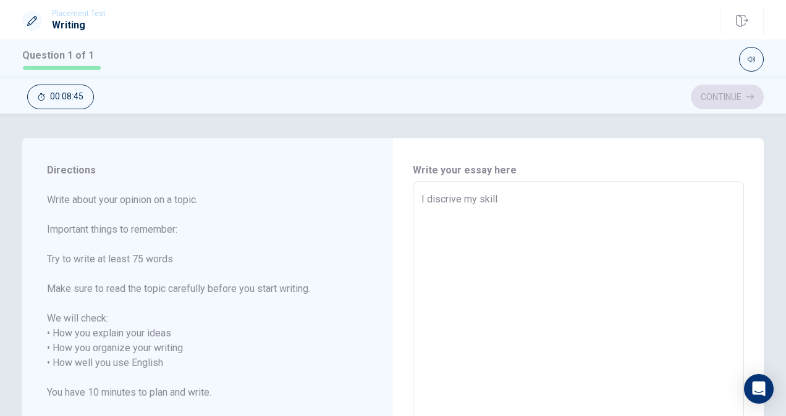
type textarea "x"
type textarea "I discrive my skill"
type textarea "x"
type textarea "I discrive my skill a"
type textarea "x"
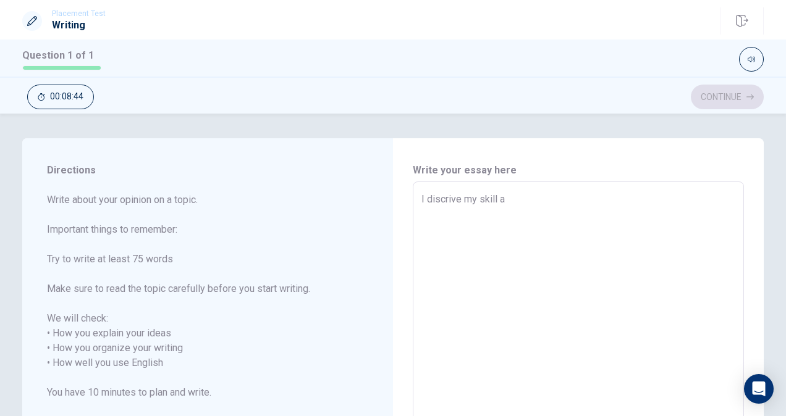
type textarea "I discrive my skill an"
type textarea "x"
type textarea "I discrive my skill and"
type textarea "x"
type textarea "I discrive my skill and"
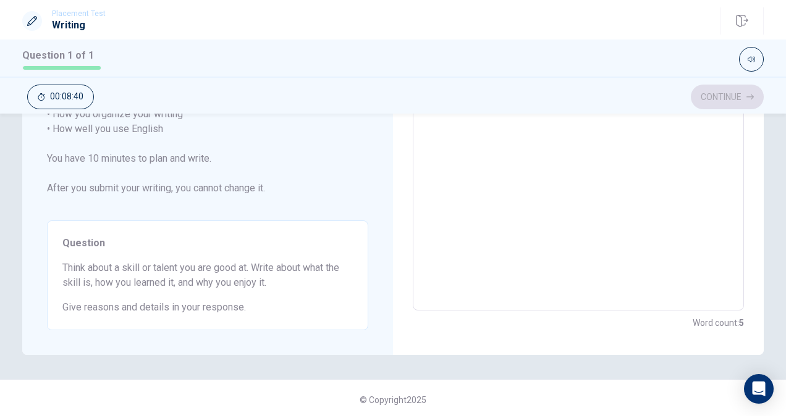
scroll to position [234, 0]
type textarea "x"
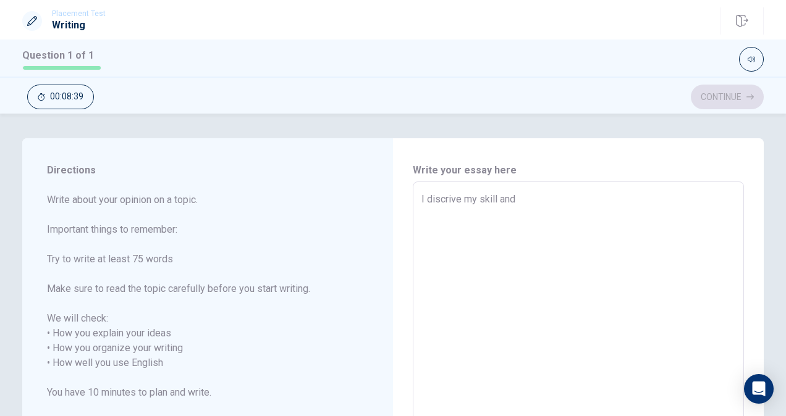
type textarea "I discrive my skill and t"
type textarea "x"
type textarea "I discrive my skill and ta"
type textarea "x"
type textarea "I discrive my skill and tal"
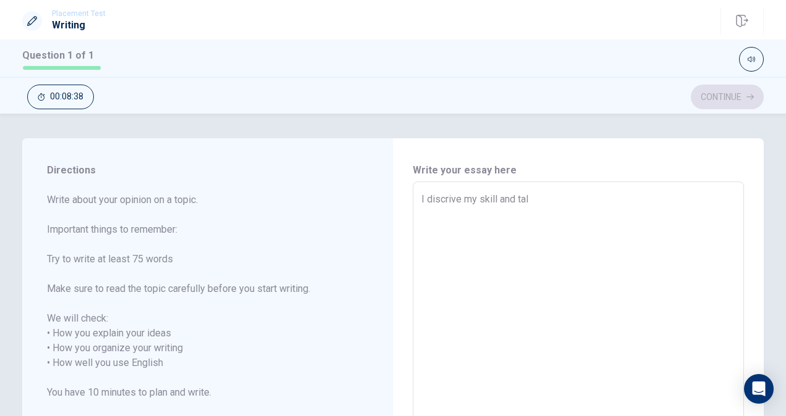
type textarea "x"
type textarea "I discrive my skill and tale"
type textarea "x"
type textarea "I discrive my skill and talem"
type textarea "x"
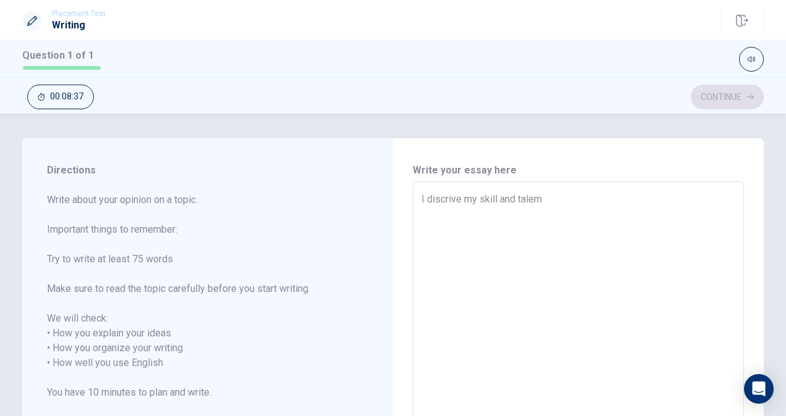
type textarea "I discrive my skill and talemt"
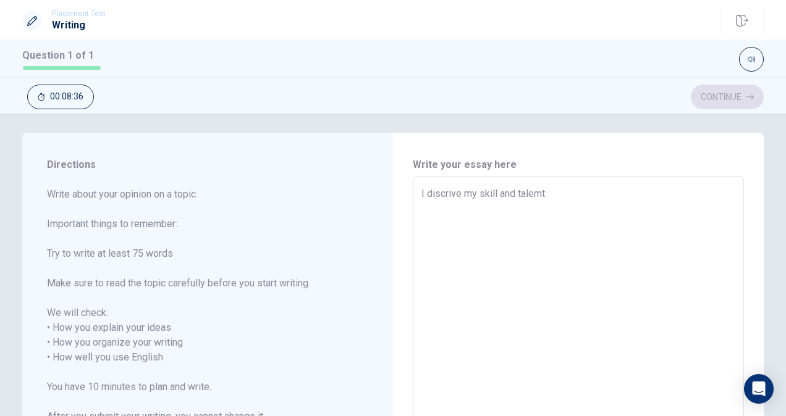
type textarea "x"
type textarea "I discrive my skill and talem"
type textarea "x"
type textarea "I discrive my skill and tale"
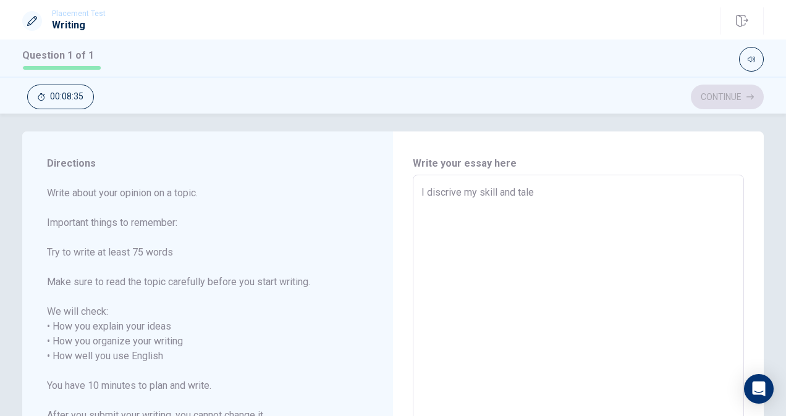
type textarea "x"
type textarea "I discrive my skill and talen"
type textarea "x"
type textarea "I discrive my skill and talent"
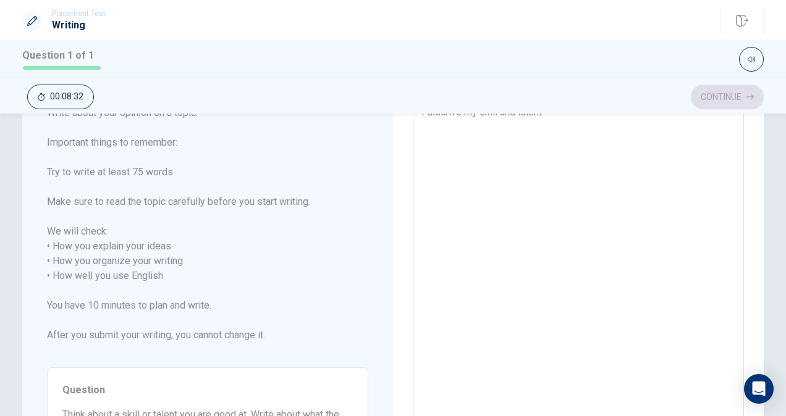
scroll to position [0, 0]
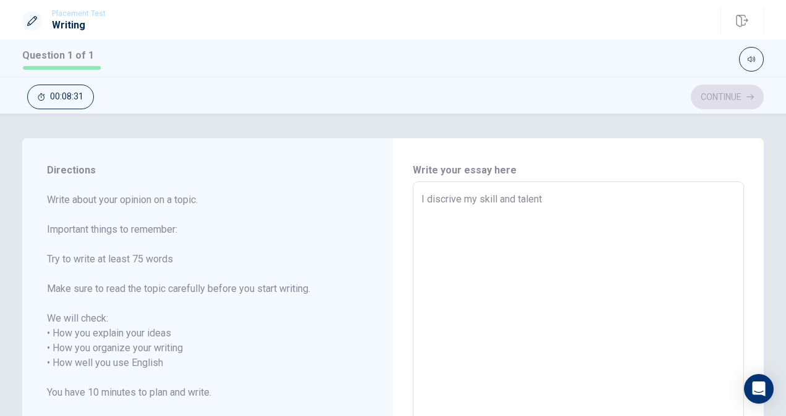
type textarea "x"
type textarea "I discrive my skill and talent."
type textarea "x"
type textarea "I discrive my skill and talent.I"
type textarea "x"
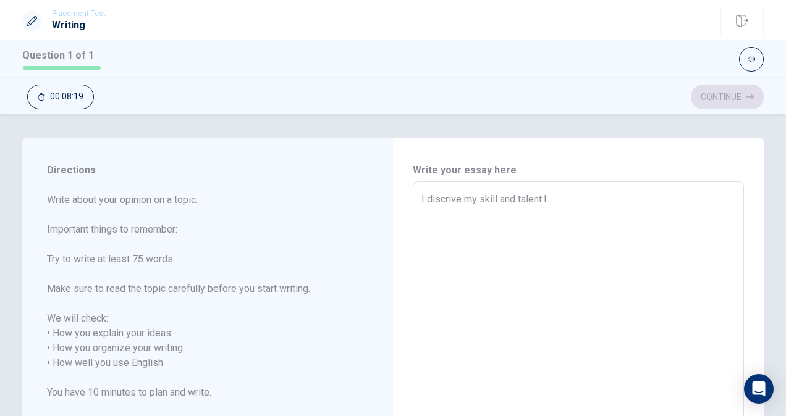
type textarea "I discrive my skill and talent.Ih"
type textarea "x"
type textarea "I discrive my skill and talent.Iha"
type textarea "x"
type textarea "I discrive my skill and talent.Ih"
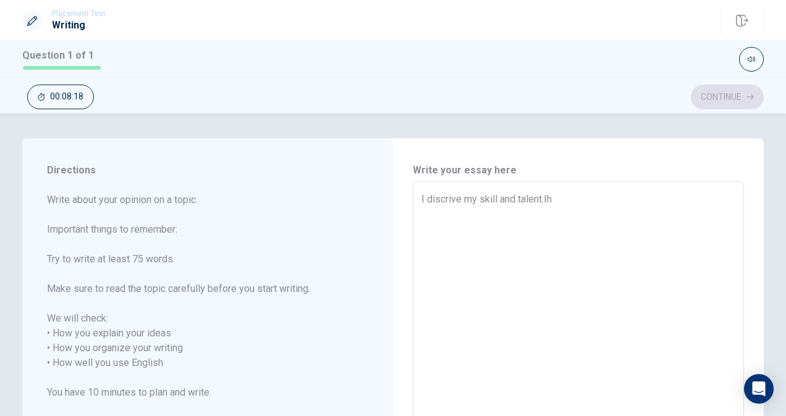
type textarea "x"
type textarea "I discrive my skill and talent.I"
type textarea "x"
type textarea "I discrive my skill and talent.I"
type textarea "x"
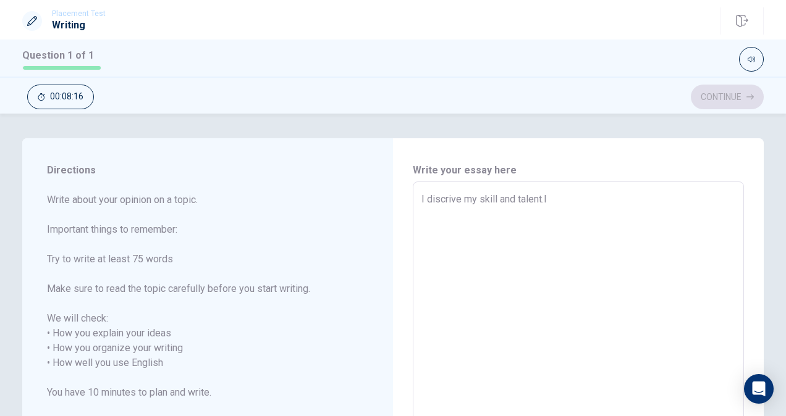
type textarea "I discrive my skill and talent.I h"
type textarea "x"
type textarea "I discrive my skill and talent.I ha"
type textarea "x"
type textarea "I discrive my skill and talent.I hav"
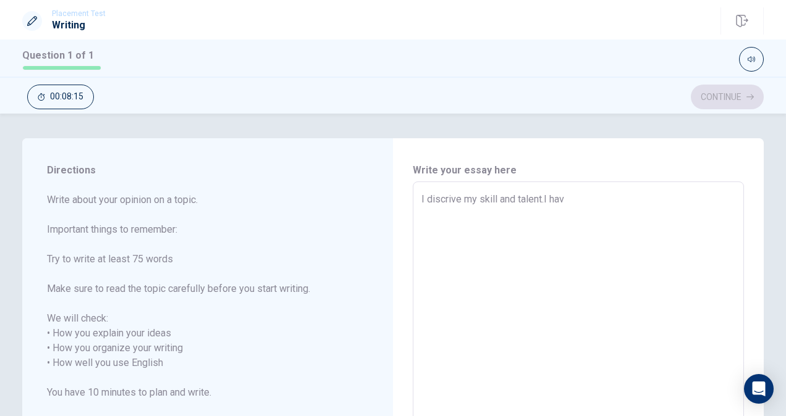
type textarea "x"
type textarea "I discrive my skill and talent.I have"
type textarea "x"
type textarea "I discrive my skill and talent.I have"
type textarea "x"
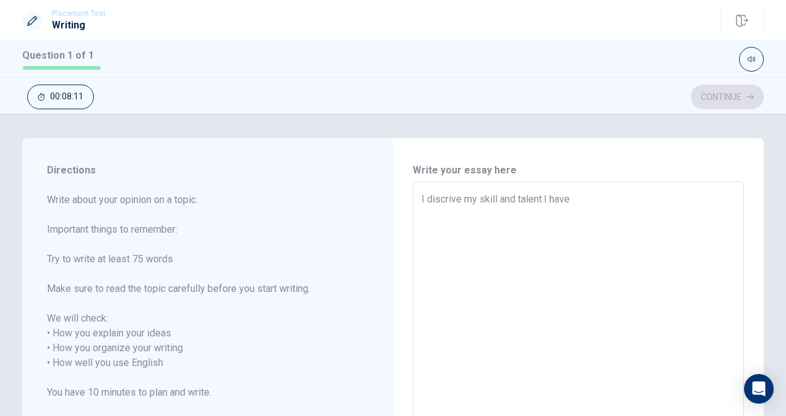
type textarea "I discrive my skill and talent.I have t"
type textarea "x"
type textarea "I discrive my skill and talent.I have th"
type textarea "x"
type textarea "I discrive my skill and talent.I have thr"
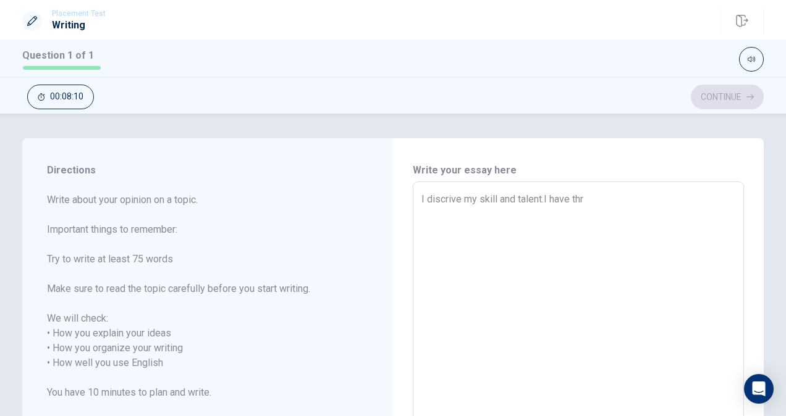
type textarea "x"
type textarea "I discrive my skill and talent.I have thre"
type textarea "x"
type textarea "I discrive my skill and talent.I have three"
type textarea "x"
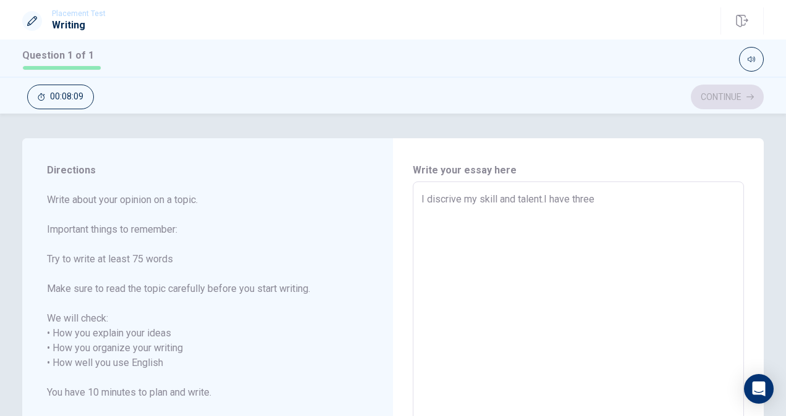
type textarea "I discrive my skill and talent.I have three"
type textarea "x"
type textarea "I discrive my skill and talent.I have three s"
type textarea "x"
type textarea "I discrive my skill and talent.I have three sk"
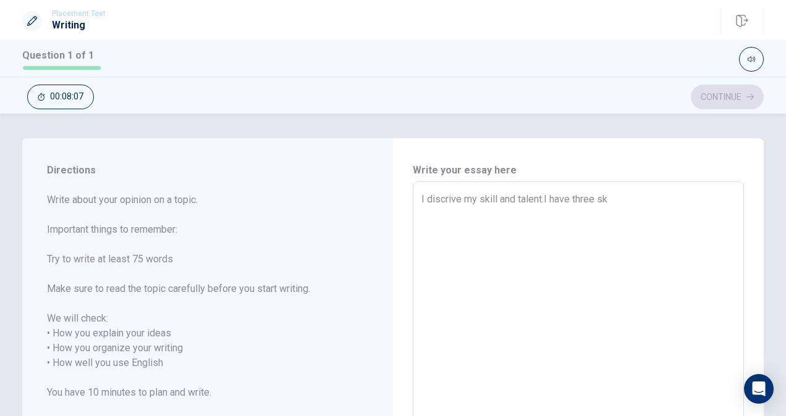
type textarea "x"
type textarea "I discrive my skill and talent.I have three ski"
type textarea "x"
type textarea "I discrive my skill and talent.I have three skil"
type textarea "x"
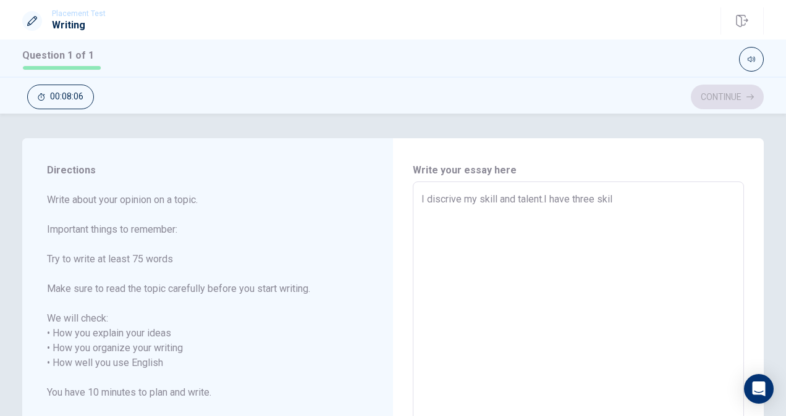
type textarea "I discrive my skill and talent.I have three skill"
type textarea "x"
type textarea "I discrive my skill and talent.I have three skills"
type textarea "x"
type textarea "I discrive my skill and talent.I have three skills."
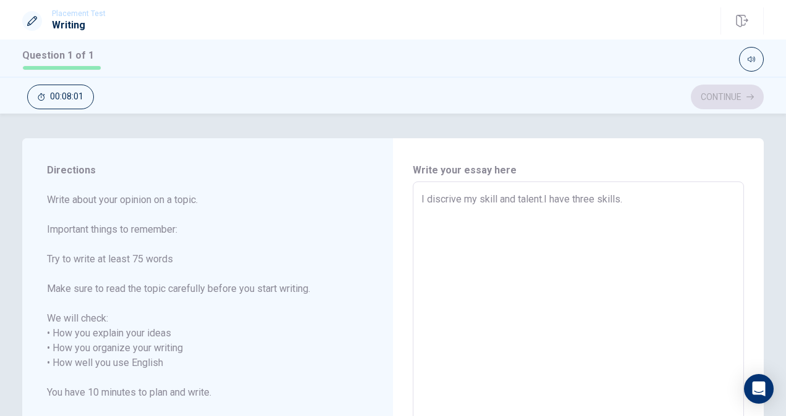
type textarea "x"
type textarea "I discrive my skill and talent.I have three skills.t"
type textarea "x"
type textarea "I discrive my skill and talent.I have three [DOMAIN_NAME]"
type textarea "x"
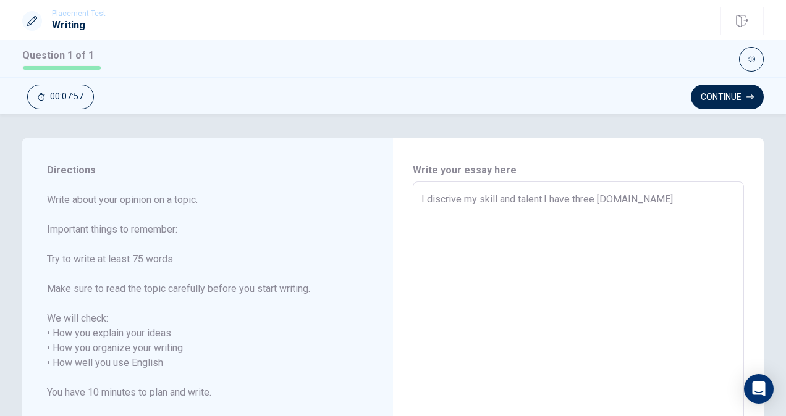
type textarea "I discrive my skill and talent.I have three skills.t"
type textarea "x"
type textarea "I discrive my skill and talent.I have three skills."
type textarea "x"
type textarea "I discrive my skill and talent.I have three skills.T"
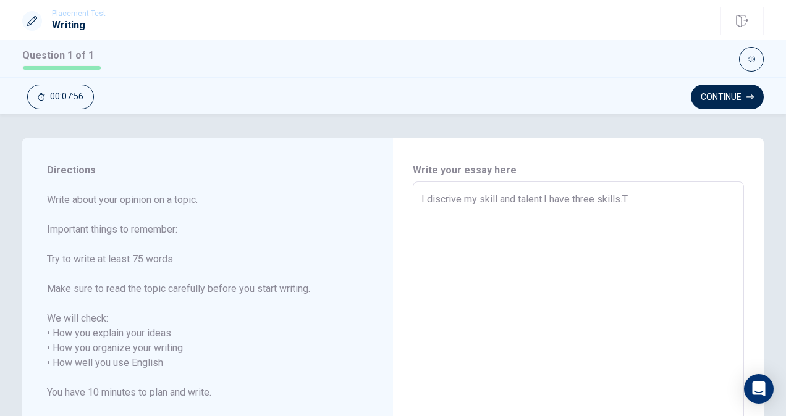
type textarea "x"
type textarea "I discrive my skill and talent.I have three [DOMAIN_NAME]"
type textarea "x"
type textarea "I discrive my skill and talent.I have three skills.The"
type textarea "x"
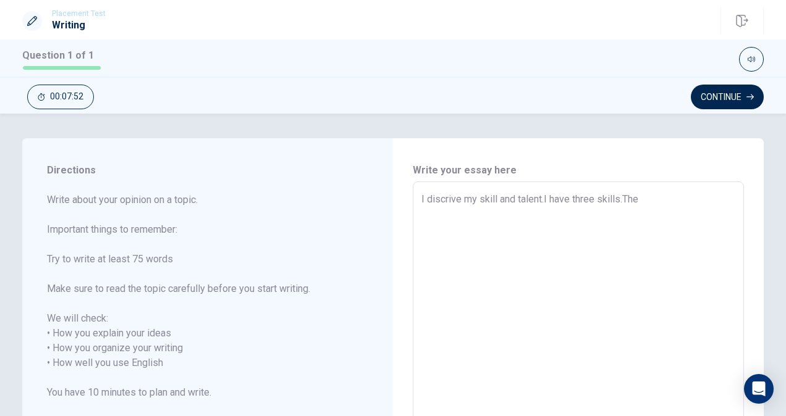
type textarea "I discrive my skill and talent.I have three skills.The"
type textarea "x"
type textarea "I discrive my skill and talent.I have three skills.The f"
type textarea "x"
type textarea "I discrive my skill and talent.I have three skills.The fi"
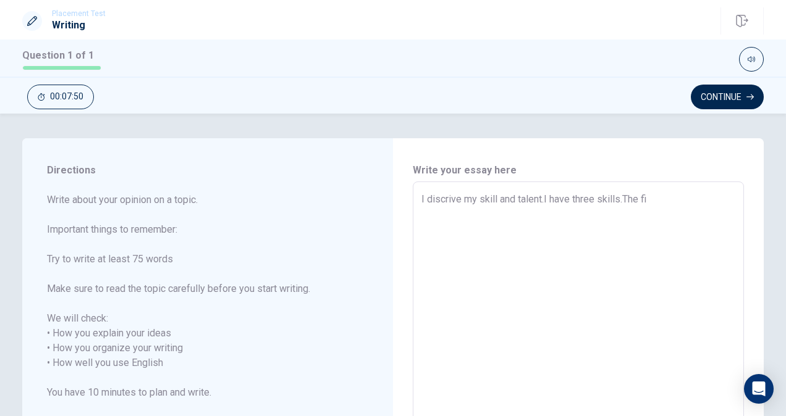
type textarea "x"
type textarea "I discrive my skill and talent.I have three skills.The fir"
type textarea "x"
type textarea "I discrive my skill and talent.I have three skills.The firs"
type textarea "x"
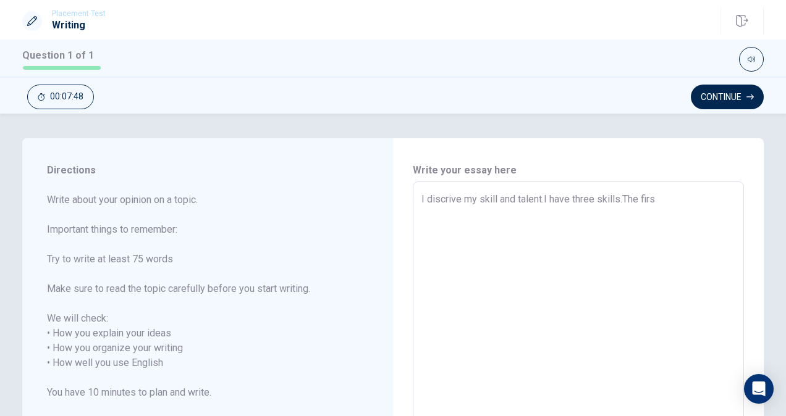
type textarea "I discrive my skill and talent.I have three skills.The first"
type textarea "x"
type textarea "I discrive my skill and talent.I have three skills.The first"
type textarea "x"
type textarea "I discrive my skill and talent.I have three skills.The first i"
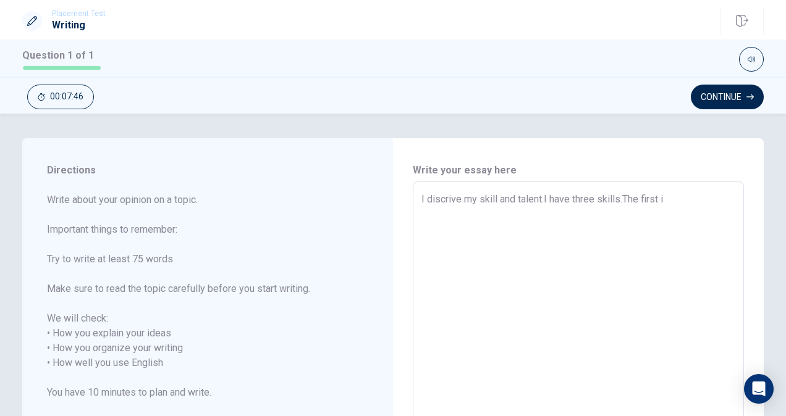
type textarea "x"
type textarea "I discrive my skill and talent.I have three skills.The first is"
type textarea "x"
type textarea "I discrive my skill and talent.I have three skills.The first is"
type textarea "x"
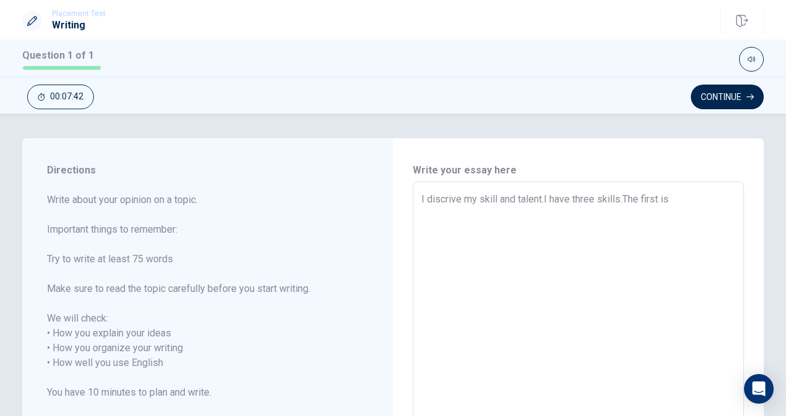
type textarea "I discrive my skill and talent.I have three skills.The first is s"
type textarea "x"
type textarea "I discrive my skill and talent.I have three skills.The first is sm"
type textarea "x"
type textarea "I discrive my skill and talent.I have three skills.The first is smi"
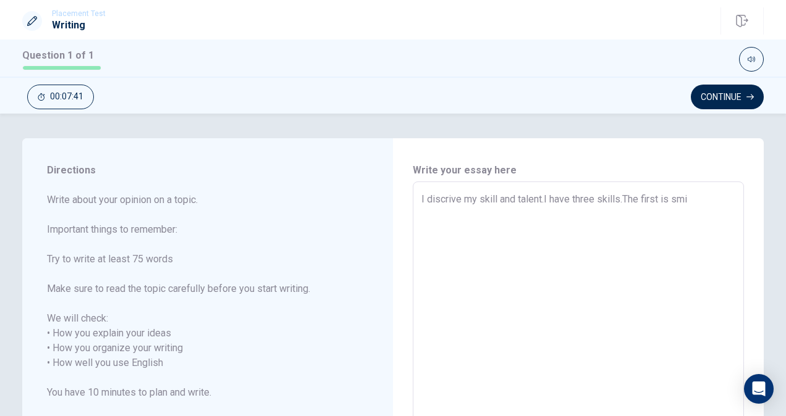
type textarea "x"
type textarea "I discrive my skill and talent.I have three skills.The first is smil"
type textarea "x"
type textarea "I discrive my skill and talent.I have three skills.The first is smile"
type textarea "x"
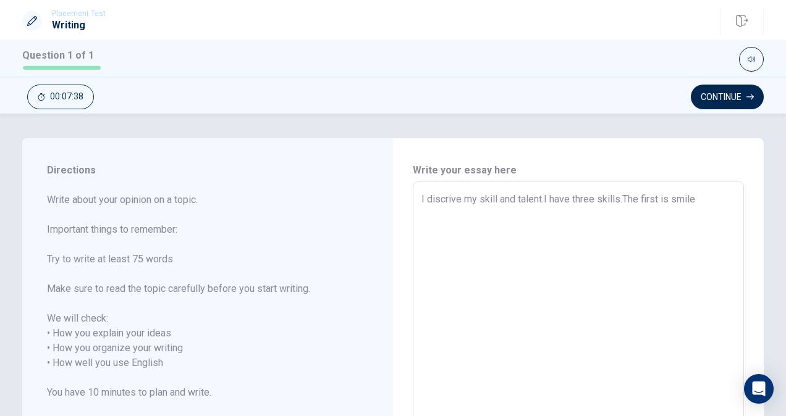
type textarea "I discrive my skill and talent.I have three skills.The first is smile,"
type textarea "x"
type textarea "I discrive my skill and talent.I have three skills.The first is smile"
type textarea "x"
type textarea "I discrive my skill and talent.I have three skills.The first is smile."
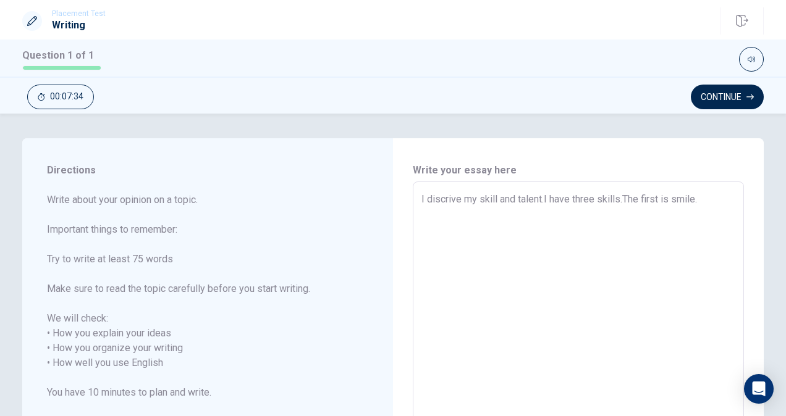
type textarea "x"
type textarea "I discrive my skill and talent.I have three skills.The first is smile.I"
type textarea "x"
type textarea "I discrive my skill and talent.I have three skills.The first is [DOMAIN_NAME]"
type textarea "x"
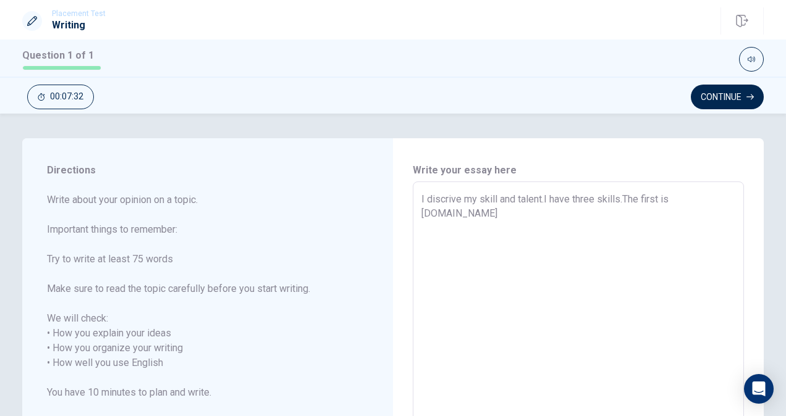
type textarea "I discrive my skill and talent.I have three skills.The first is [DOMAIN_NAME]"
type textarea "x"
type textarea "I discrive my skill and talent.I have three skills.The first is [DOMAIN_NAME] i"
type textarea "x"
type textarea "I discrive my skill and talent.I have three skills.The first is [DOMAIN_NAME] is"
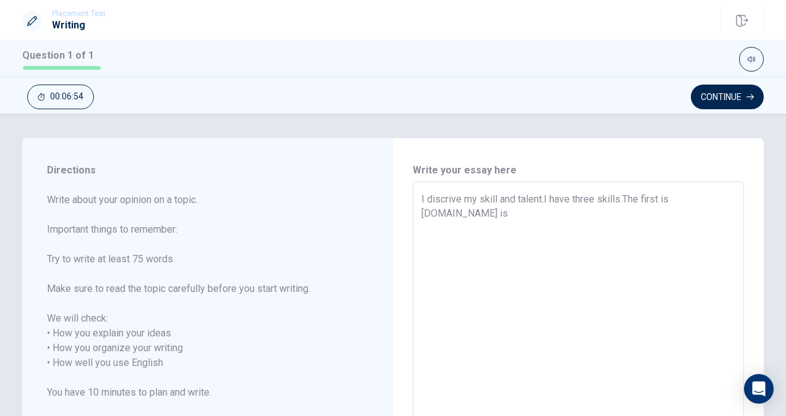
type textarea "x"
type textarea "I discrive my skill and talent.I have three skills.The first is [DOMAIN_NAME] is"
type textarea "x"
type textarea "I discrive my skill and talent.I have three skills.The first is [DOMAIN_NAME] i…"
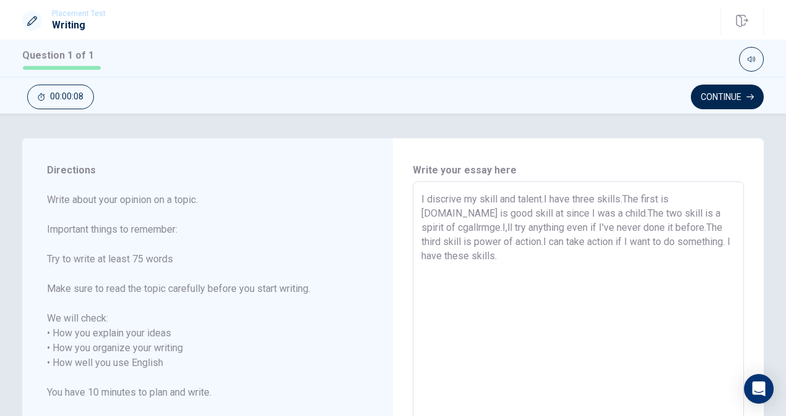
drag, startPoint x: 419, startPoint y: 198, endPoint x: 391, endPoint y: 164, distance: 44.3
click at [393, 164] on div "Write your essay here I discrive my skill and talent.I have three skills.The fi…" at bounding box center [578, 363] width 371 height 451
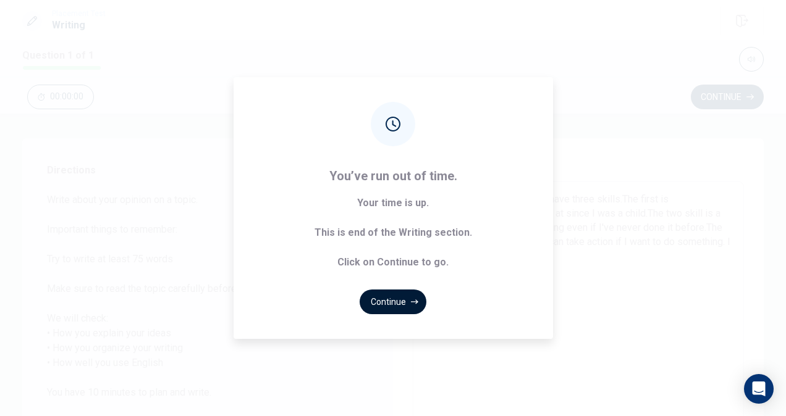
click at [412, 303] on icon "button" at bounding box center [414, 301] width 7 height 7
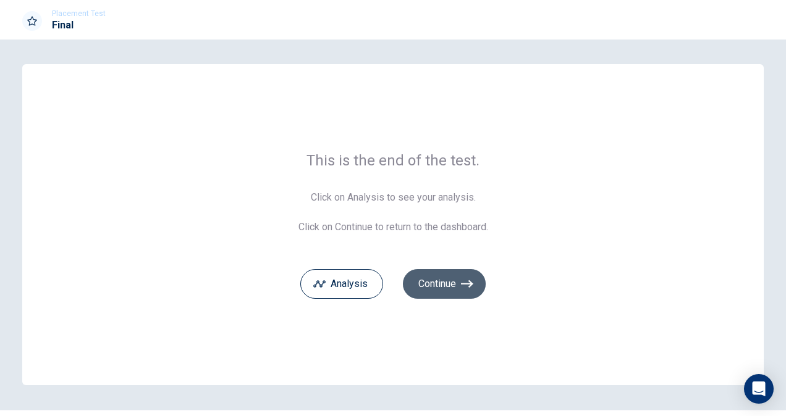
click at [437, 288] on button "Continue" at bounding box center [444, 284] width 83 height 30
